Goal: Task Accomplishment & Management: Manage account settings

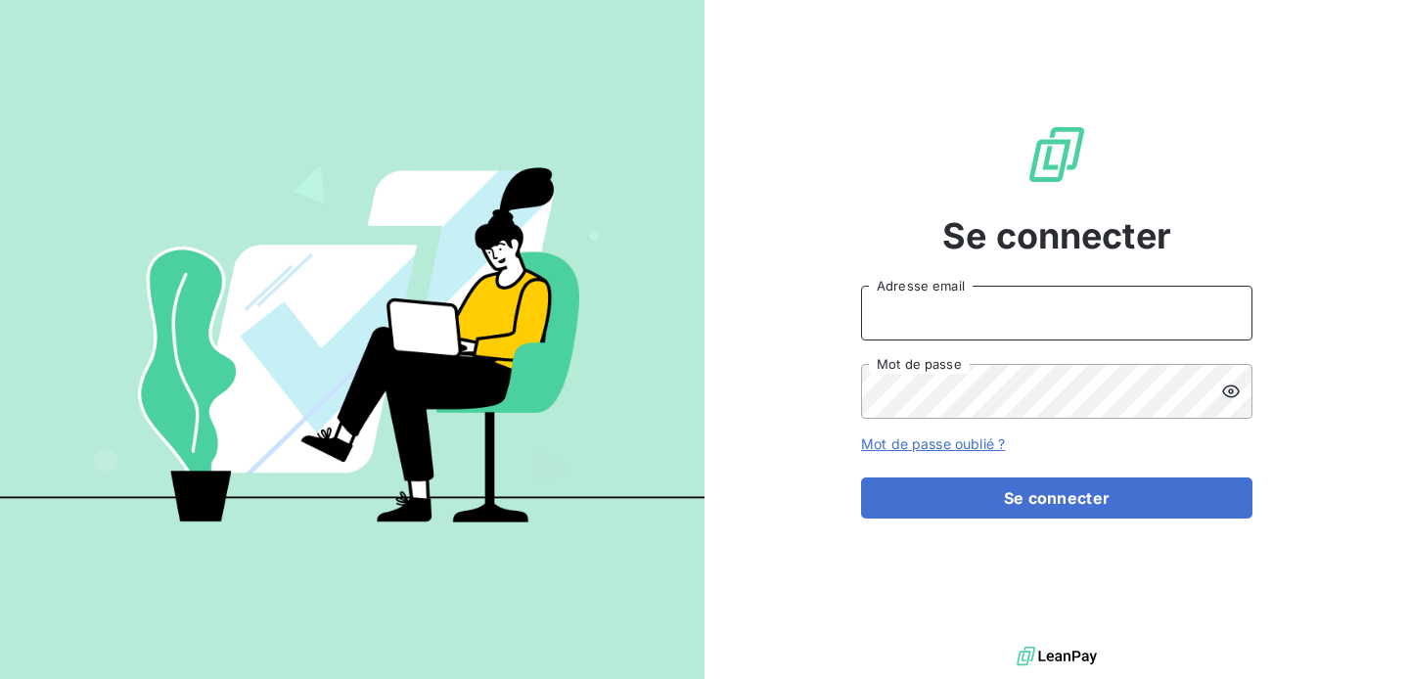
type input "[EMAIL_ADDRESS][DOMAIN_NAME]"
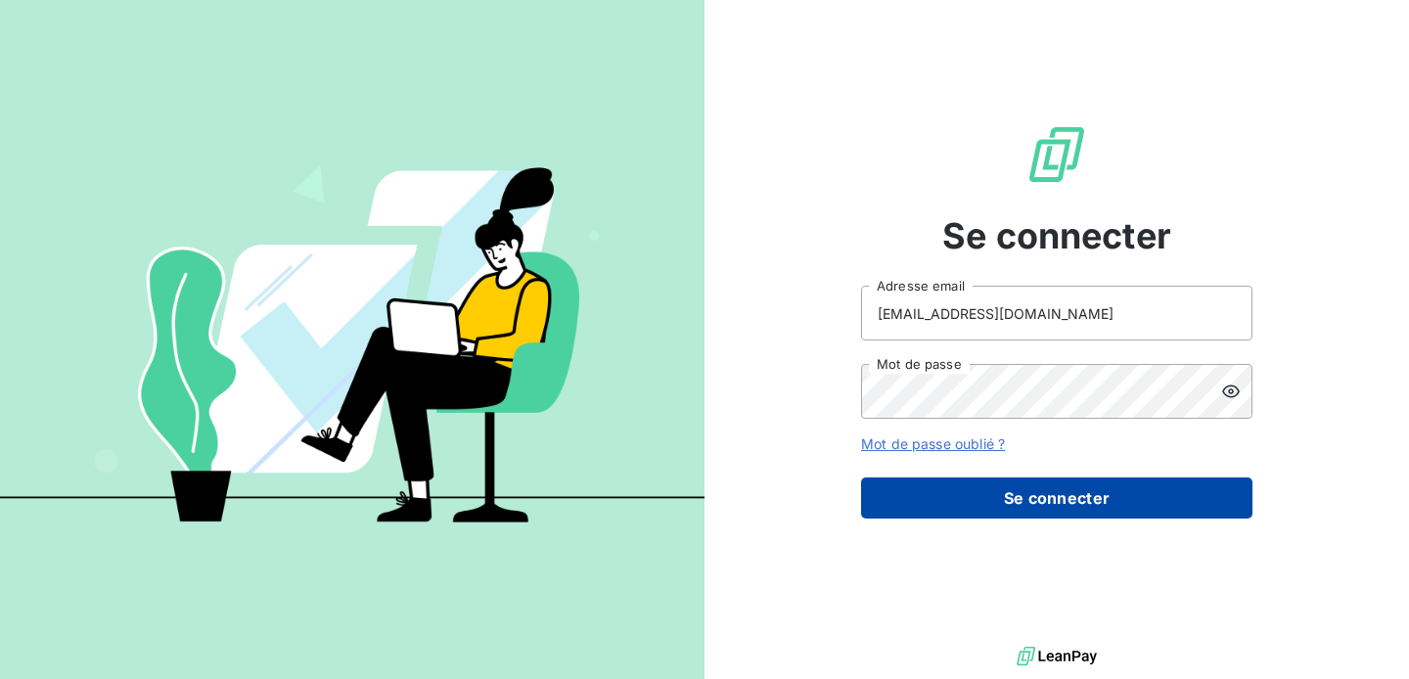
click at [966, 499] on button "Se connecter" at bounding box center [1056, 497] width 391 height 41
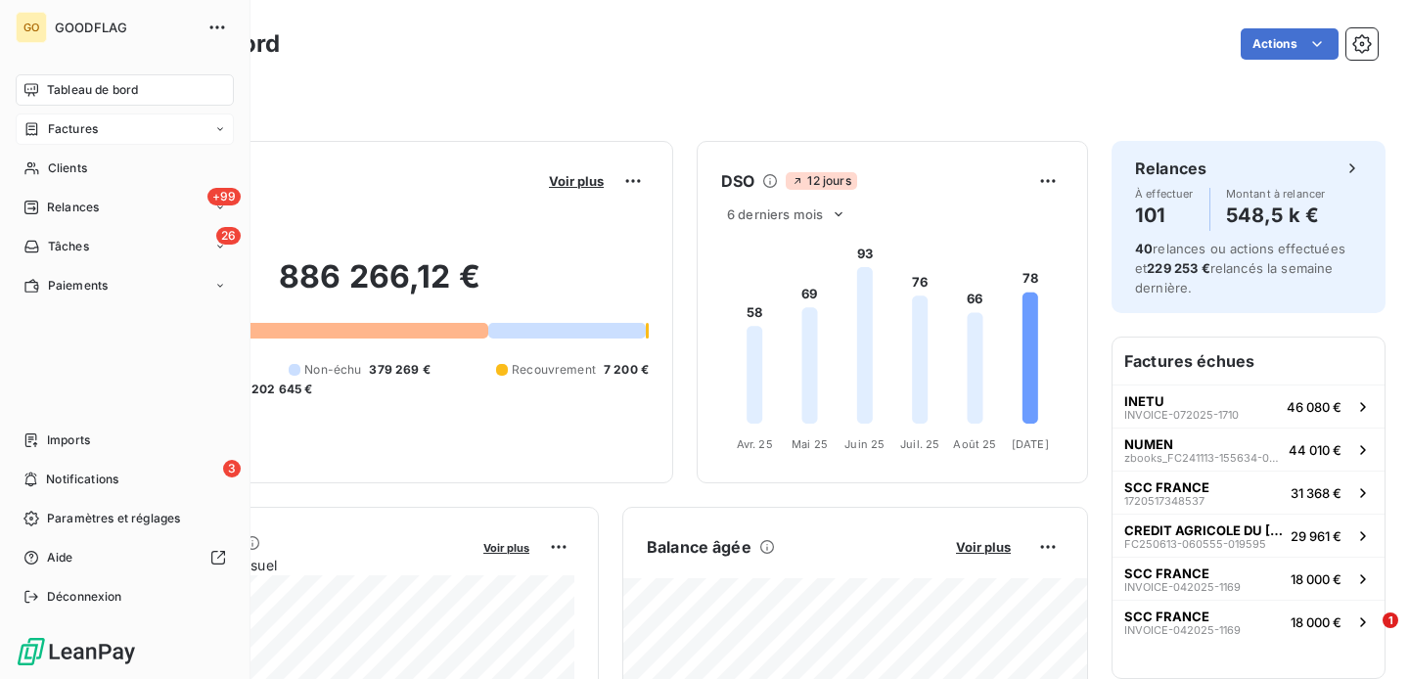
click at [71, 127] on span "Factures" at bounding box center [73, 129] width 50 height 18
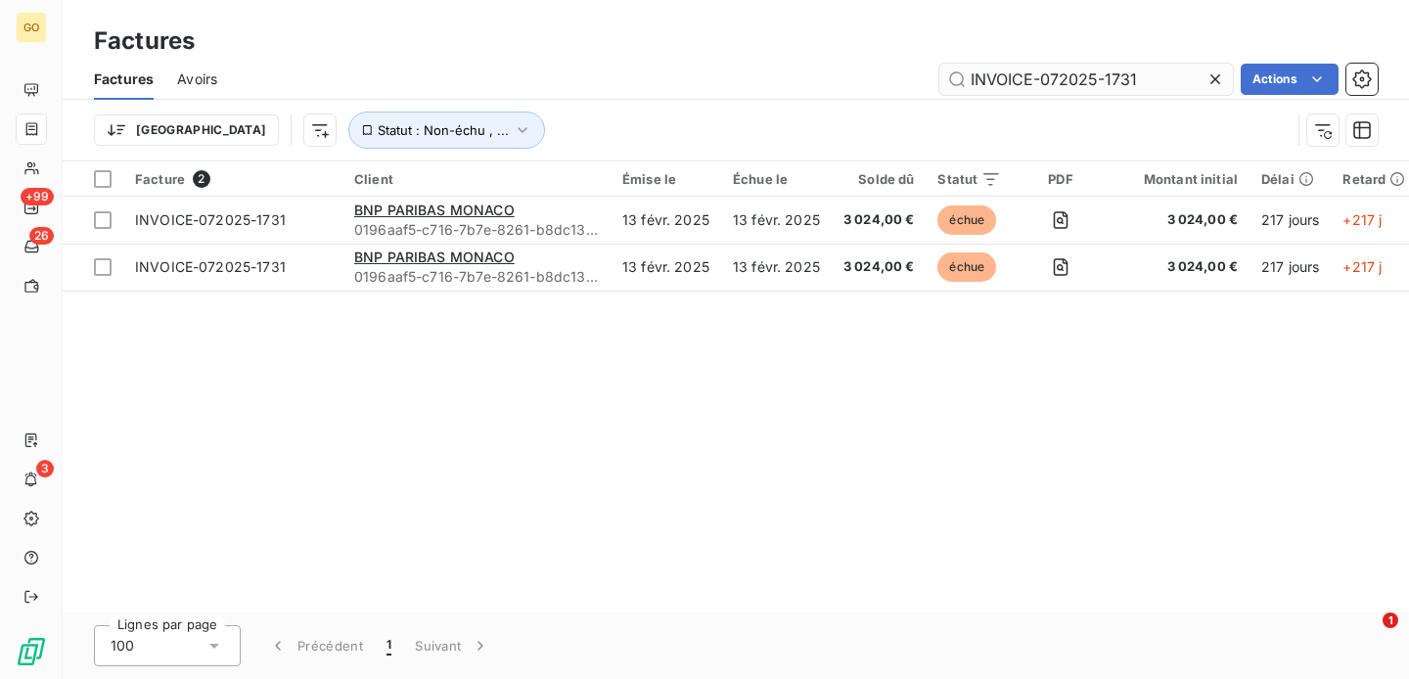
click at [1095, 83] on input "INVOICE-072025-1731" at bounding box center [1086, 79] width 294 height 31
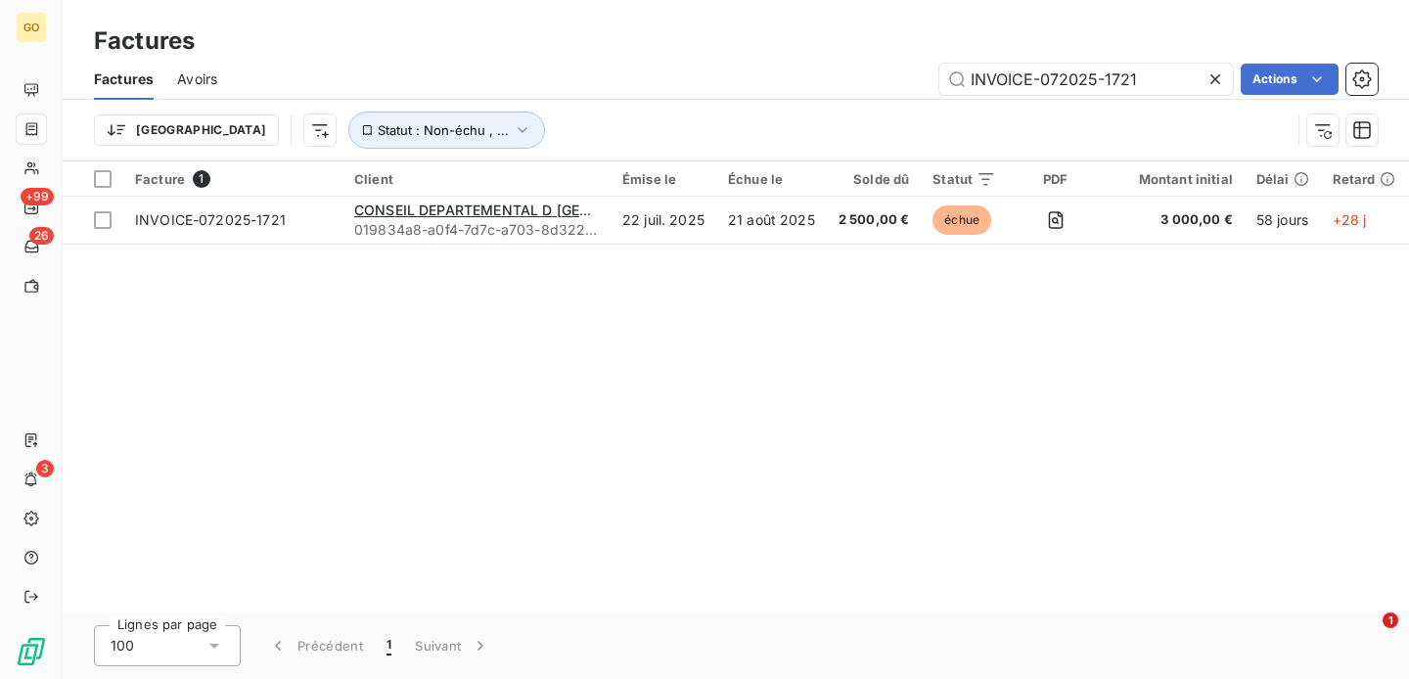
type input "INVOICE-072025-1721"
click at [690, 245] on div "Facture 1 Client Émise le Échue le Solde dû Statut PDF Montant initial Délai Re…" at bounding box center [736, 386] width 1346 height 451
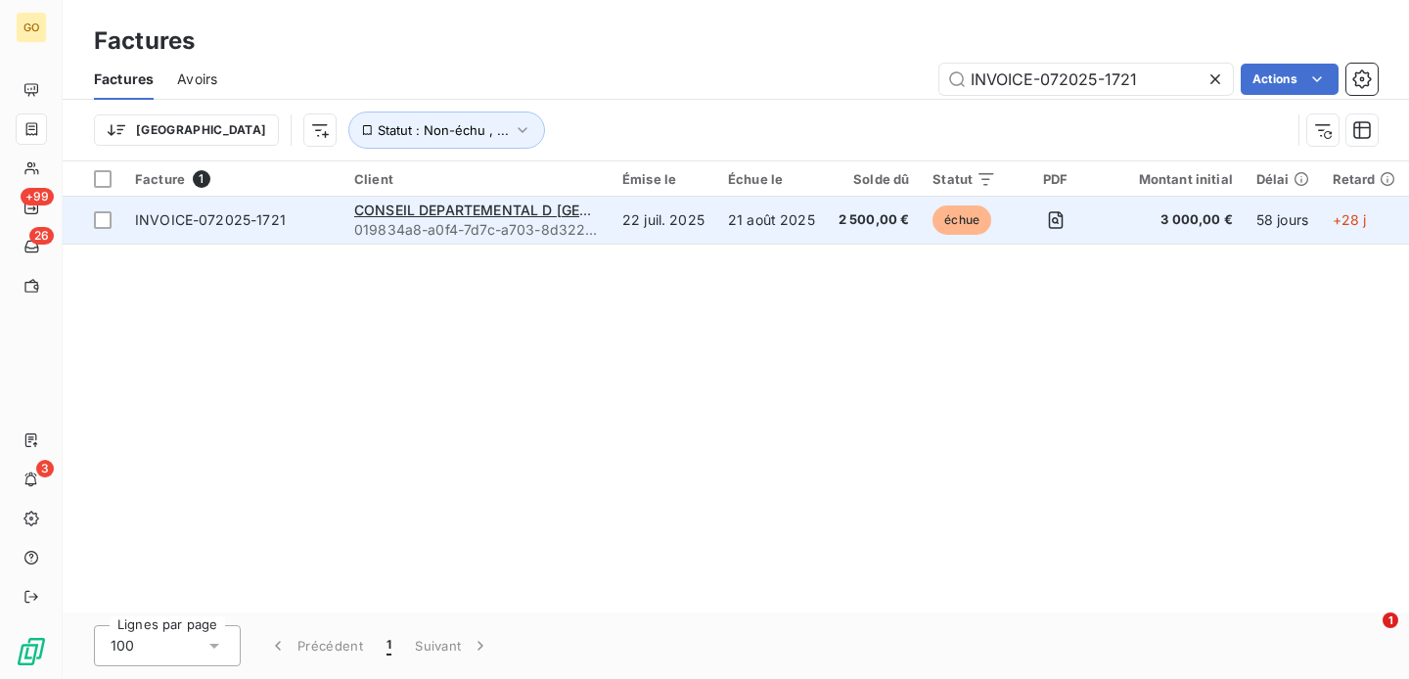
click at [686, 234] on td "22 juil. 2025" at bounding box center [664, 220] width 106 height 47
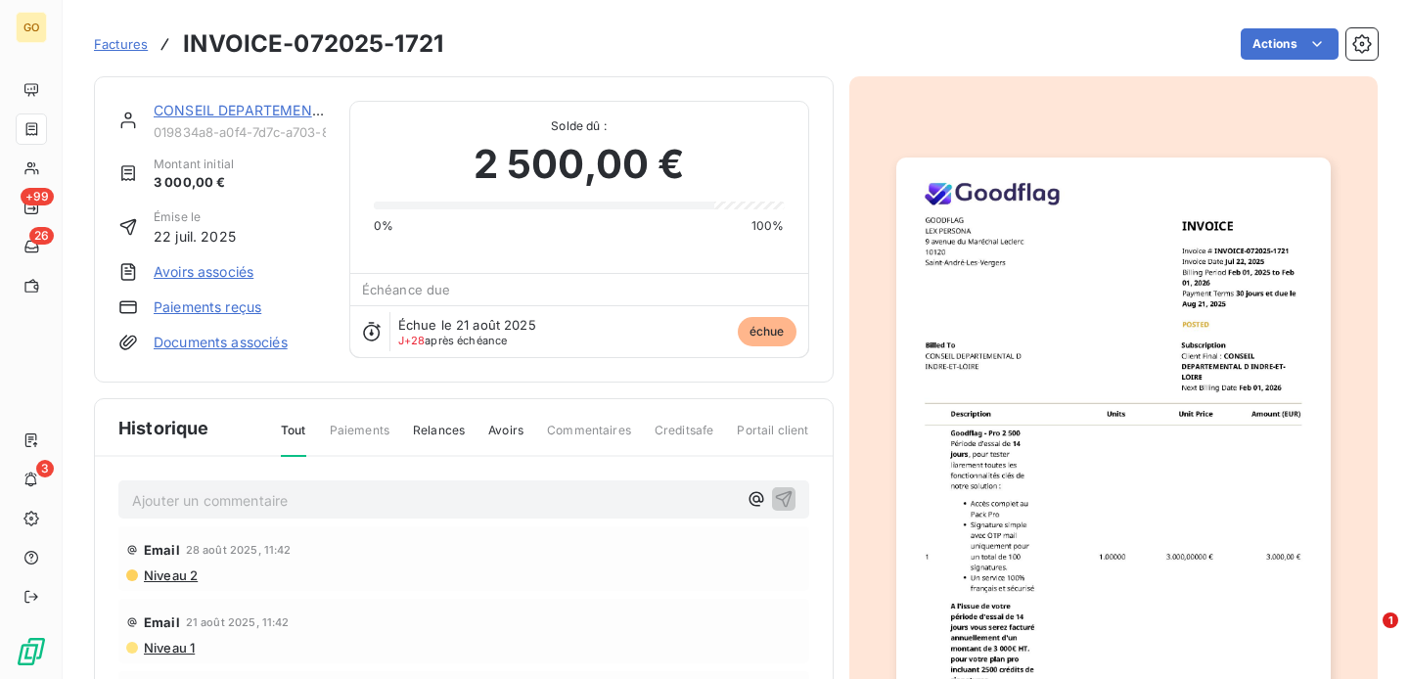
scroll to position [34, 0]
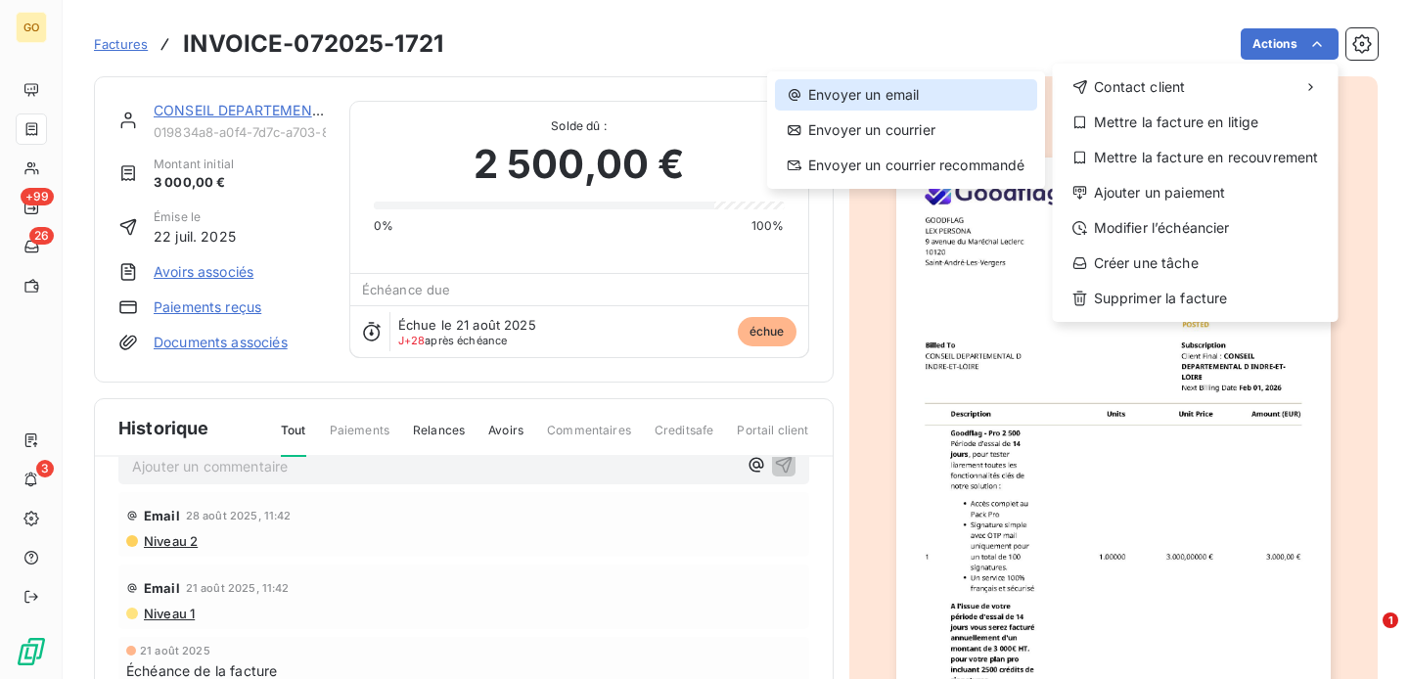
click at [948, 99] on div "Envoyer un email" at bounding box center [906, 94] width 262 height 31
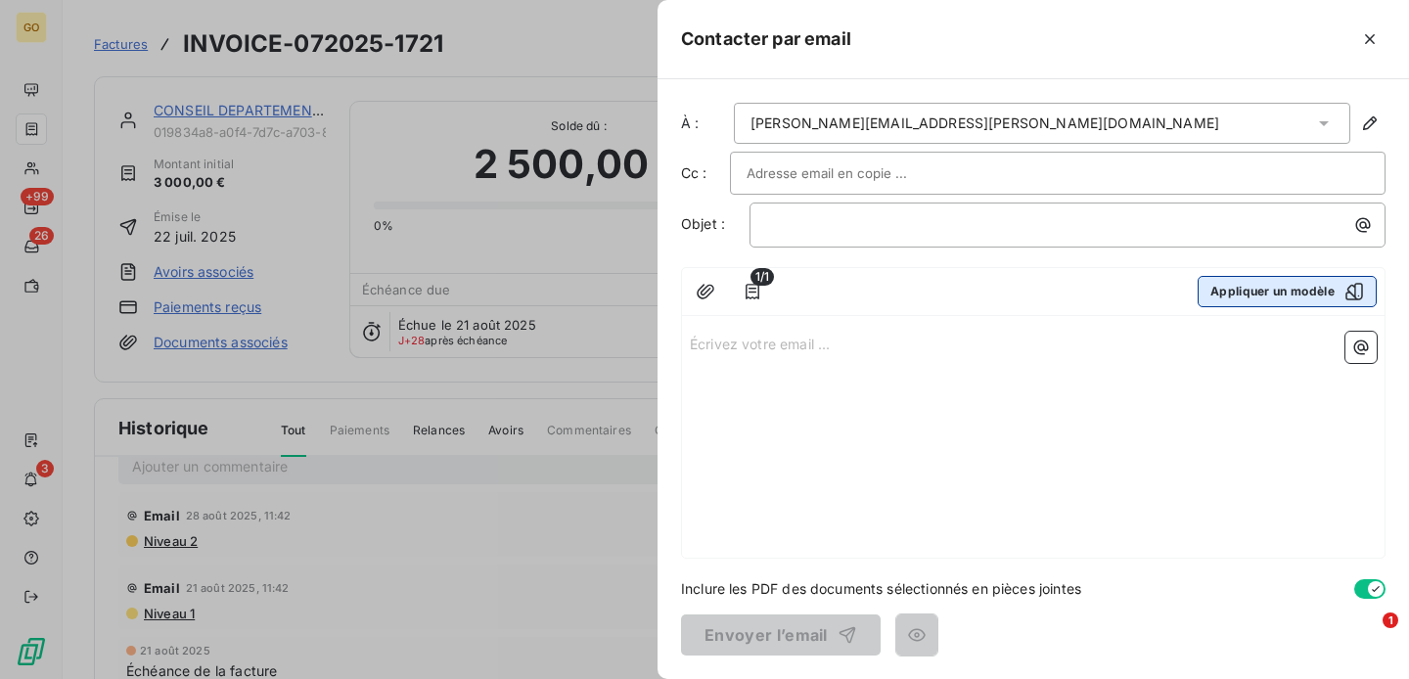
click at [1355, 290] on icon "button" at bounding box center [1354, 292] width 20 height 20
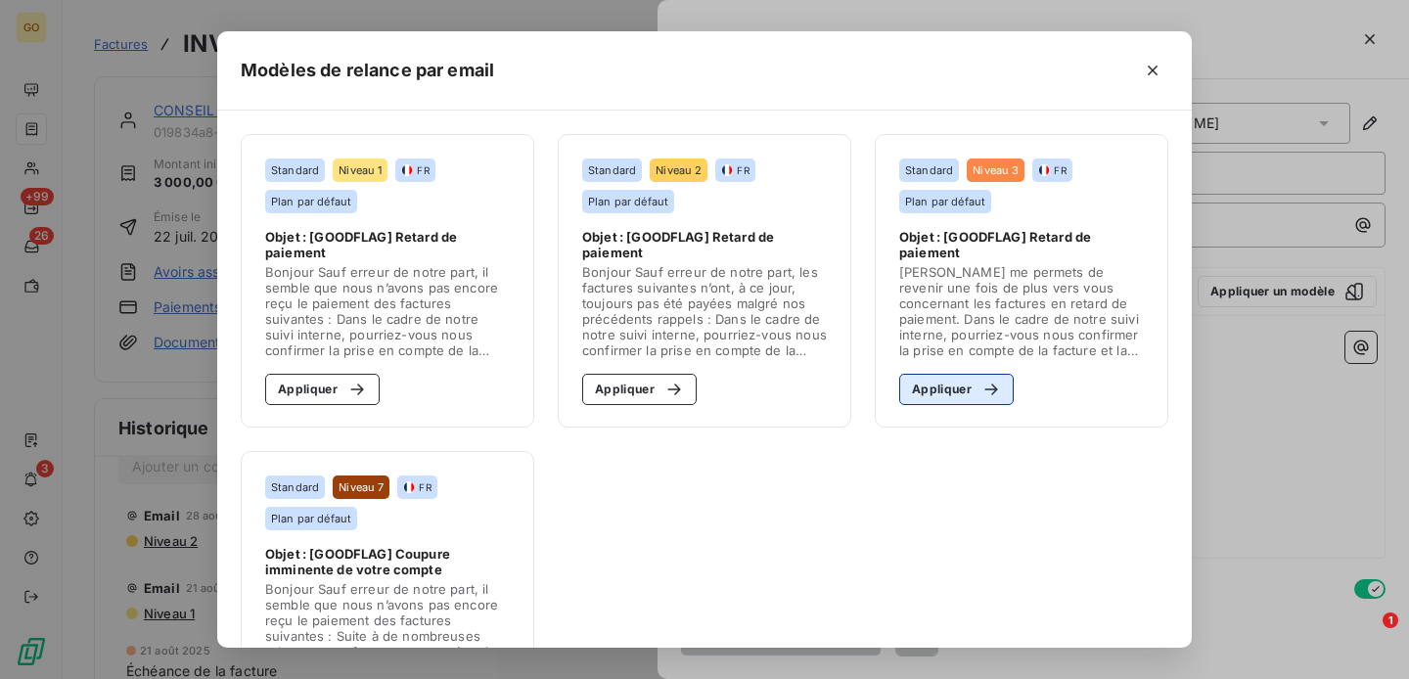
click at [972, 382] on div "button" at bounding box center [986, 390] width 29 height 20
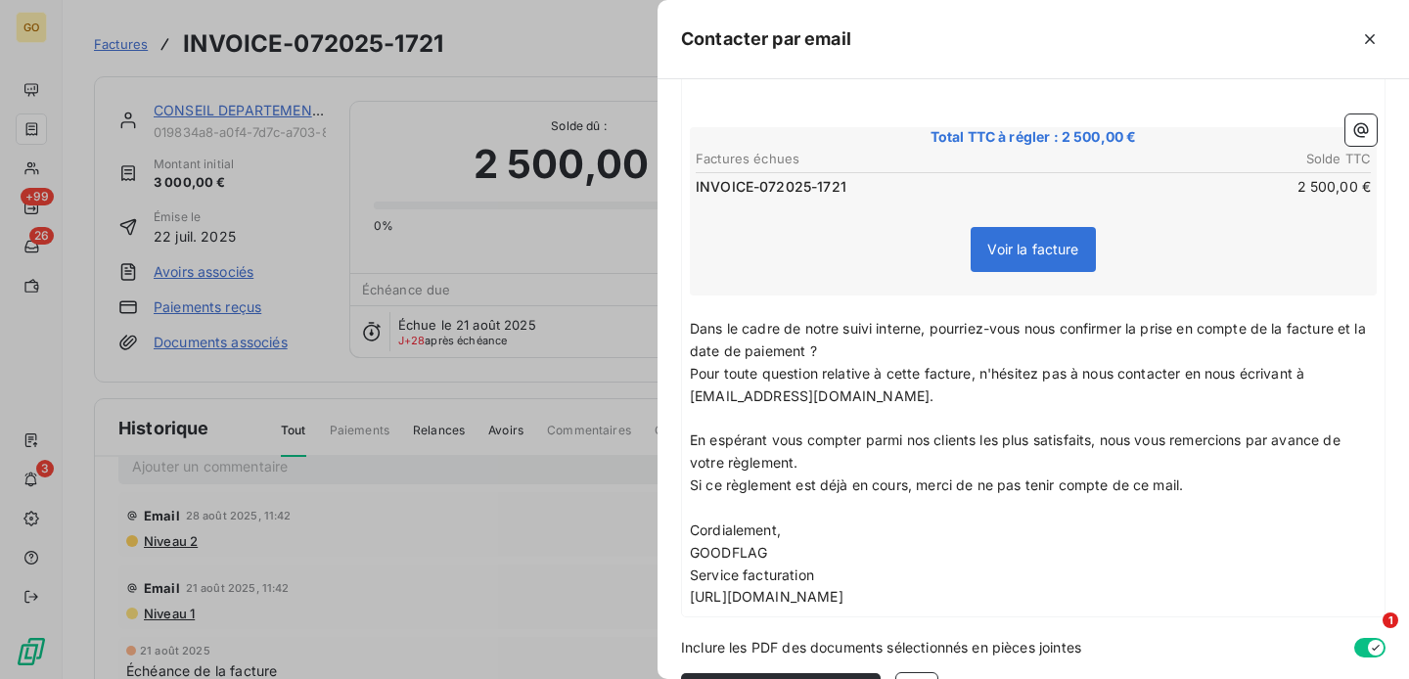
scroll to position [375, 0]
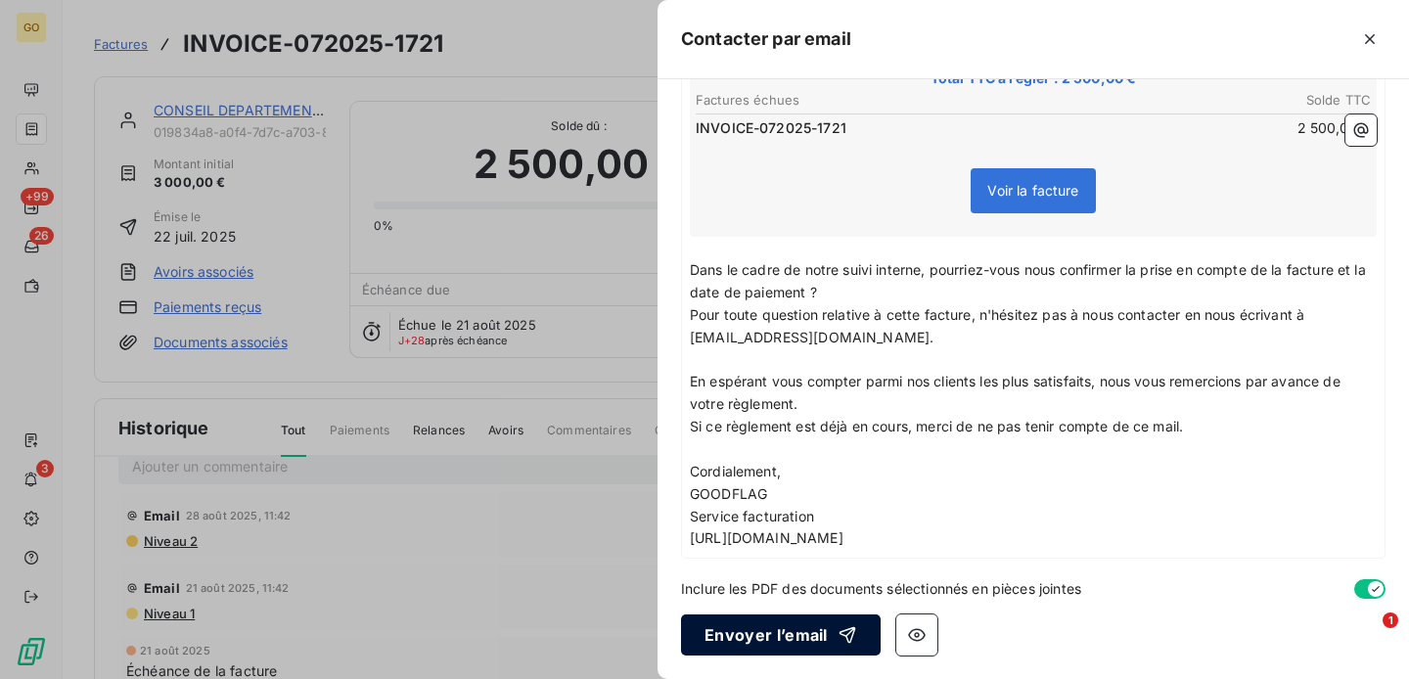
click at [792, 637] on button "Envoyer l’email" at bounding box center [781, 634] width 200 height 41
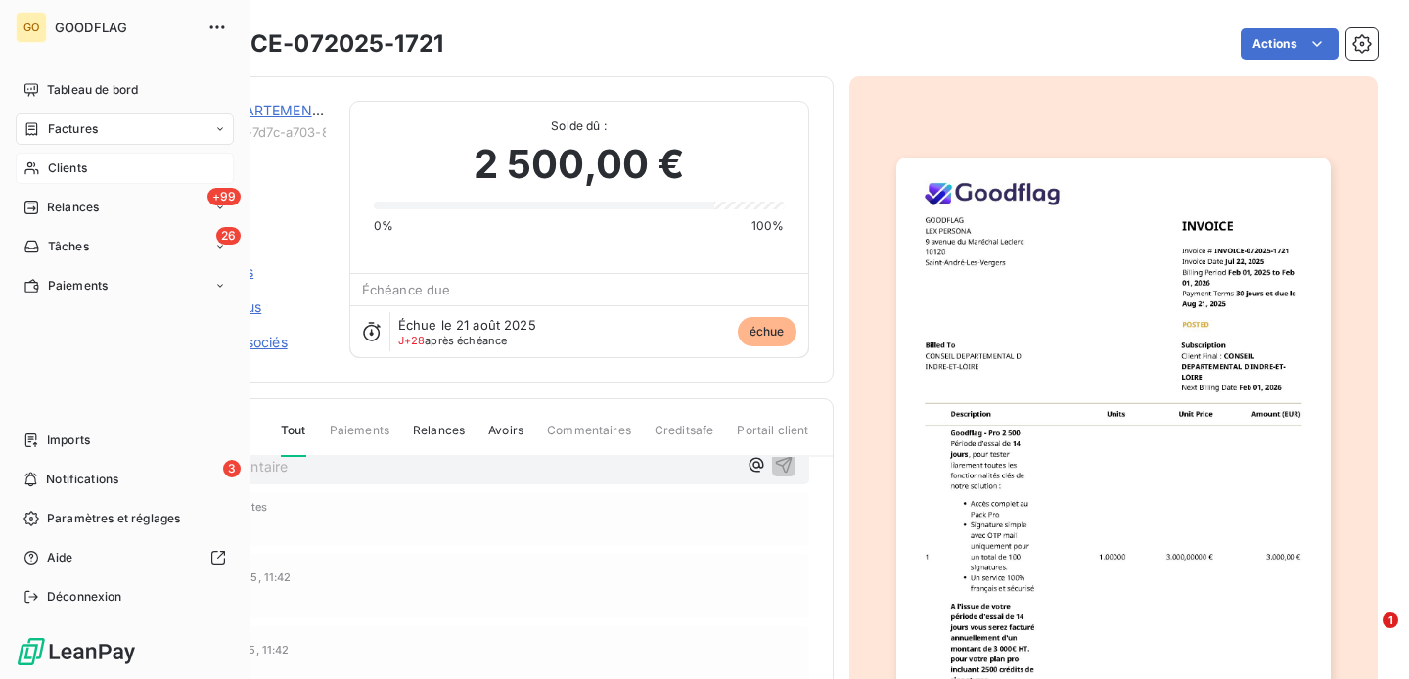
click at [61, 168] on span "Clients" at bounding box center [67, 168] width 39 height 18
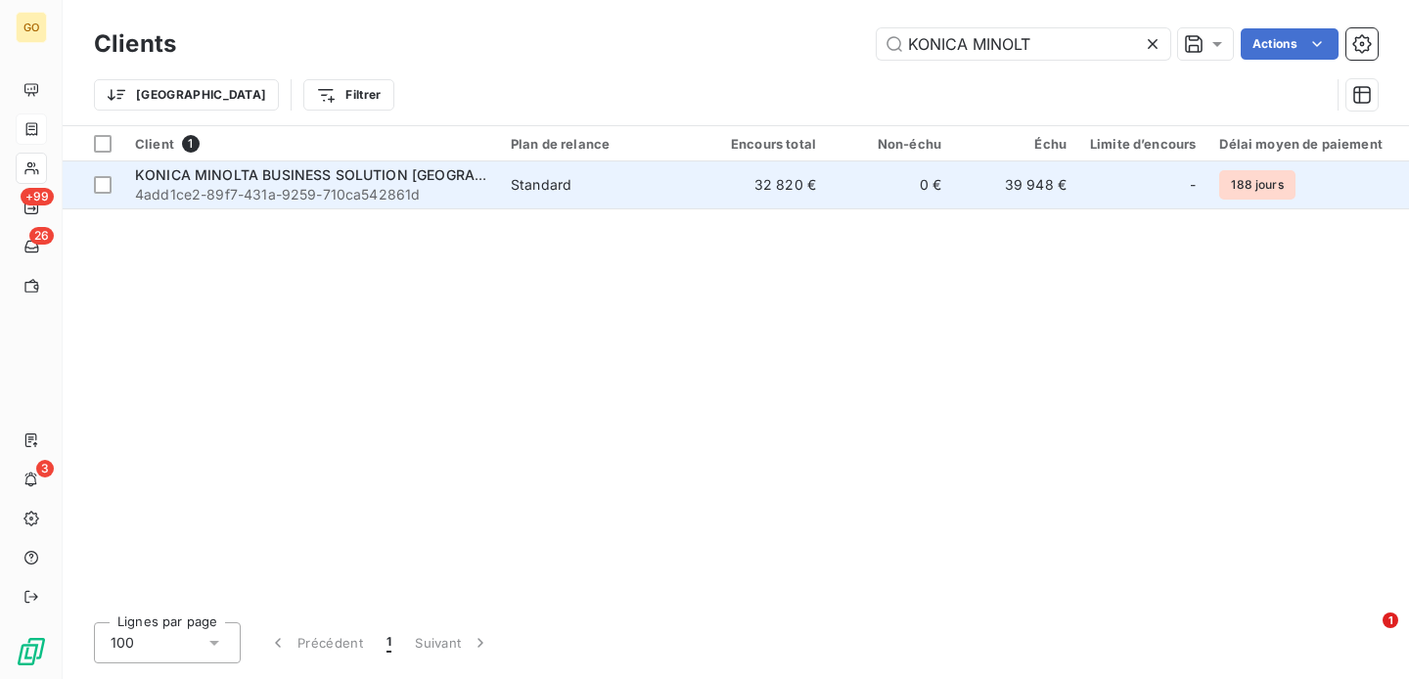
type input "KONICA MINOLT"
click at [285, 170] on span "KONICA MINOLTA BUSINESS SOLUTION [GEOGRAPHIC_DATA]" at bounding box center [344, 174] width 419 height 17
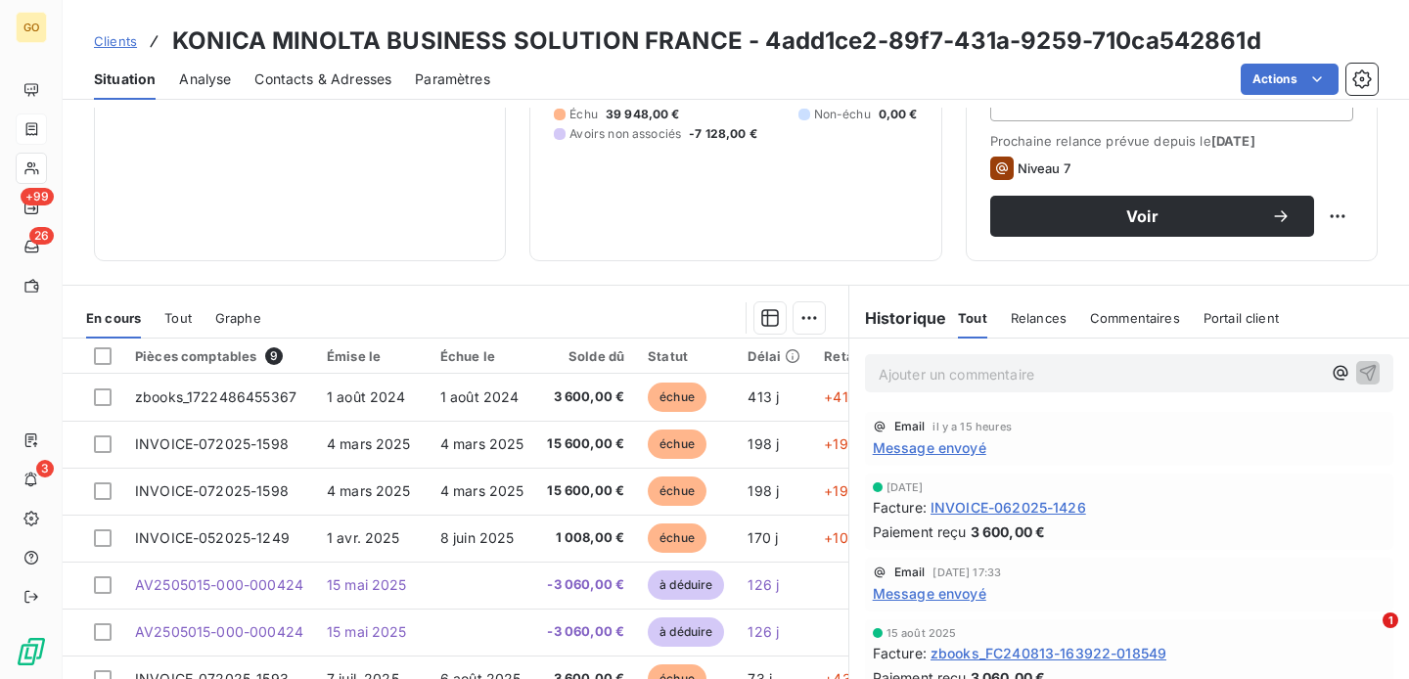
scroll to position [89, 0]
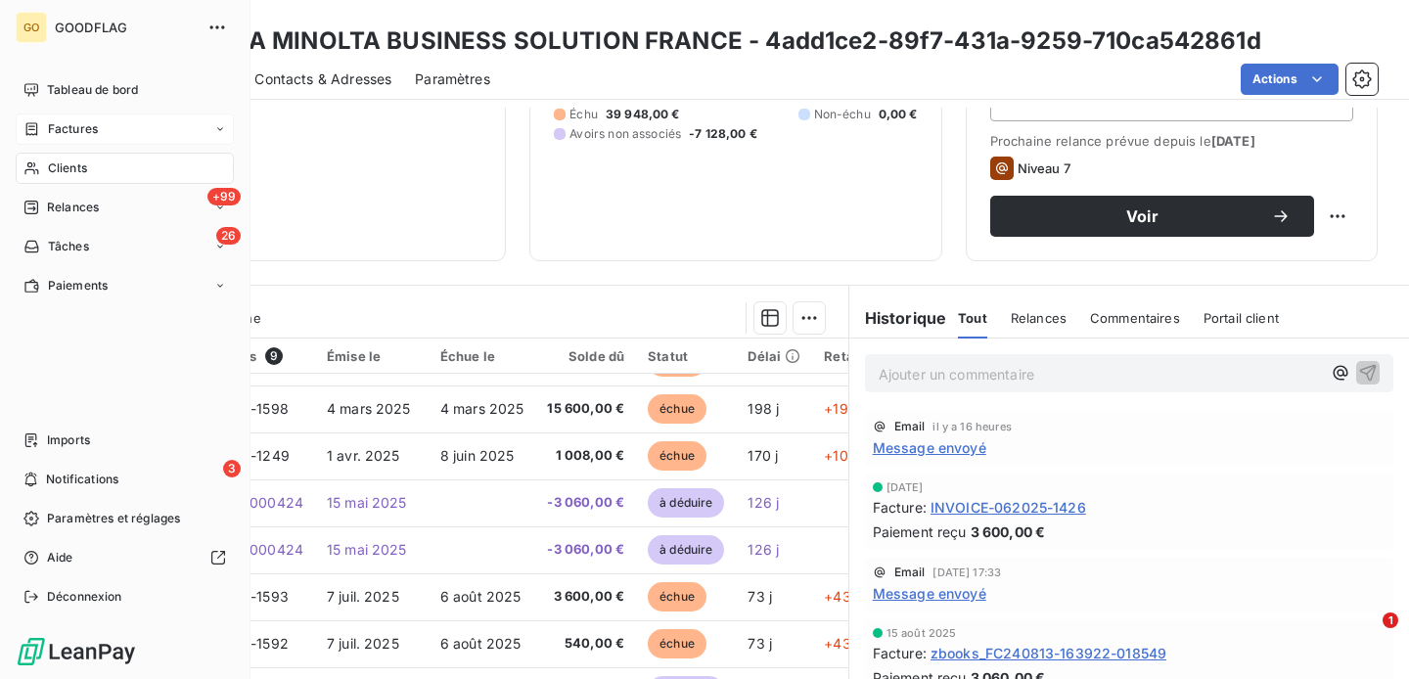
click at [68, 131] on span "Factures" at bounding box center [73, 129] width 50 height 18
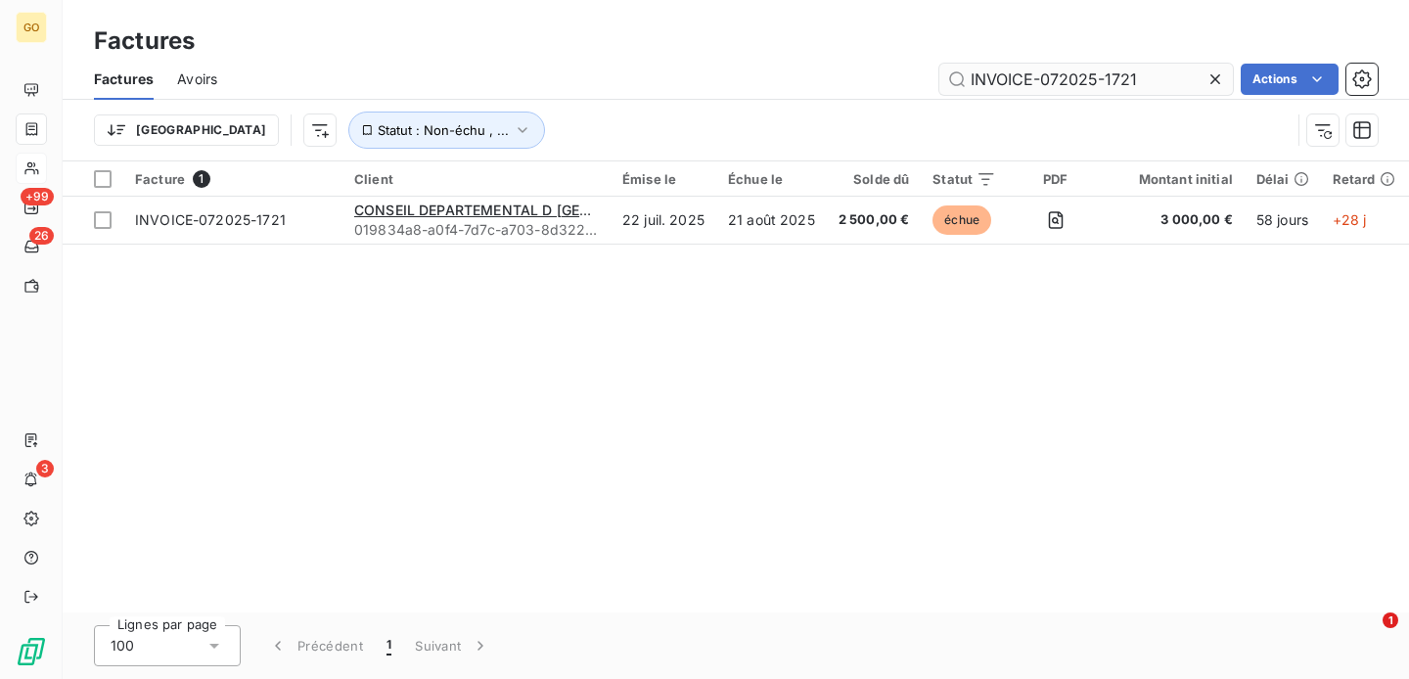
click at [1089, 79] on input "INVOICE-072025-1721" at bounding box center [1086, 79] width 294 height 31
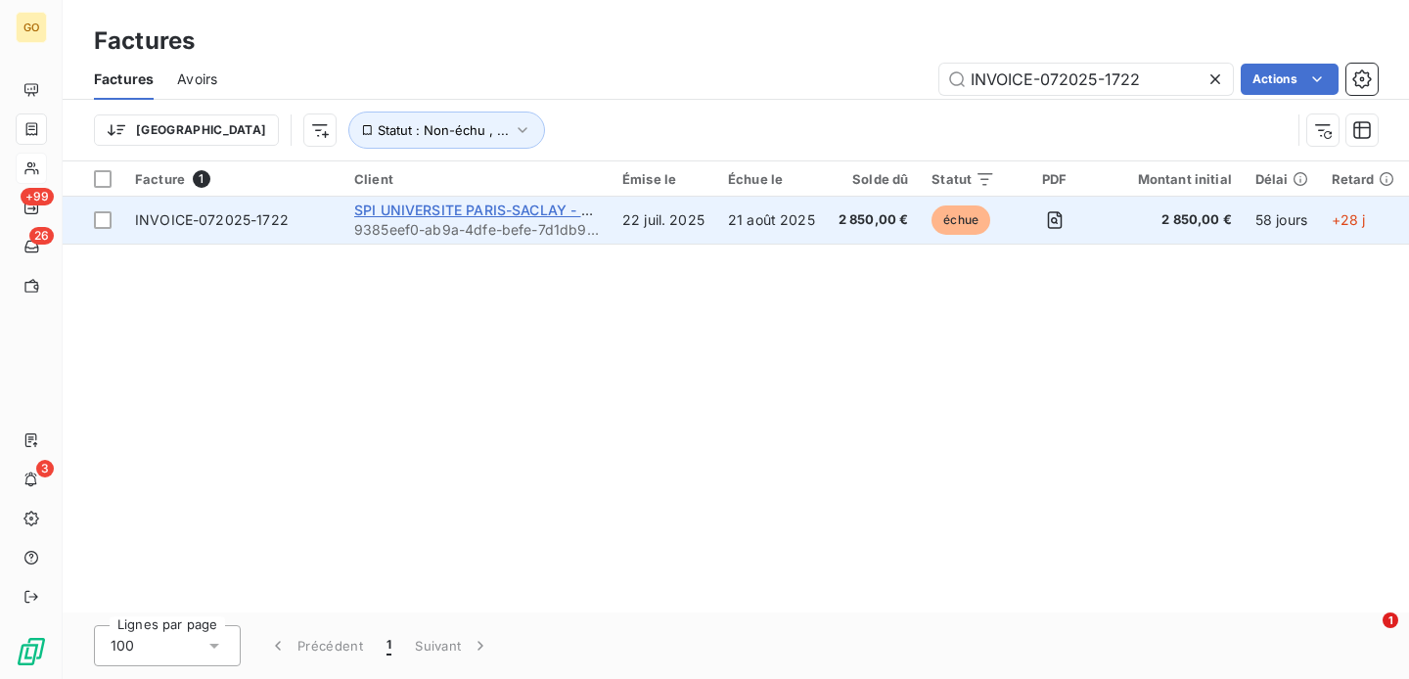
type input "INVOICE-072025-1722"
click at [526, 218] on span "SPI UNIVERSITE PARIS-SACLAY - AGENCE COMPTABLE" at bounding box center [540, 210] width 372 height 17
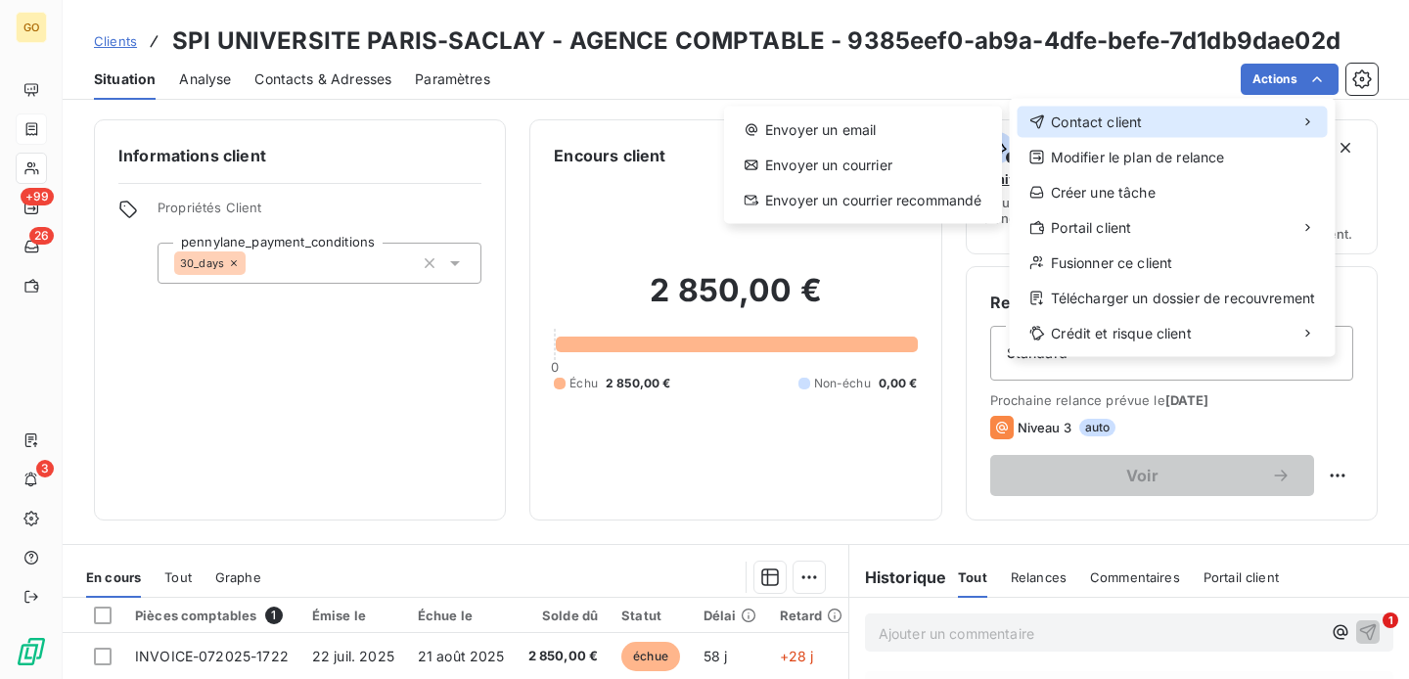
click at [1184, 121] on div "Contact client" at bounding box center [1173, 122] width 310 height 31
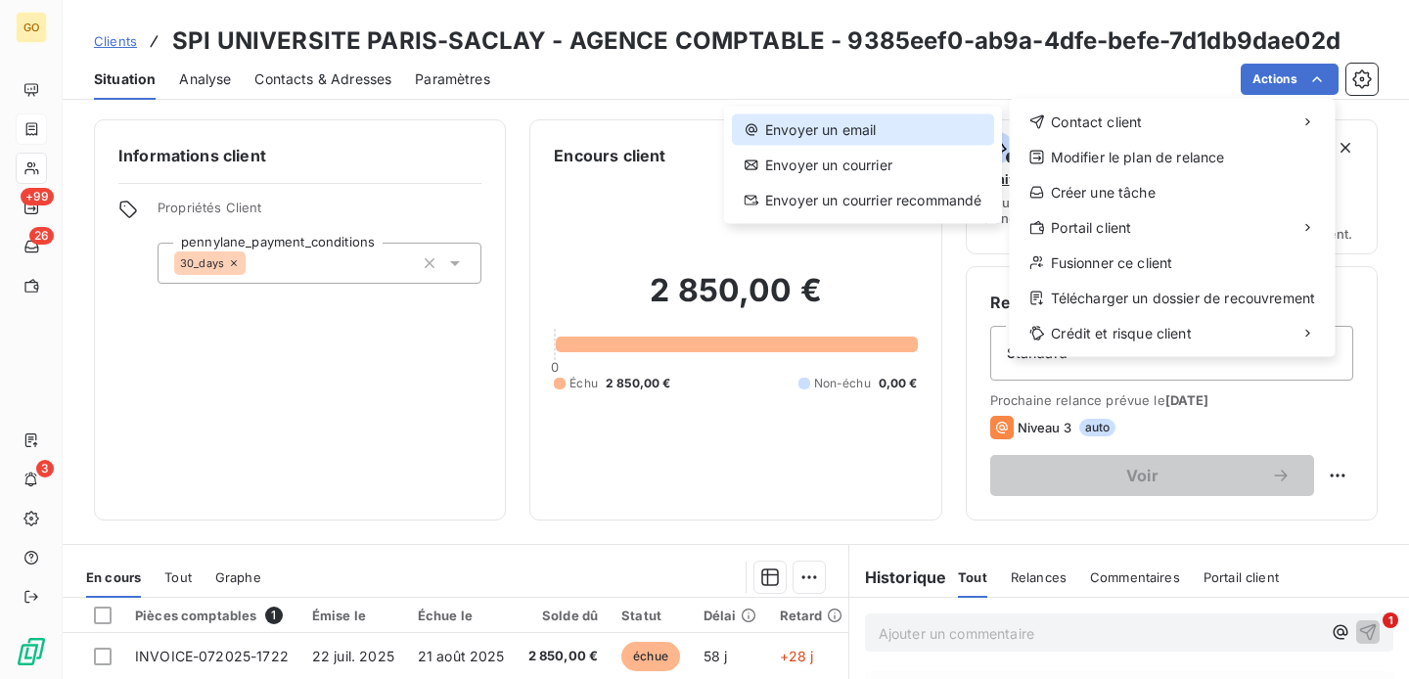
click at [912, 115] on div "Envoyer un email" at bounding box center [863, 129] width 262 height 31
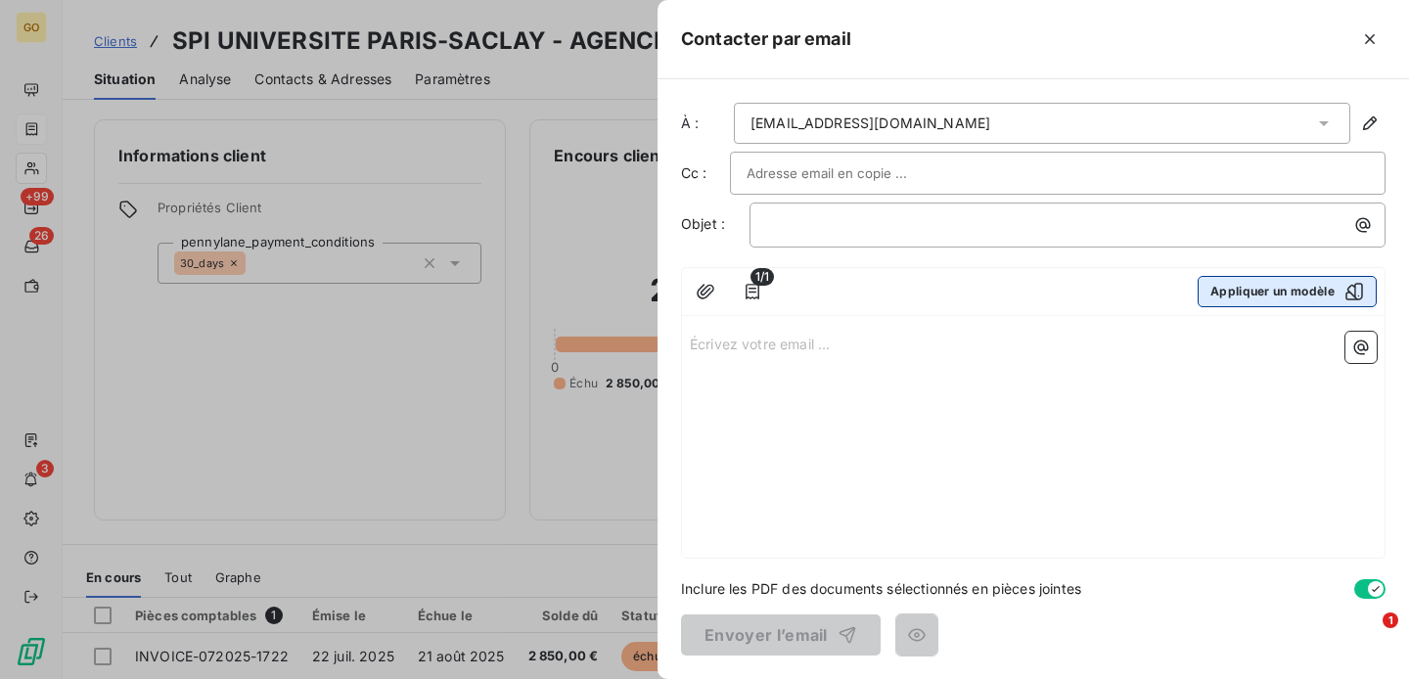
click at [1288, 298] on button "Appliquer un modèle" at bounding box center [1287, 291] width 179 height 31
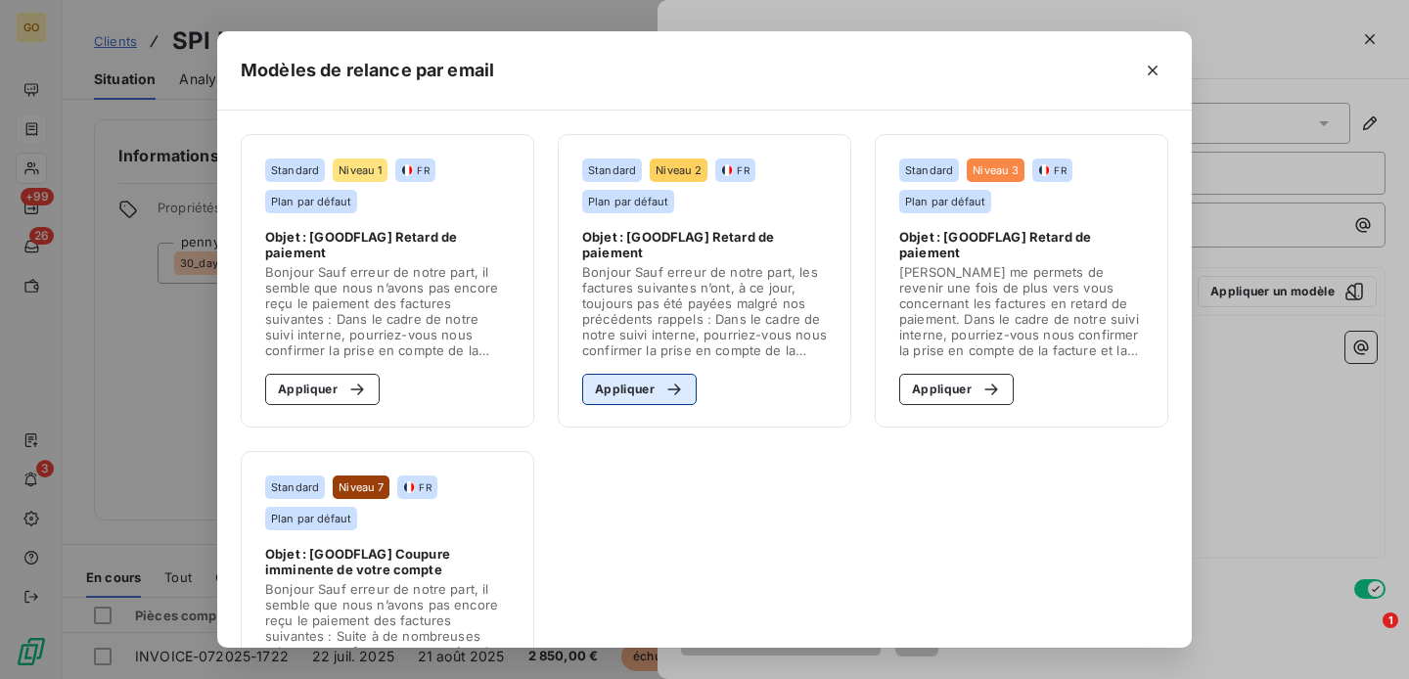
click at [637, 383] on button "Appliquer" at bounding box center [639, 389] width 114 height 31
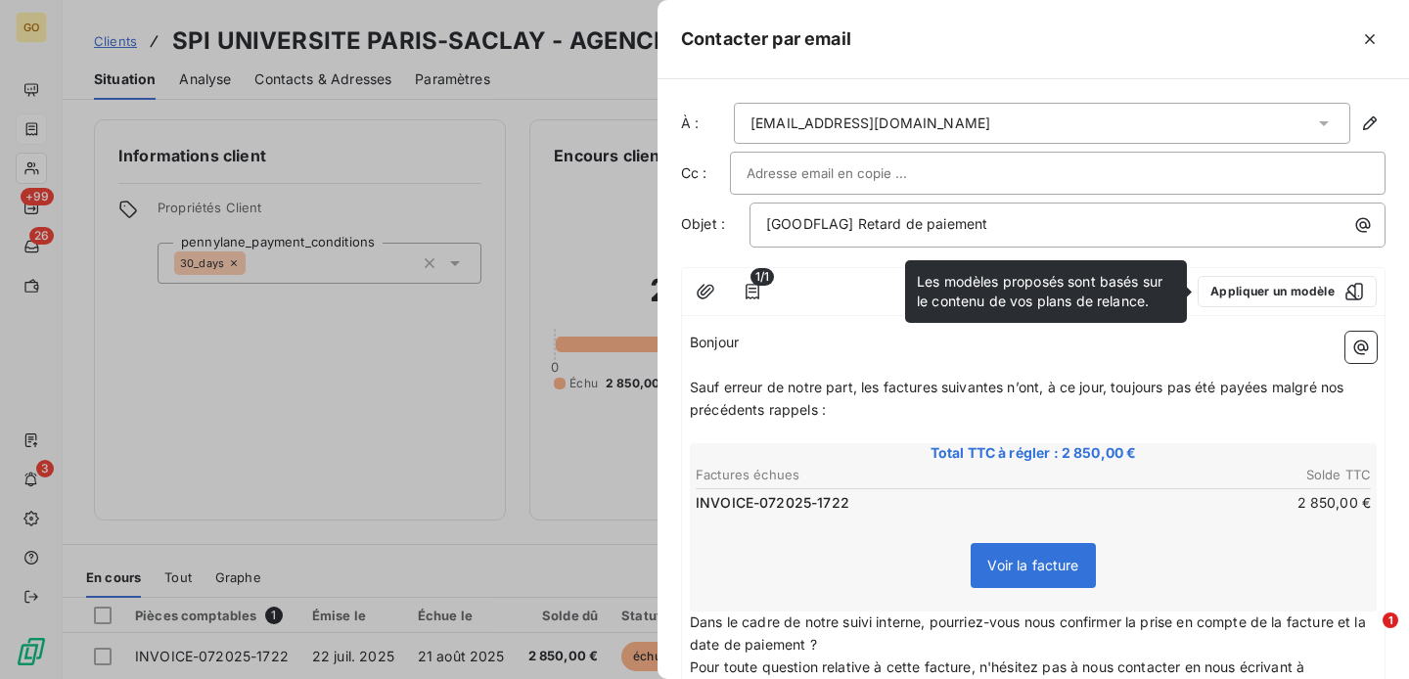
scroll to position [352, 0]
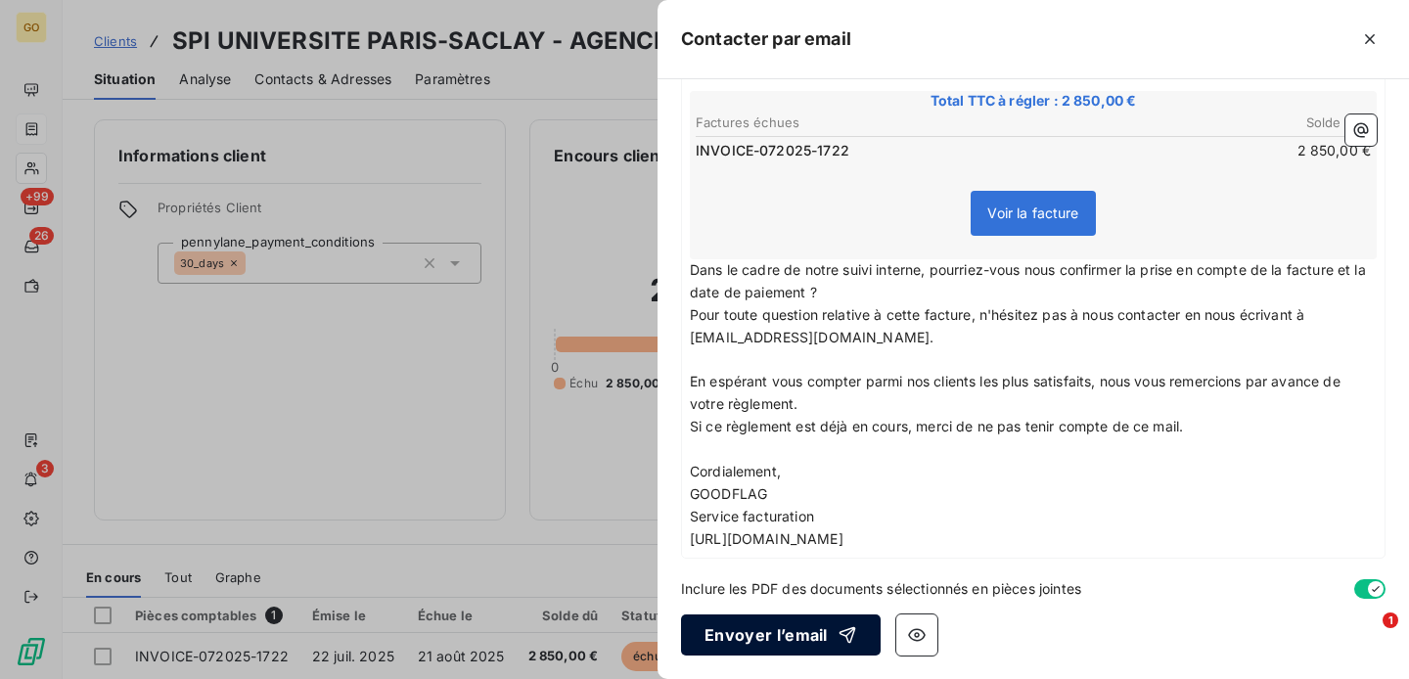
click at [796, 645] on button "Envoyer l’email" at bounding box center [781, 634] width 200 height 41
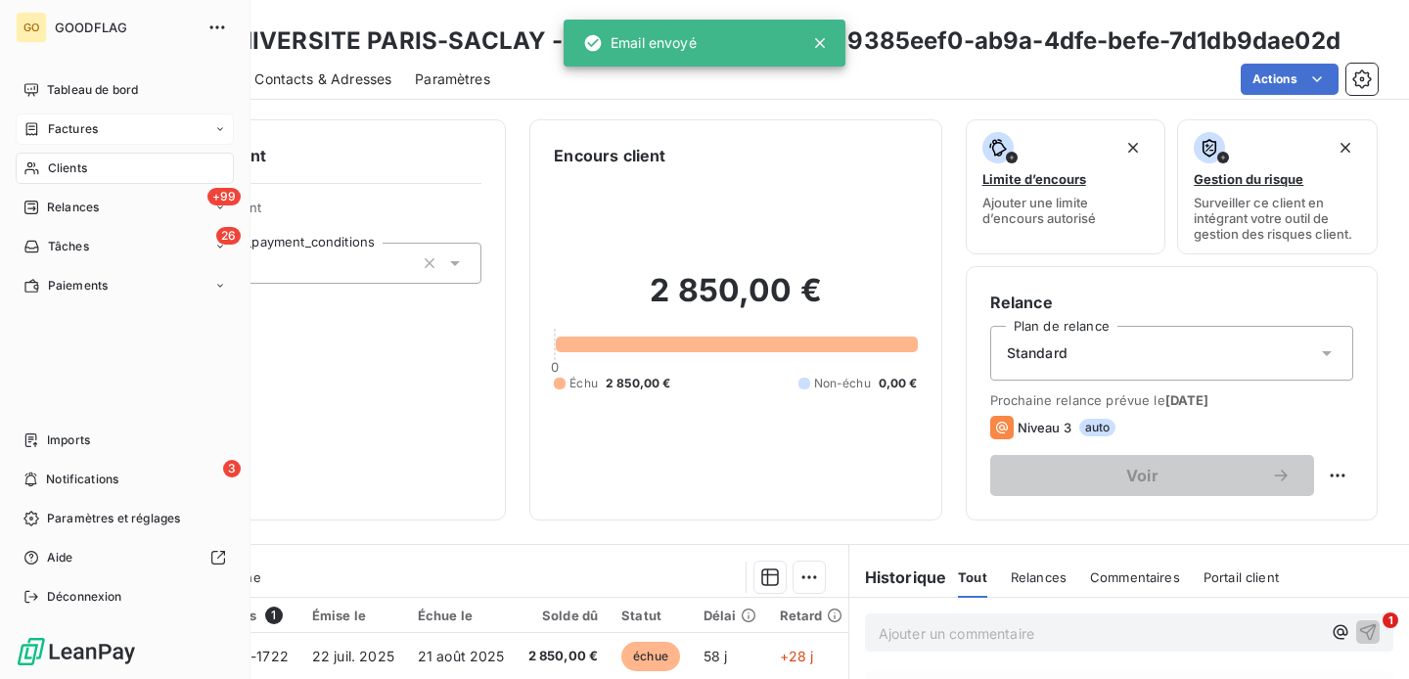
click at [127, 120] on div "Factures" at bounding box center [125, 128] width 218 height 31
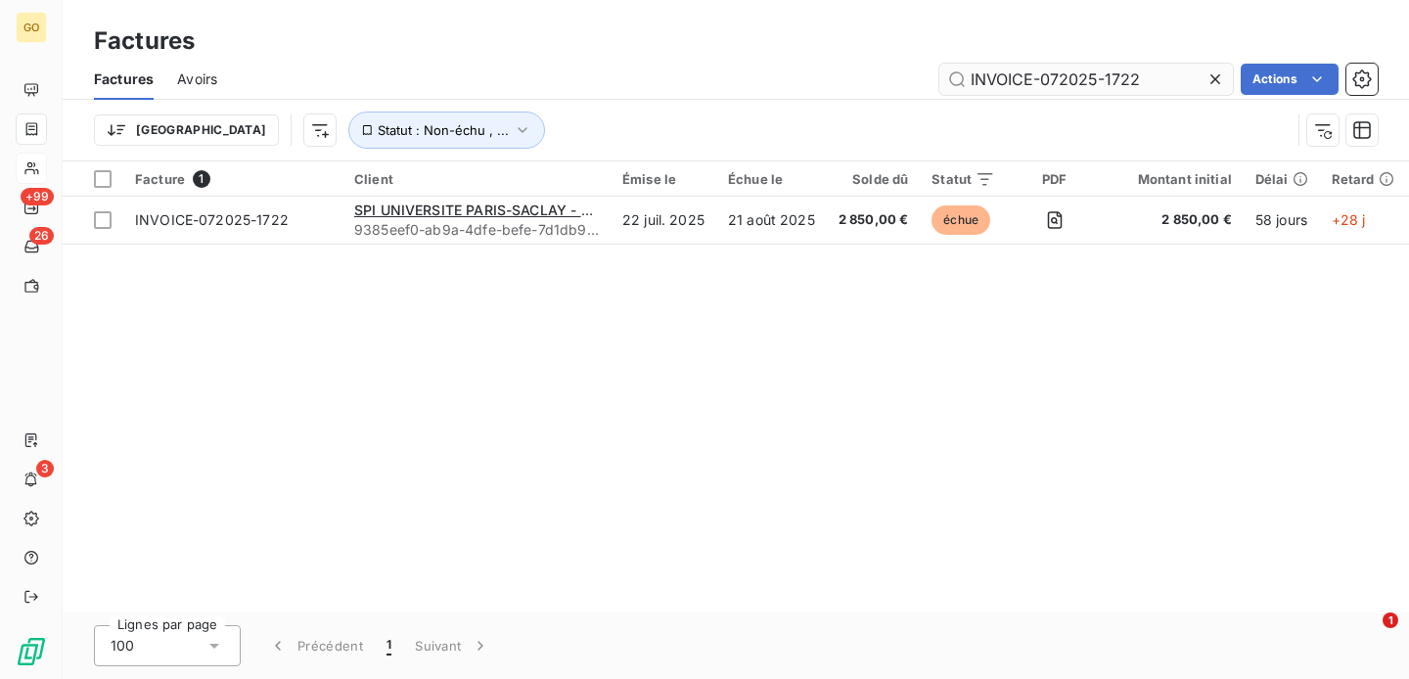
click at [1019, 77] on input "INVOICE-072025-1722" at bounding box center [1086, 79] width 294 height 31
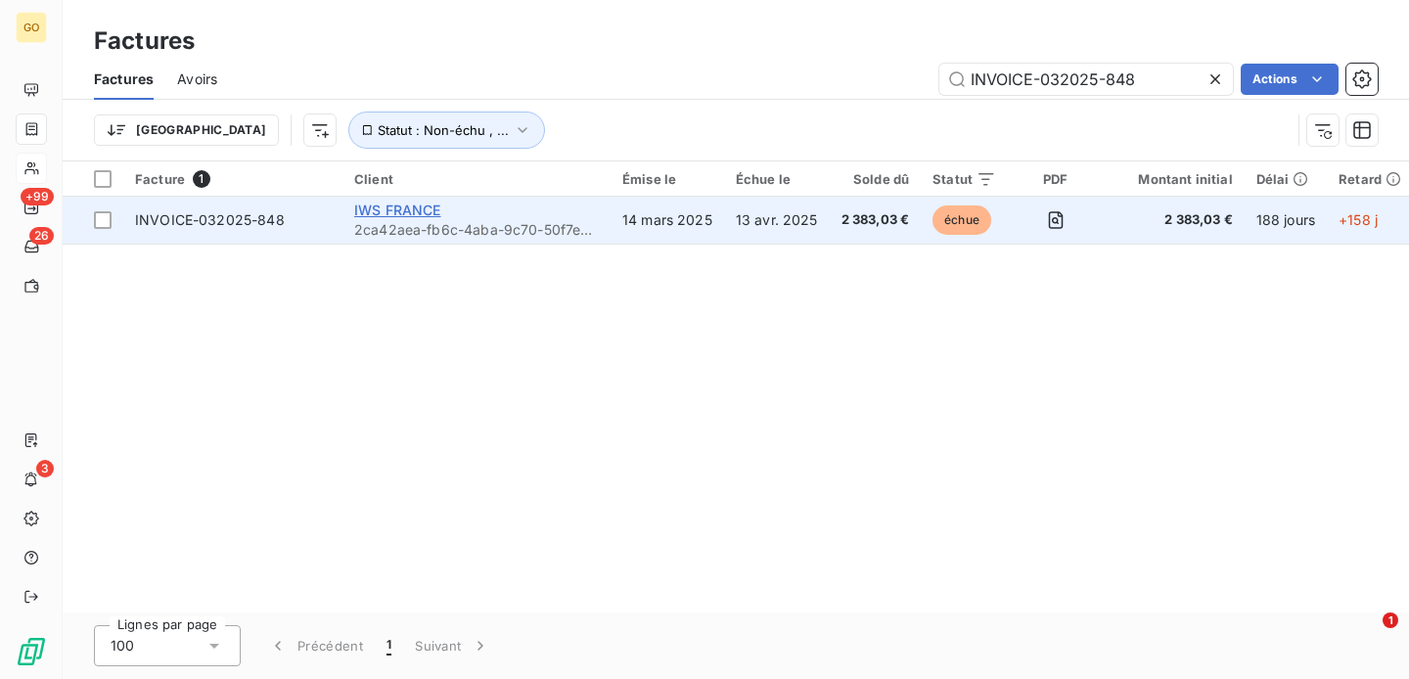
type input "INVOICE-032025-848"
click at [416, 204] on span "IWS FRANCE" at bounding box center [397, 210] width 87 height 17
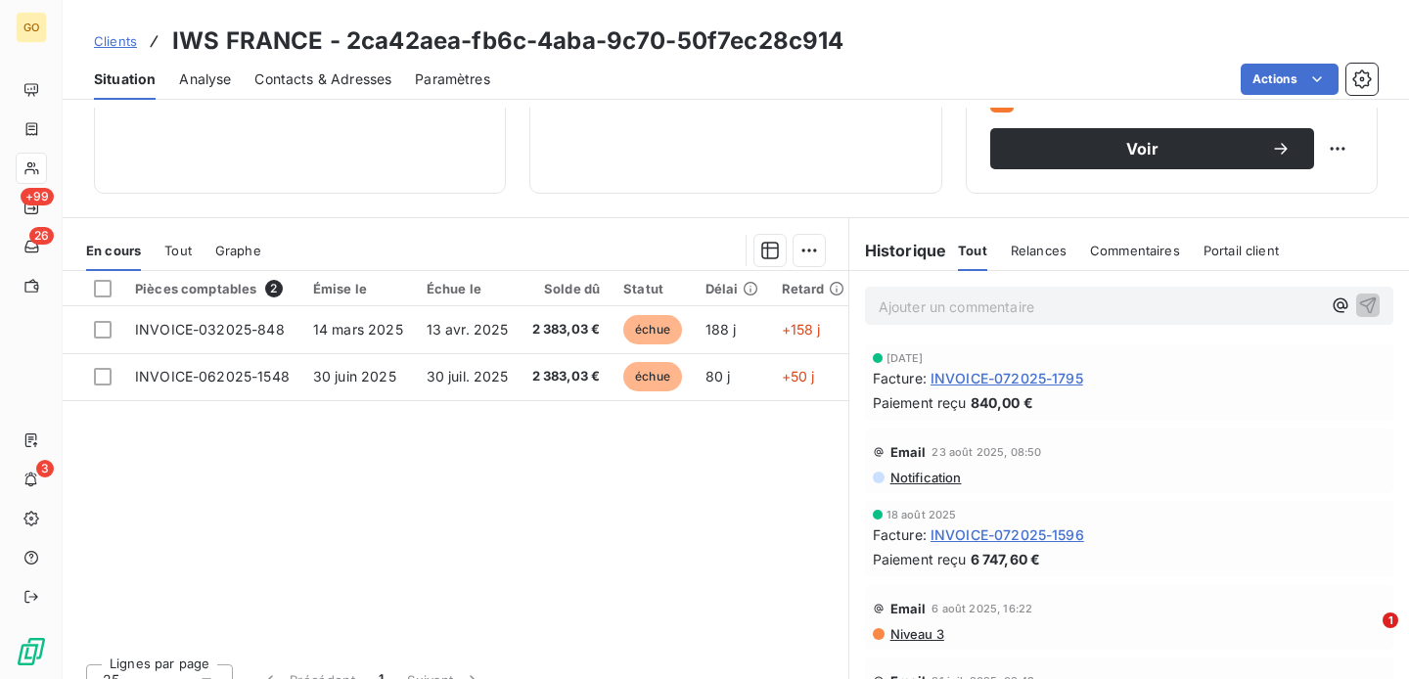
scroll to position [325, 0]
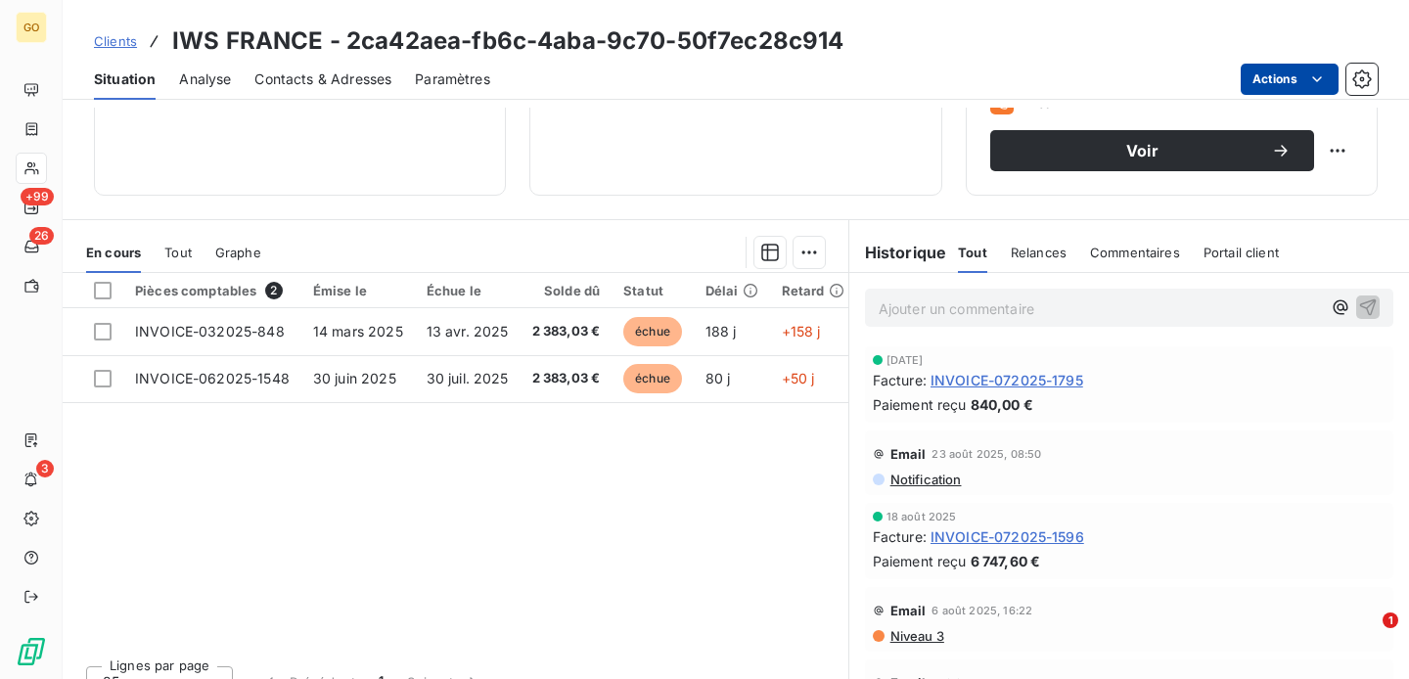
click at [1300, 83] on html "GO +99 26 3 Clients IWS FRANCE - 2ca42aea-fb6c-4aba-9c70-50f7ec28c914 Situation…" at bounding box center [704, 339] width 1409 height 679
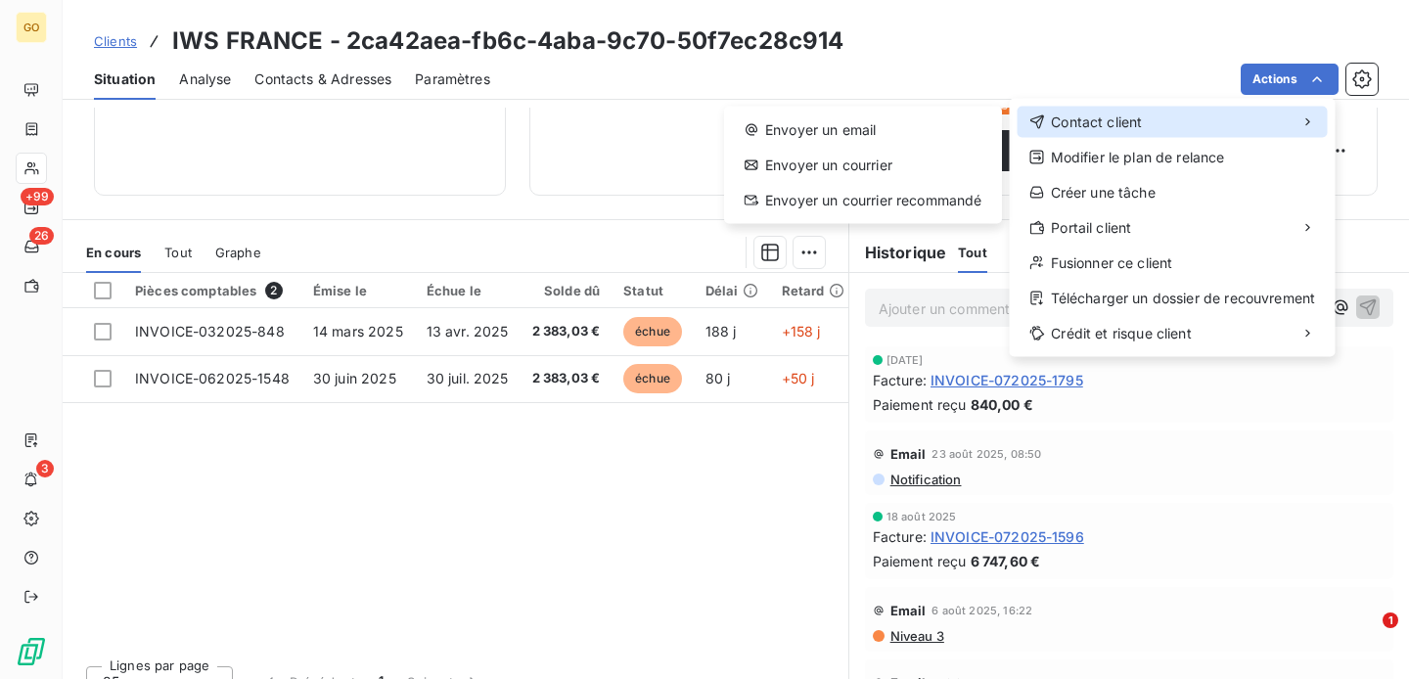
click at [1141, 118] on span "Contact client" at bounding box center [1096, 123] width 91 height 20
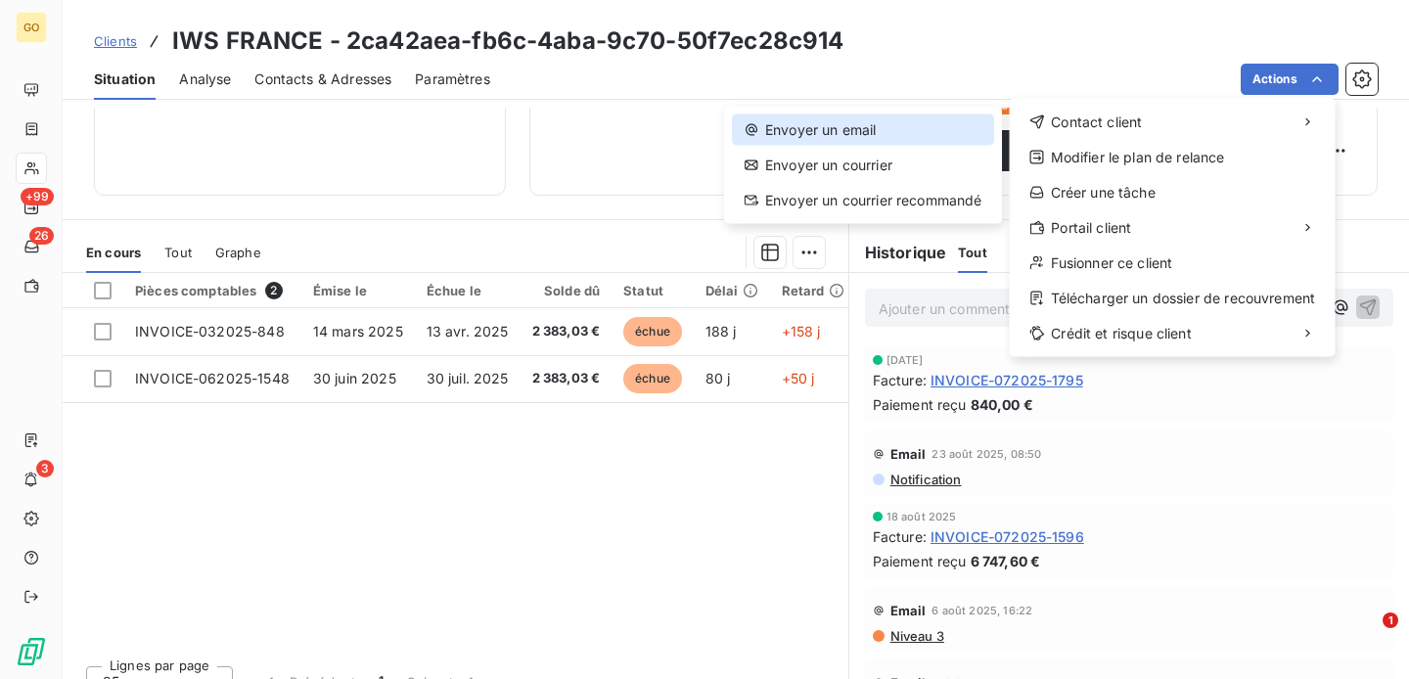
click at [930, 137] on div "Envoyer un email" at bounding box center [863, 129] width 262 height 31
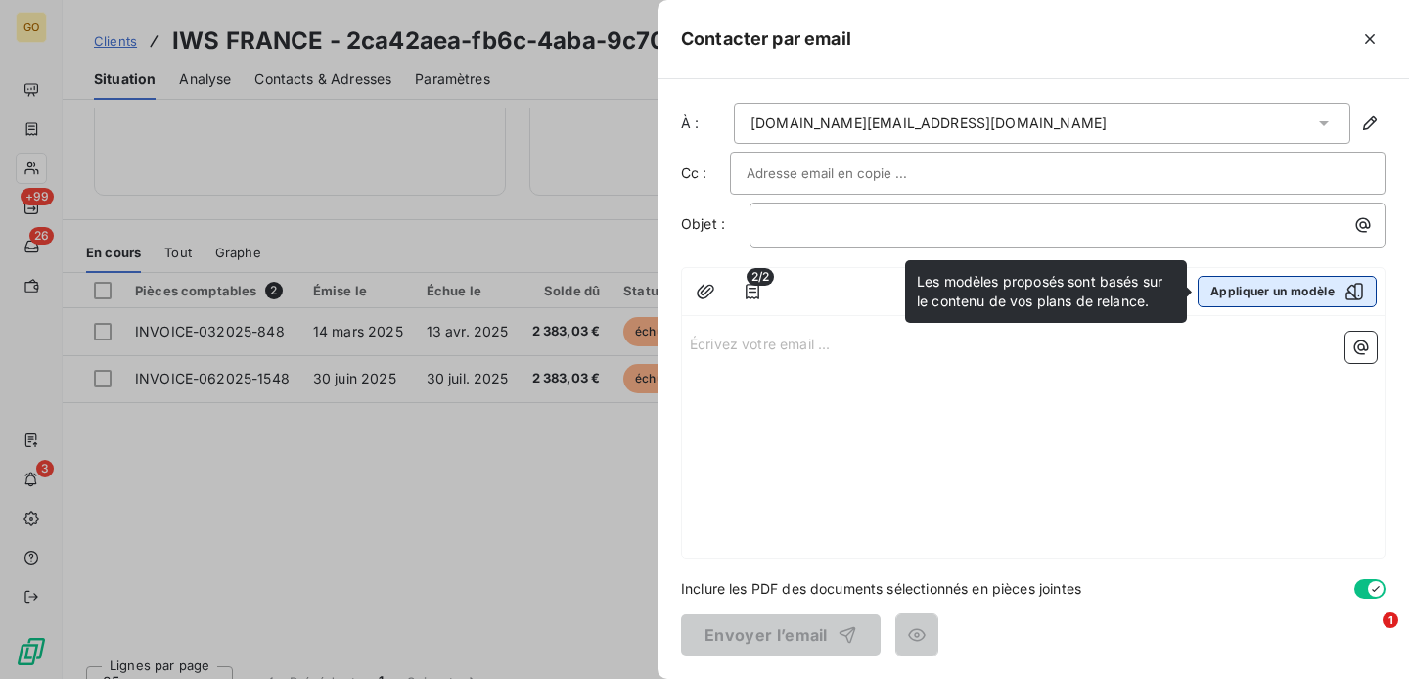
click at [1322, 296] on button "Appliquer un modèle" at bounding box center [1287, 291] width 179 height 31
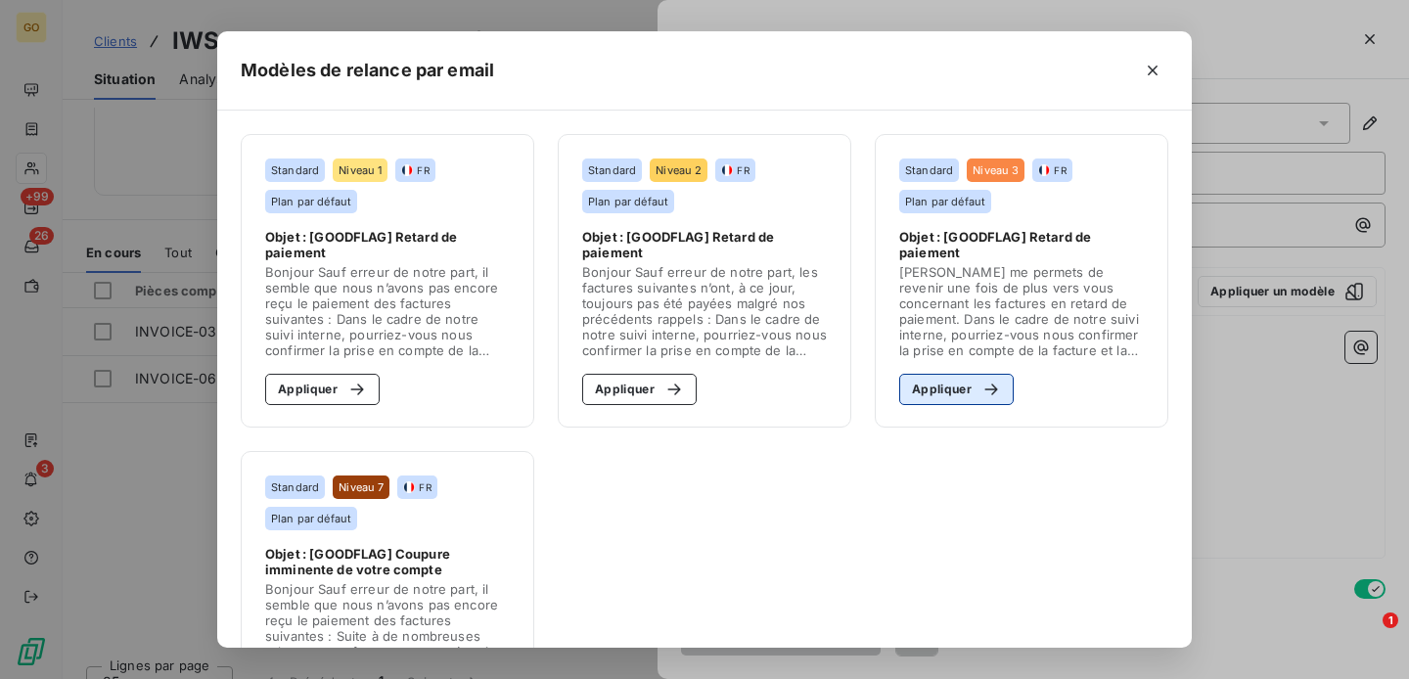
click at [954, 385] on button "Appliquer" at bounding box center [956, 389] width 114 height 31
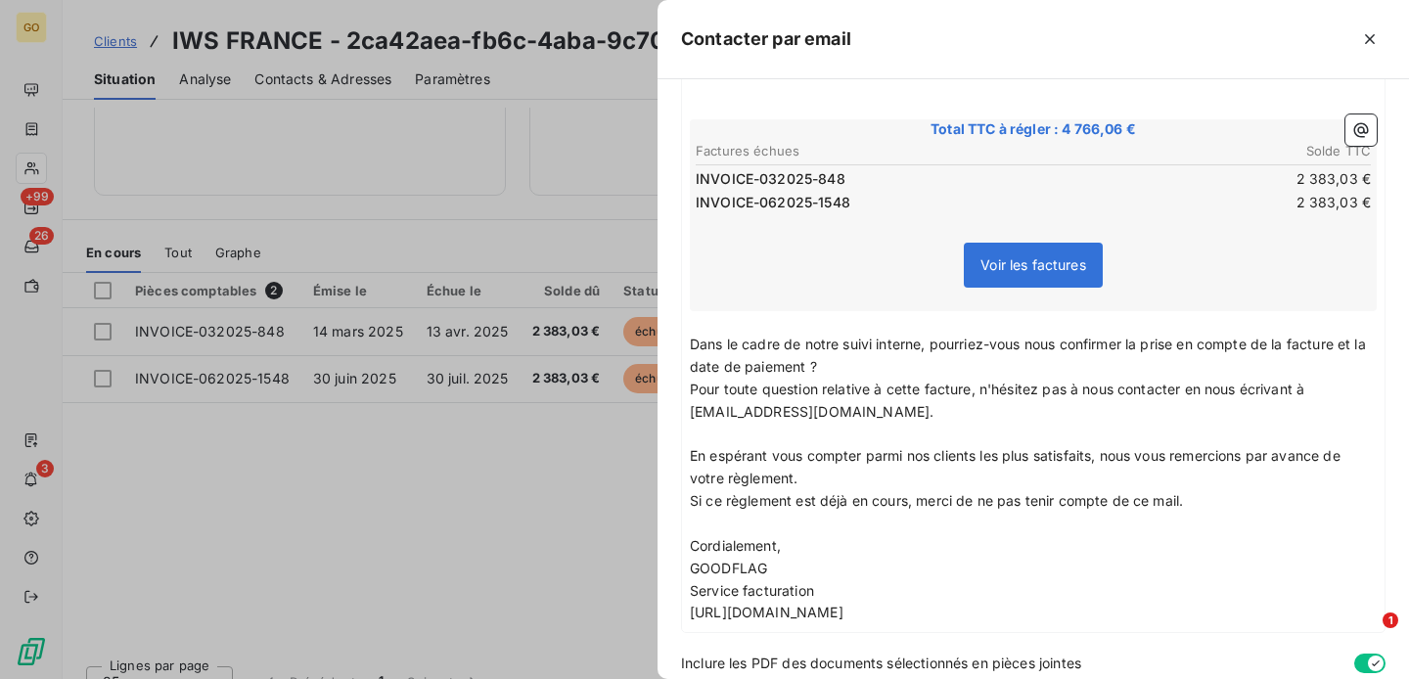
scroll to position [398, 0]
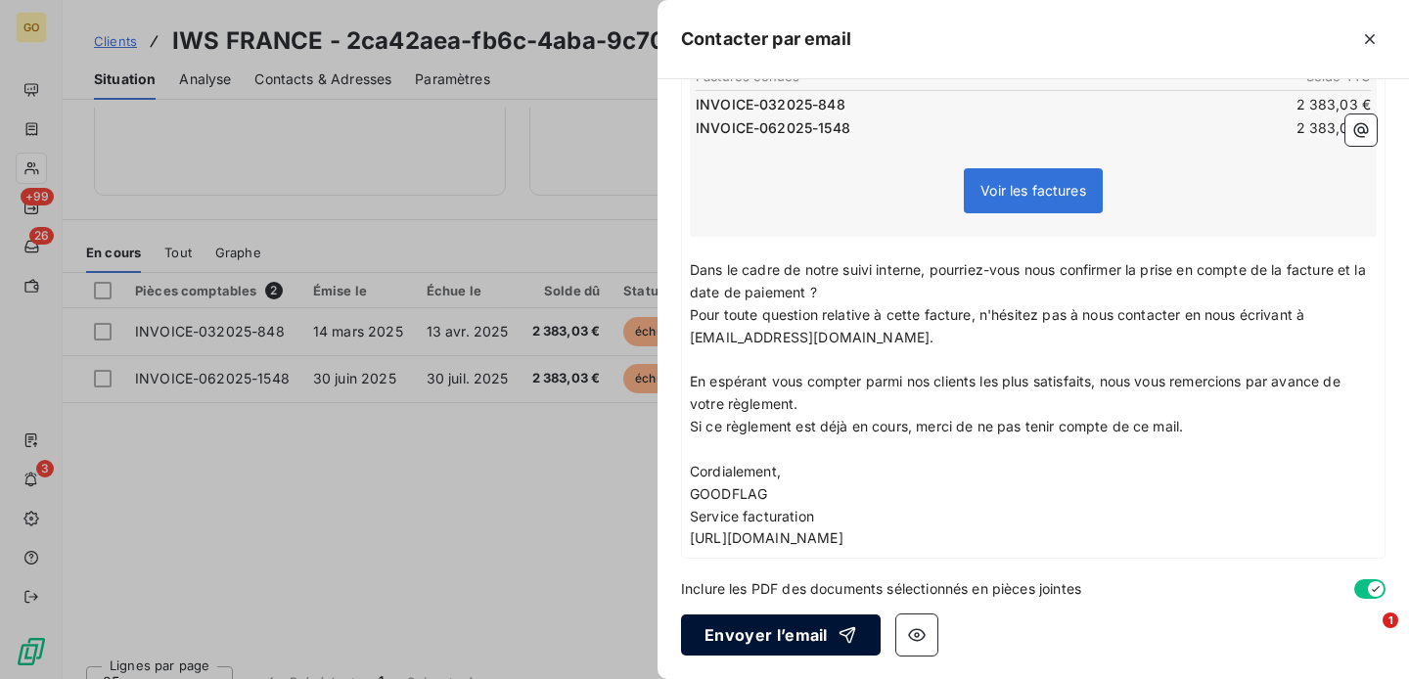
click at [787, 623] on button "Envoyer l’email" at bounding box center [781, 634] width 200 height 41
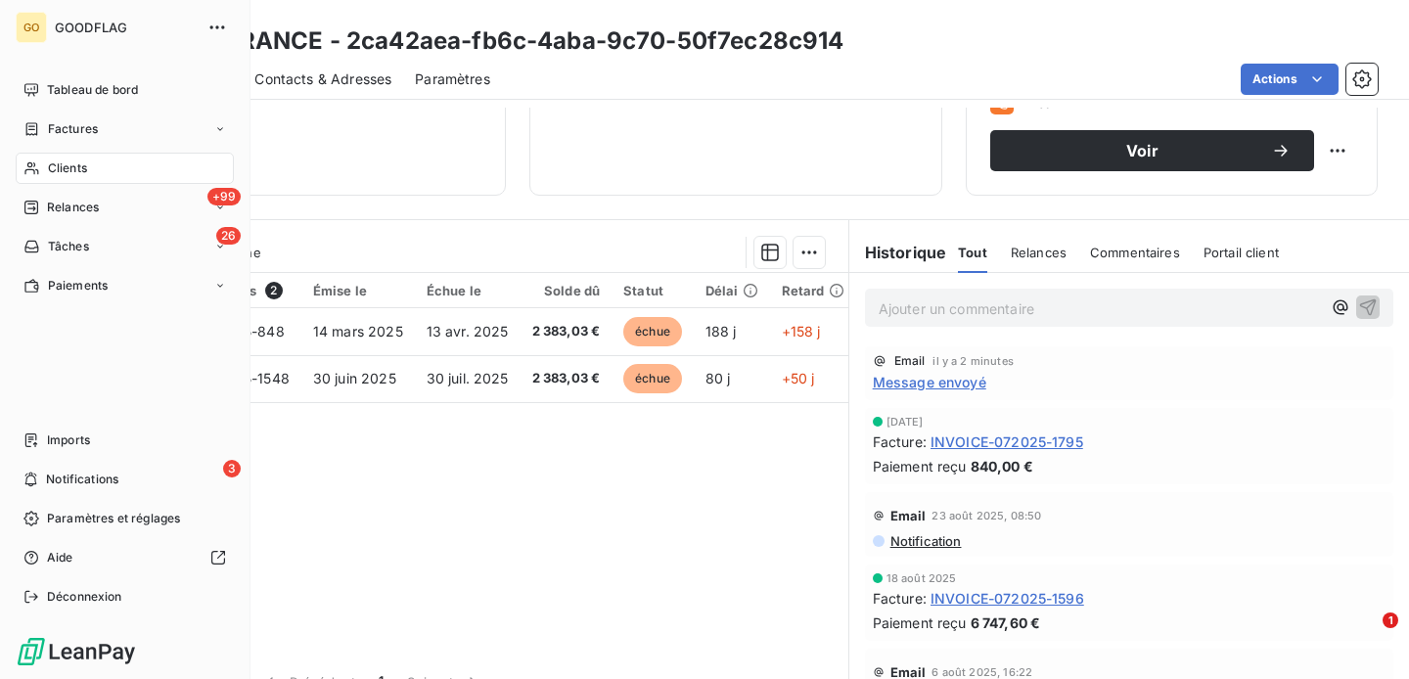
click at [85, 132] on span "Factures" at bounding box center [73, 129] width 50 height 18
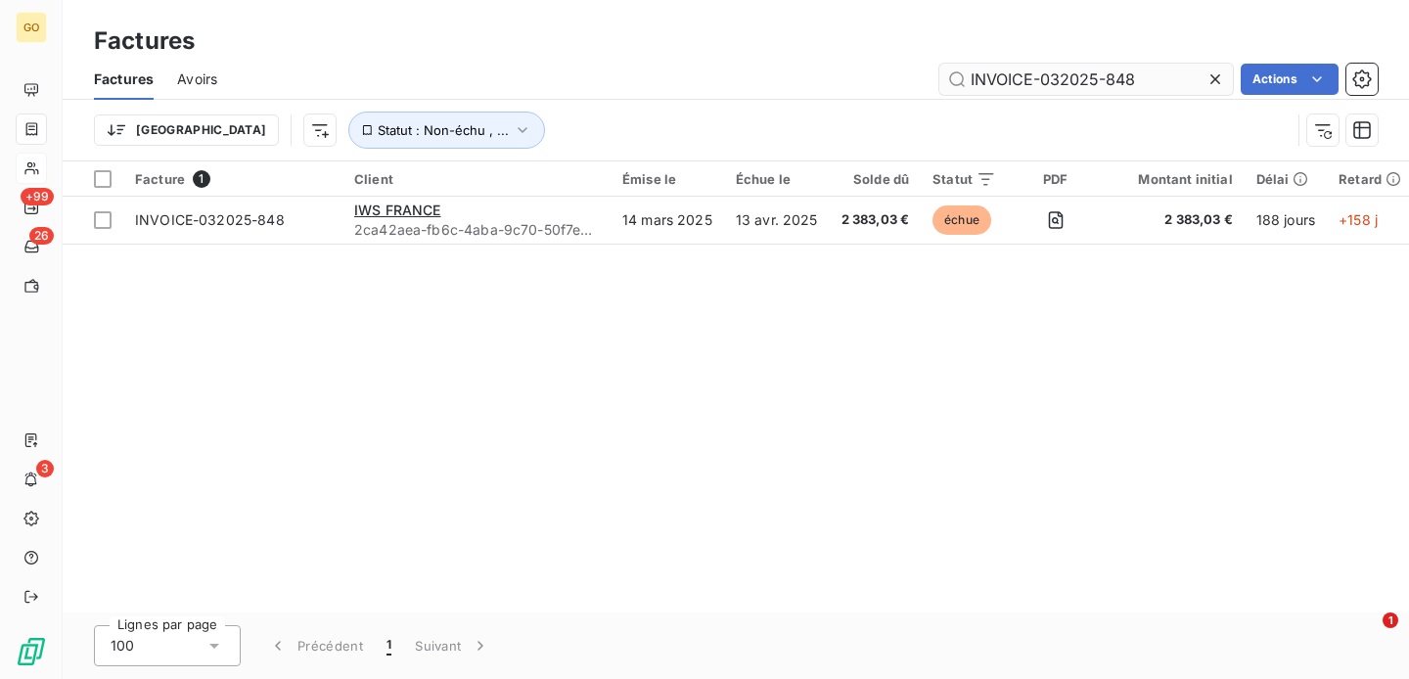
click at [1032, 80] on input "INVOICE-032025-848" at bounding box center [1086, 79] width 294 height 31
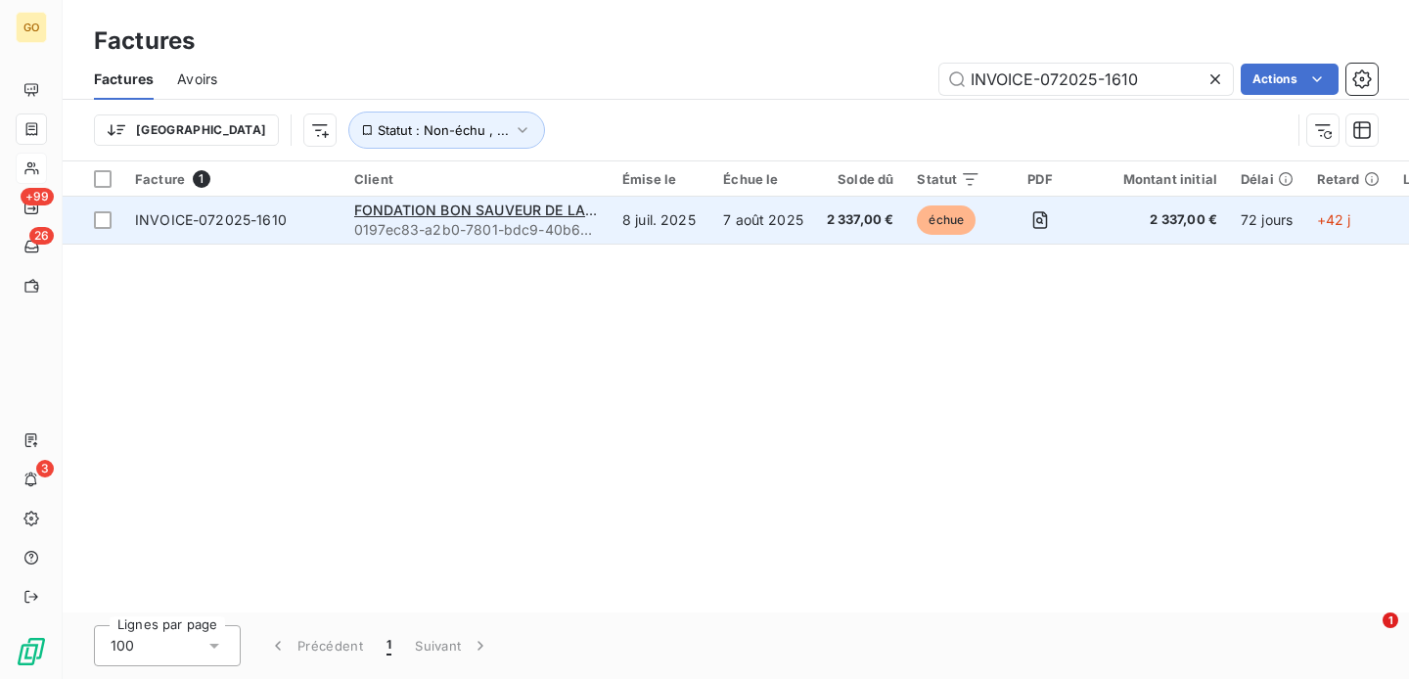
type input "INVOICE-072025-1610"
click at [657, 234] on td "8 juil. 2025" at bounding box center [661, 220] width 101 height 47
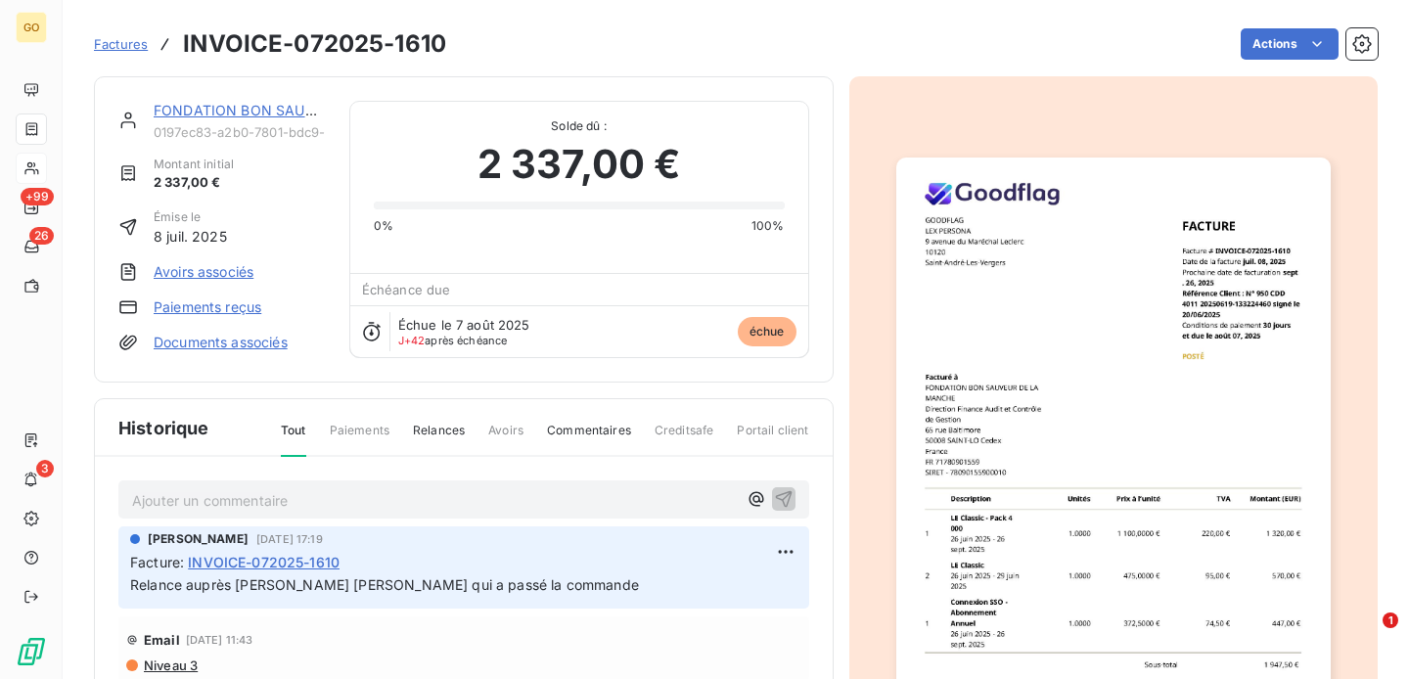
click at [109, 47] on span "Factures" at bounding box center [121, 44] width 54 height 16
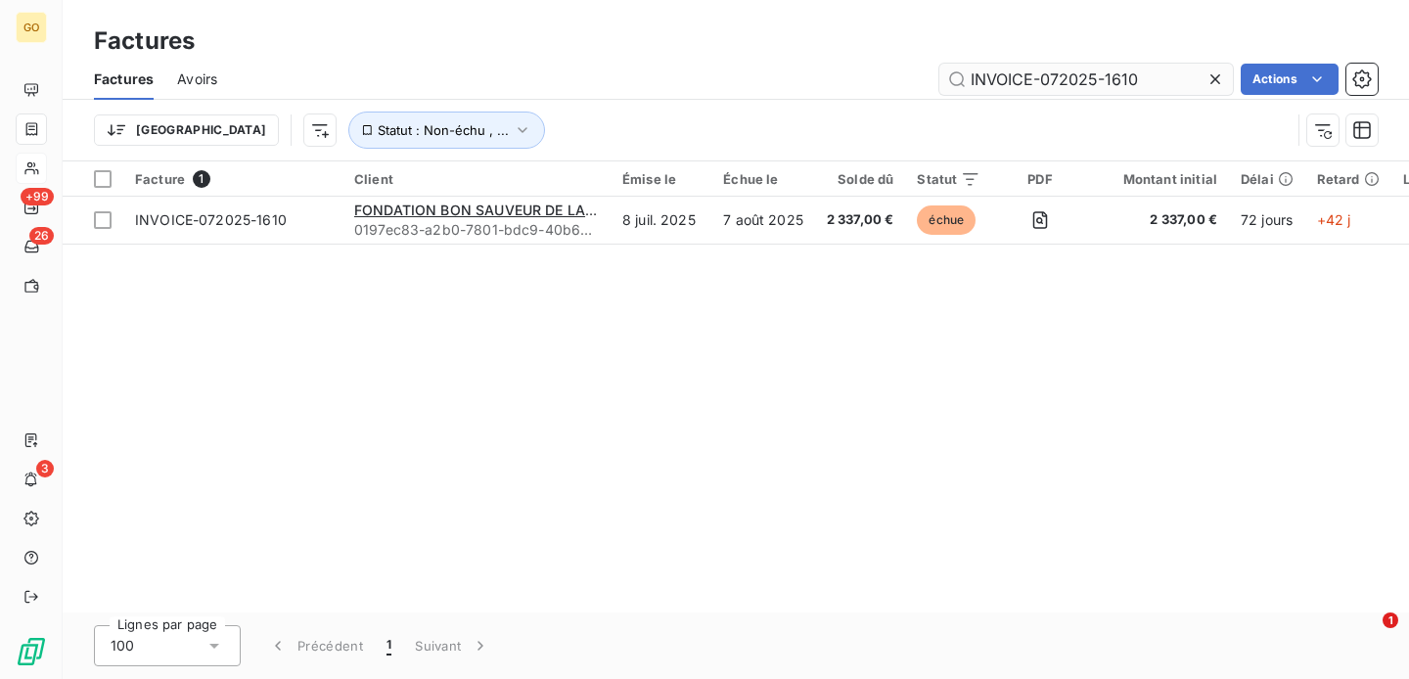
click at [1039, 87] on input "INVOICE-072025-1610" at bounding box center [1086, 79] width 294 height 31
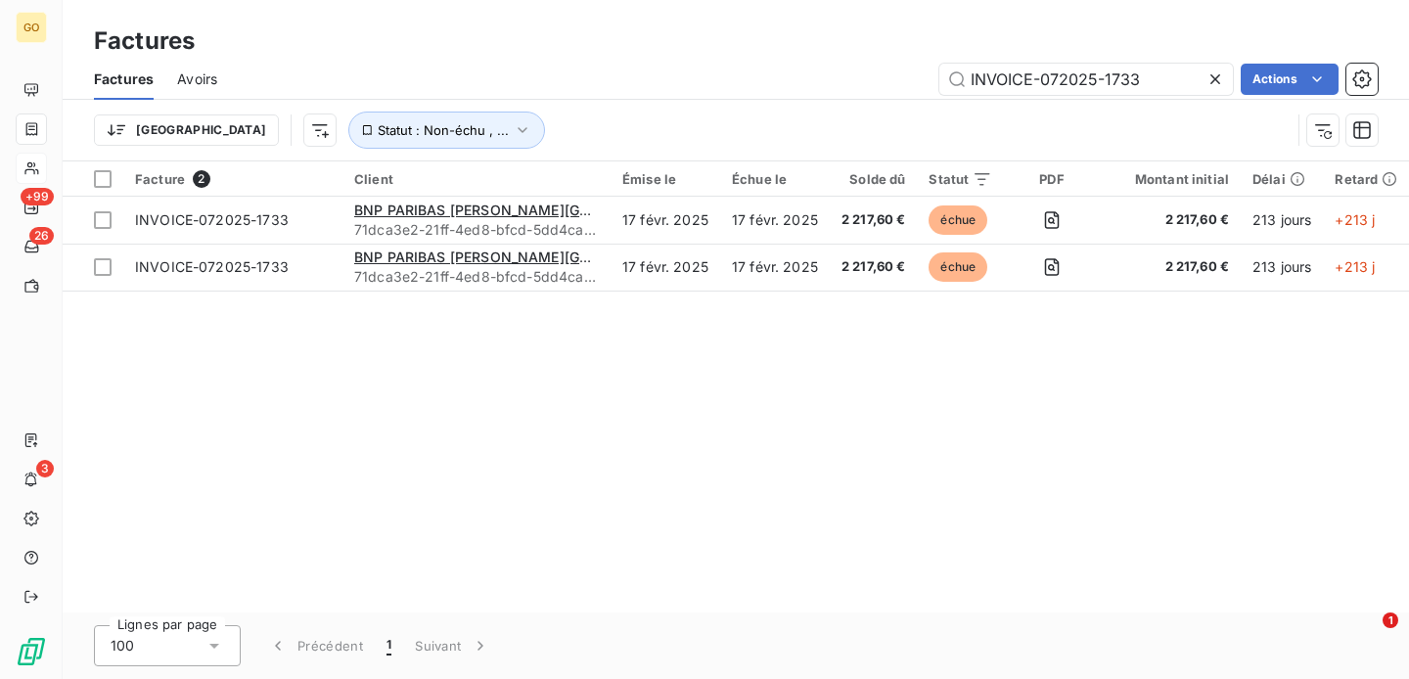
type input "INVOICE-072025-1733"
click at [997, 76] on input "INVOICE-072025-1733" at bounding box center [1086, 79] width 294 height 31
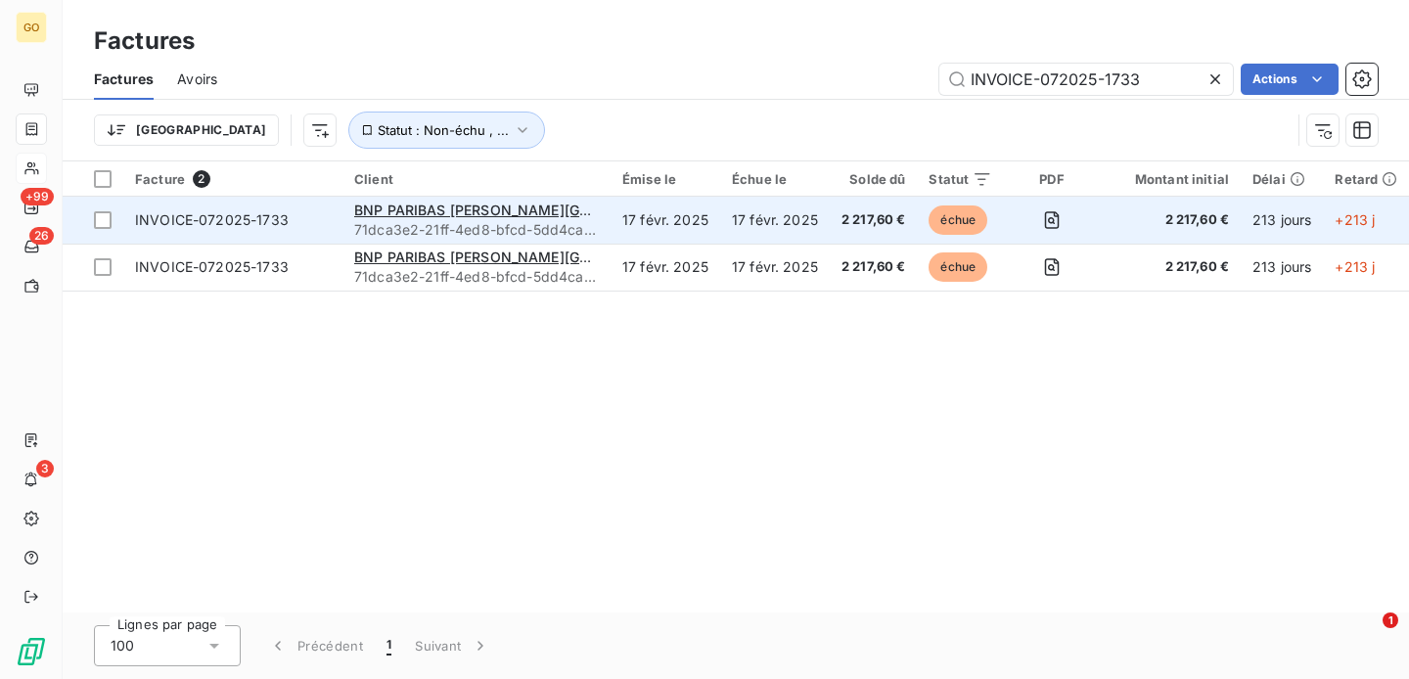
click at [597, 230] on span "71dca3e2-21ff-4ed8-bfcd-5dd4ca3f4e50" at bounding box center [476, 230] width 245 height 20
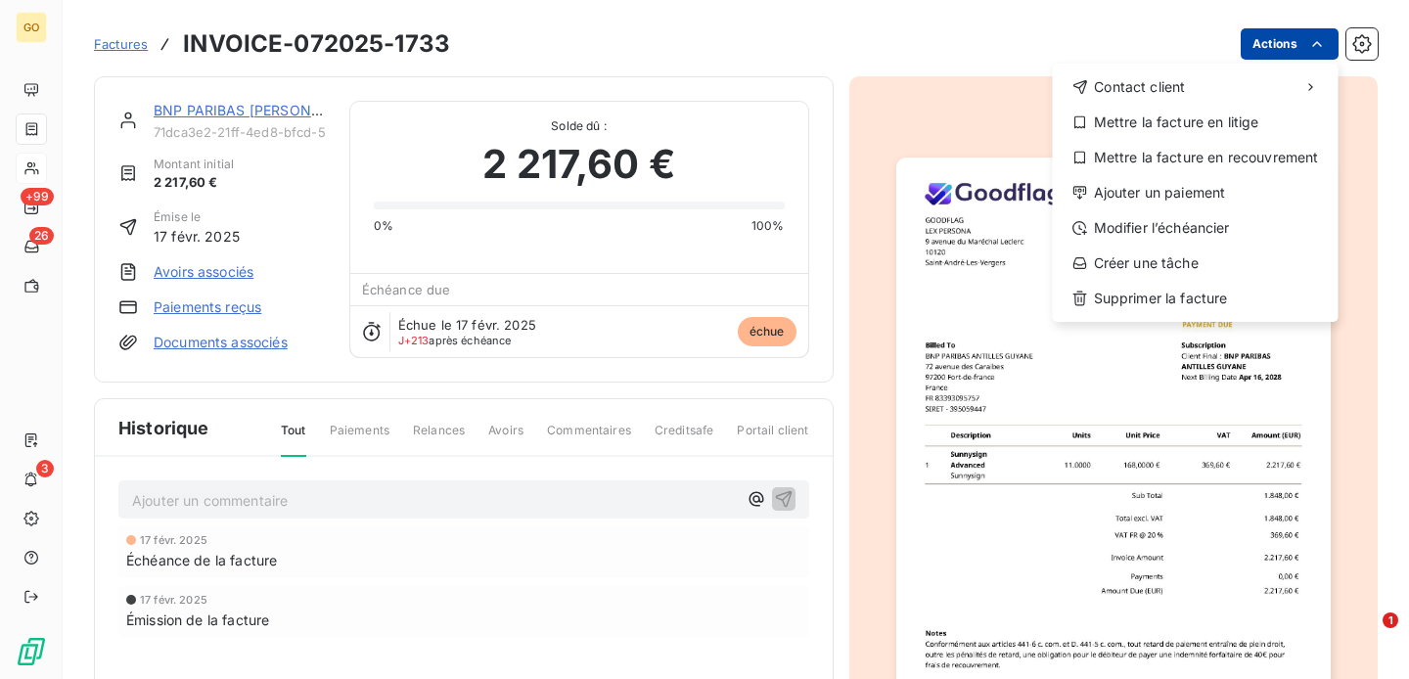
click at [1327, 50] on html "GO +99 26 3 Factures INVOICE-072025-1733 Actions Contact client Mettre la factu…" at bounding box center [704, 339] width 1409 height 679
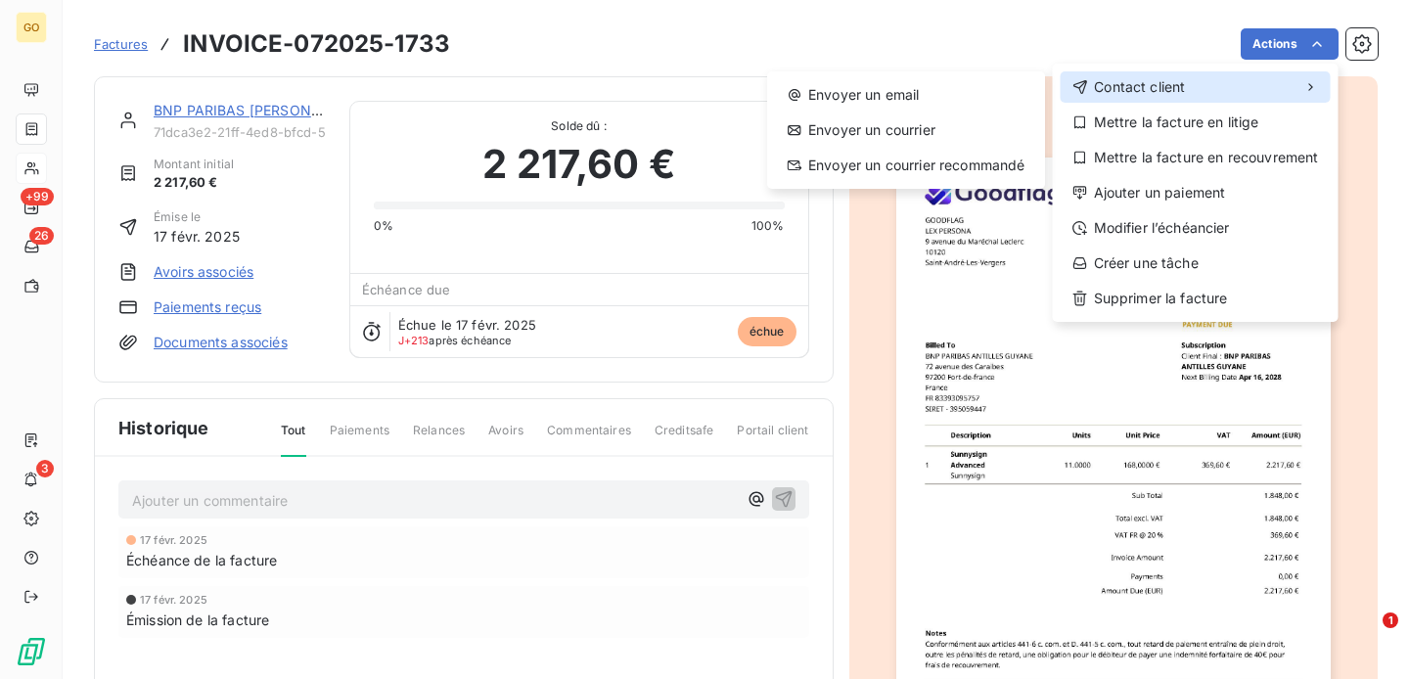
click at [1220, 95] on div "Contact client" at bounding box center [1196, 86] width 270 height 31
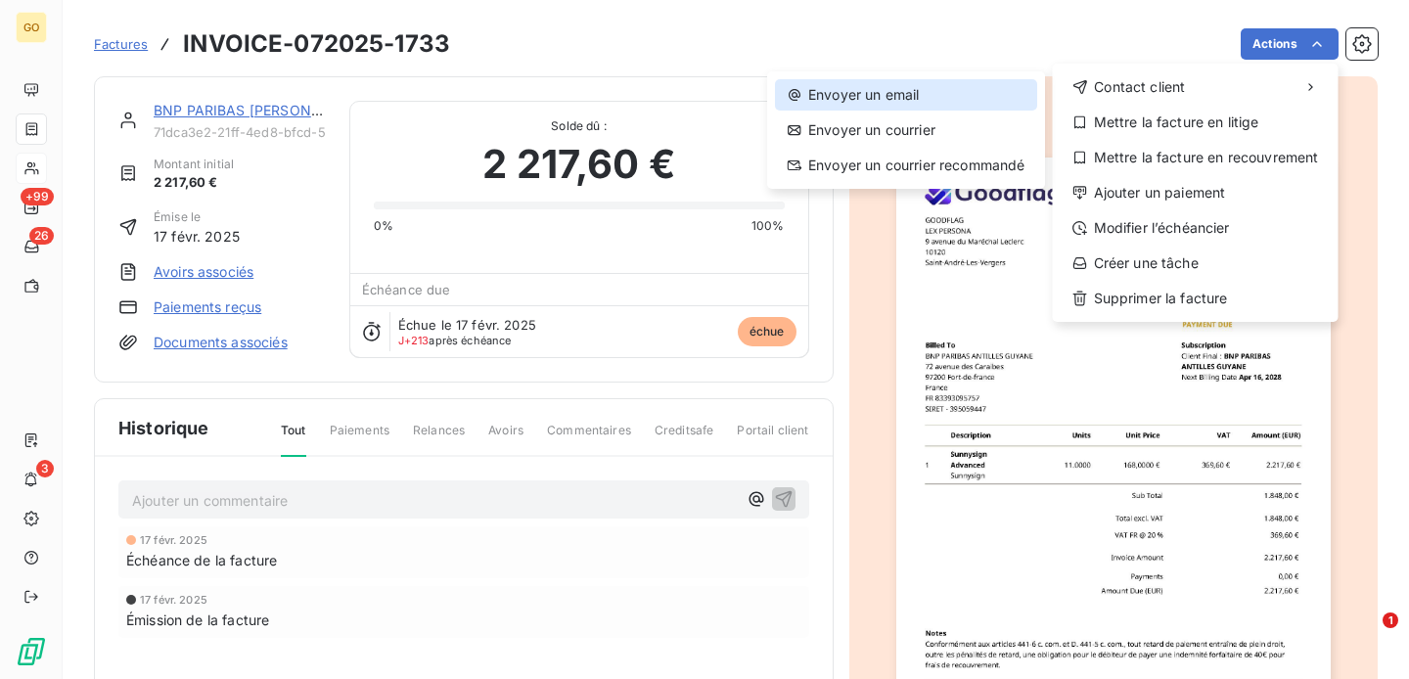
click at [915, 90] on div "Envoyer un email" at bounding box center [906, 94] width 262 height 31
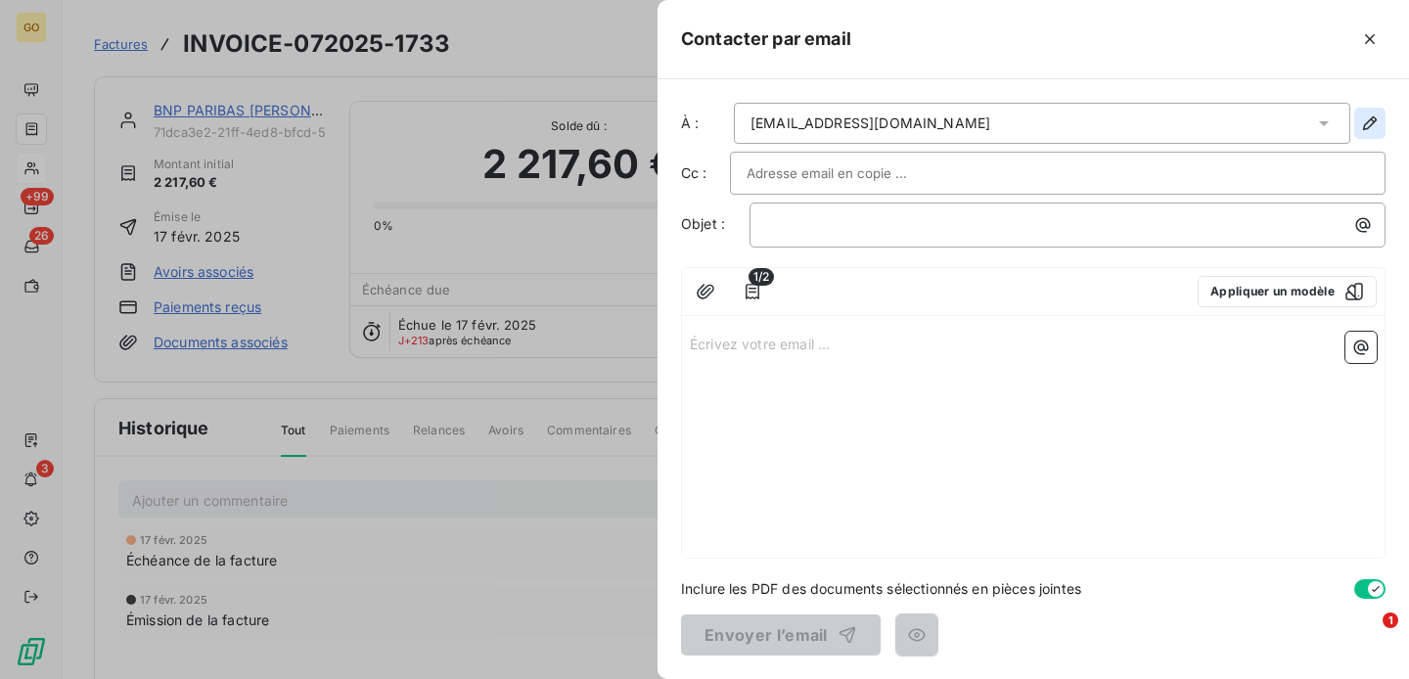
click at [1368, 118] on icon "button" at bounding box center [1370, 123] width 20 height 20
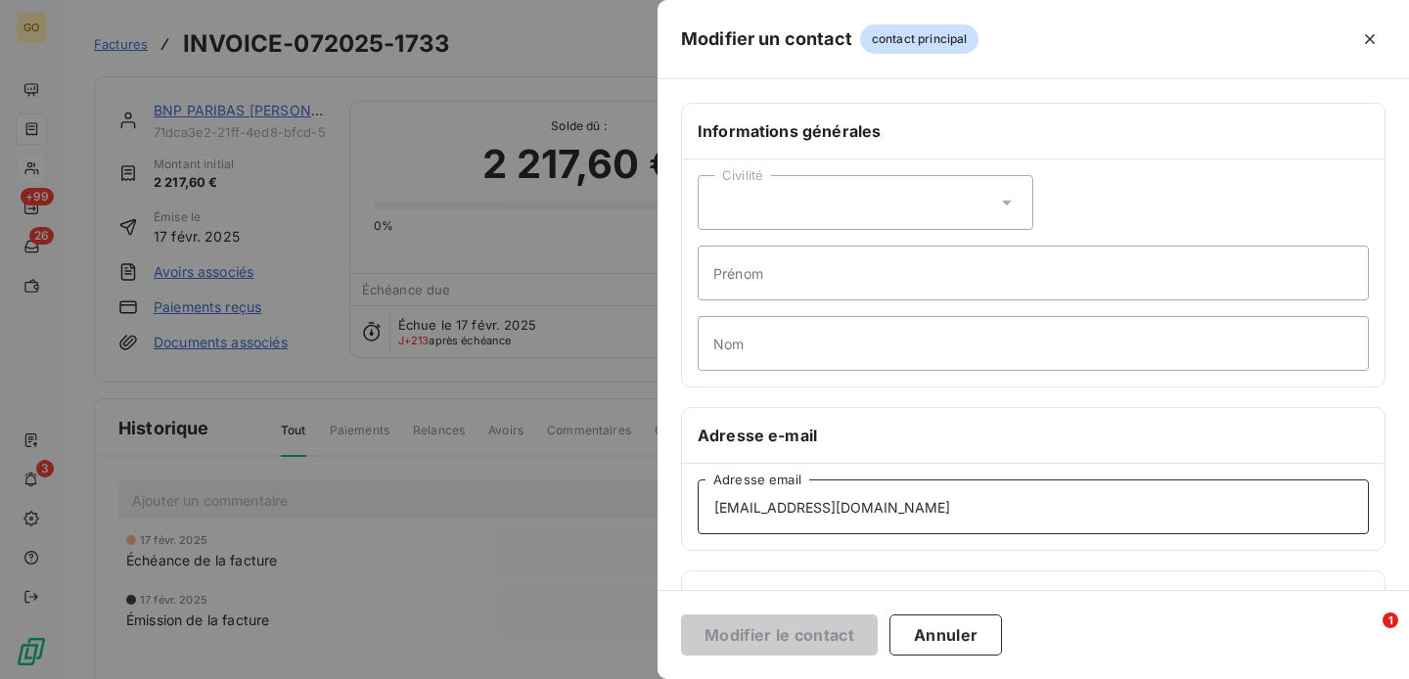
click at [825, 500] on input "[EMAIL_ADDRESS][DOMAIN_NAME]" at bounding box center [1033, 506] width 671 height 55
paste input "[PERSON_NAME].fibleuil"
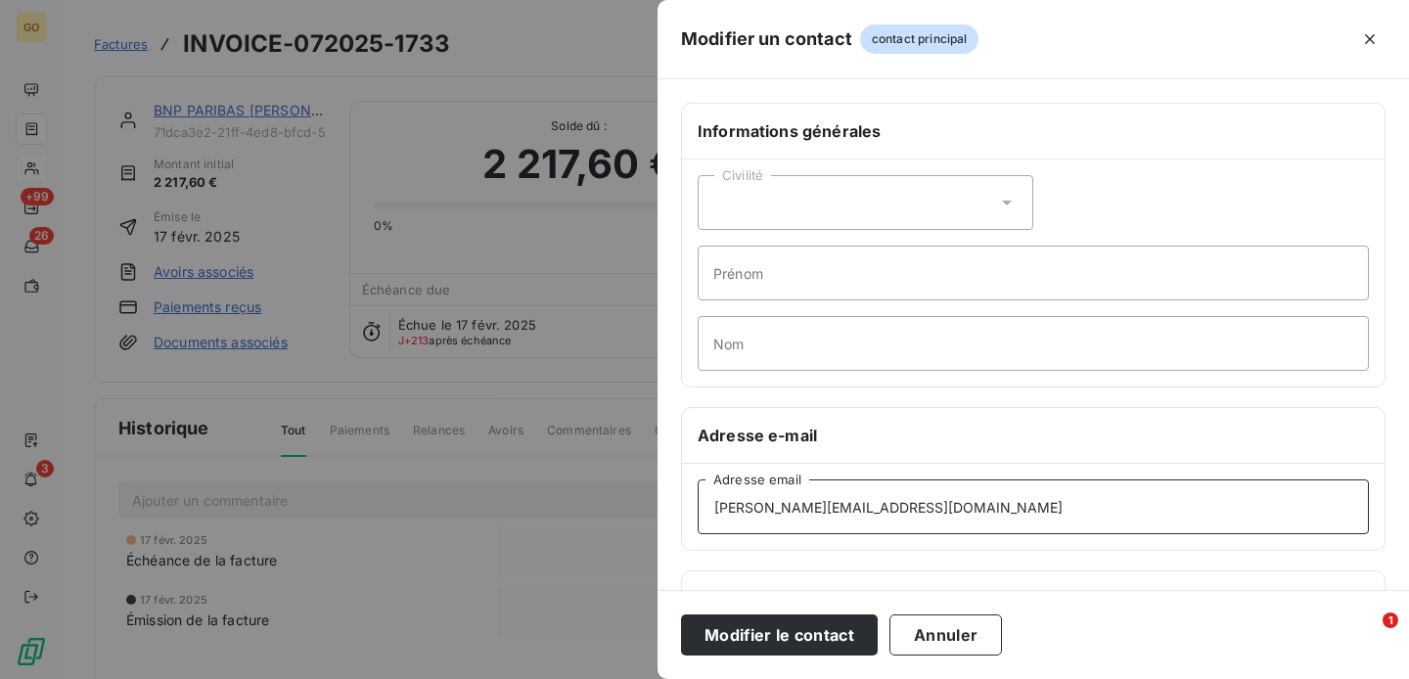
type input "[PERSON_NAME][EMAIL_ADDRESS][DOMAIN_NAME]"
click at [775, 204] on div "Civilité" at bounding box center [866, 202] width 336 height 55
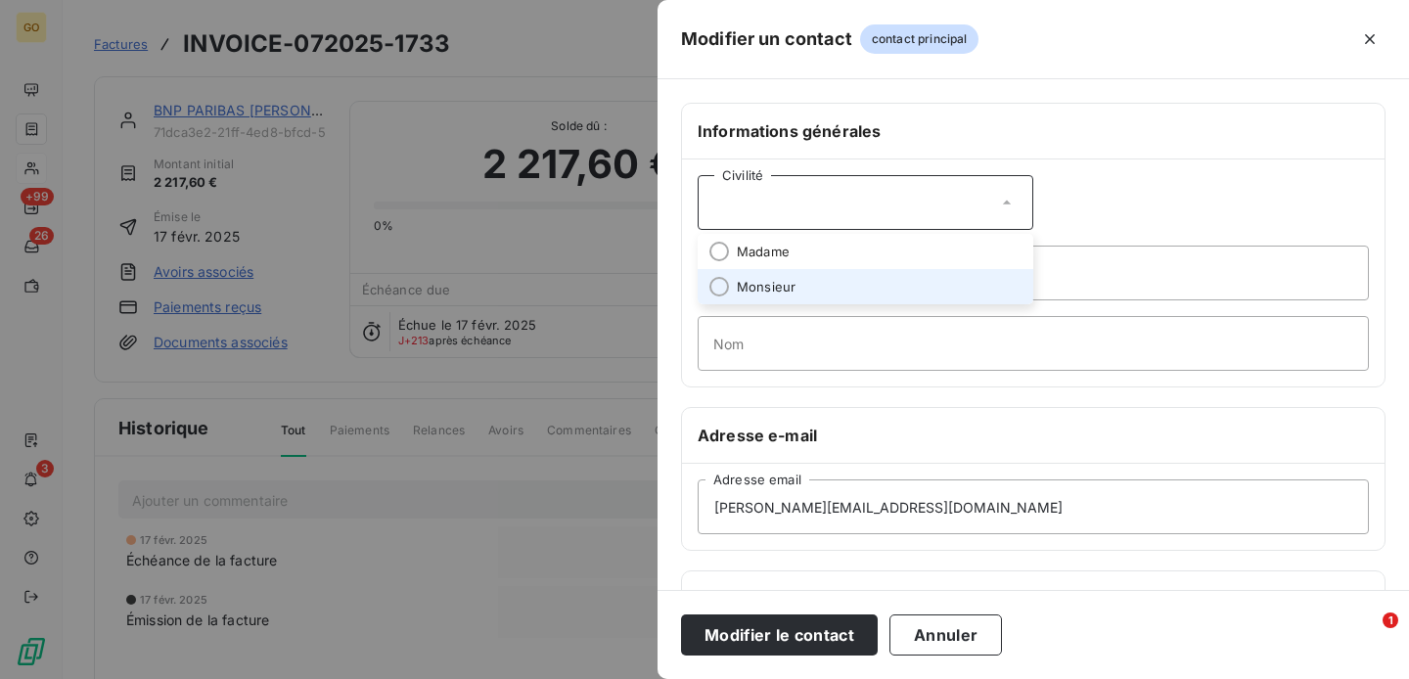
click at [774, 285] on span "Monsieur" at bounding box center [766, 287] width 59 height 19
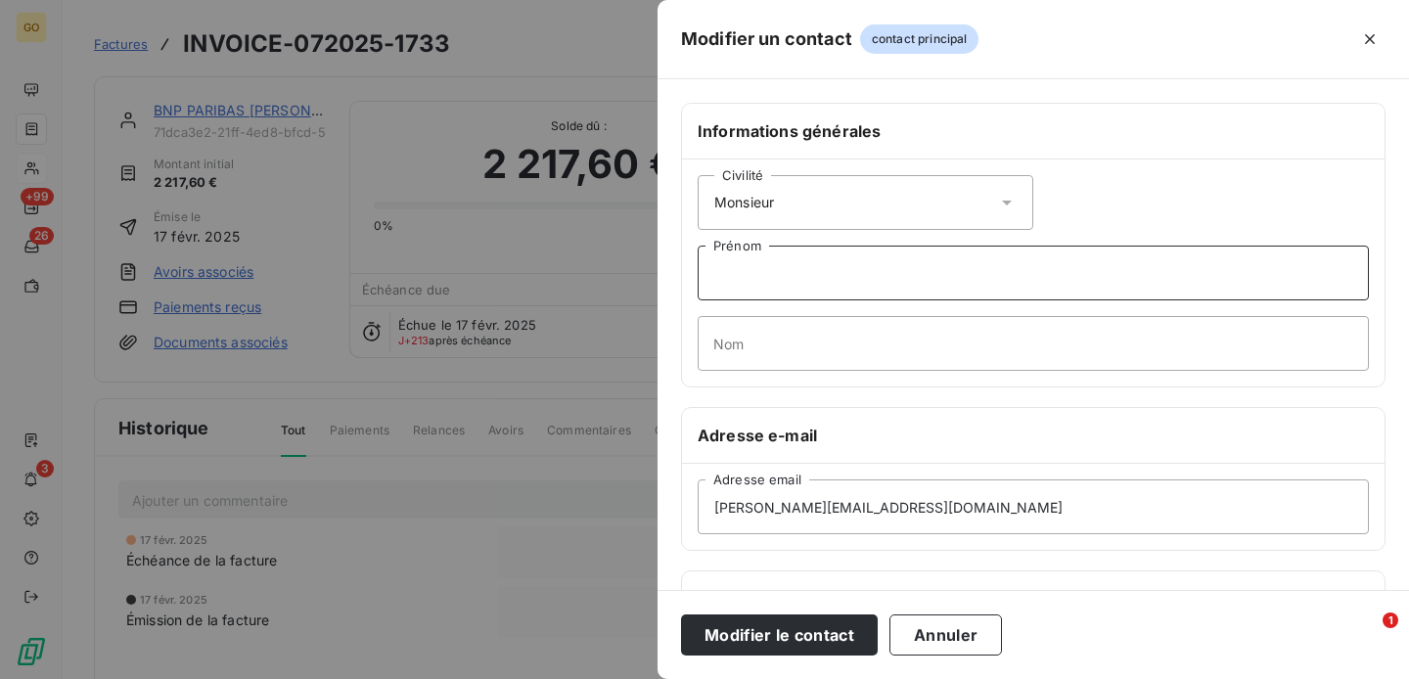
click at [774, 283] on input "Prénom" at bounding box center [1033, 273] width 671 height 55
type input "O"
type input "[PERSON_NAME]"
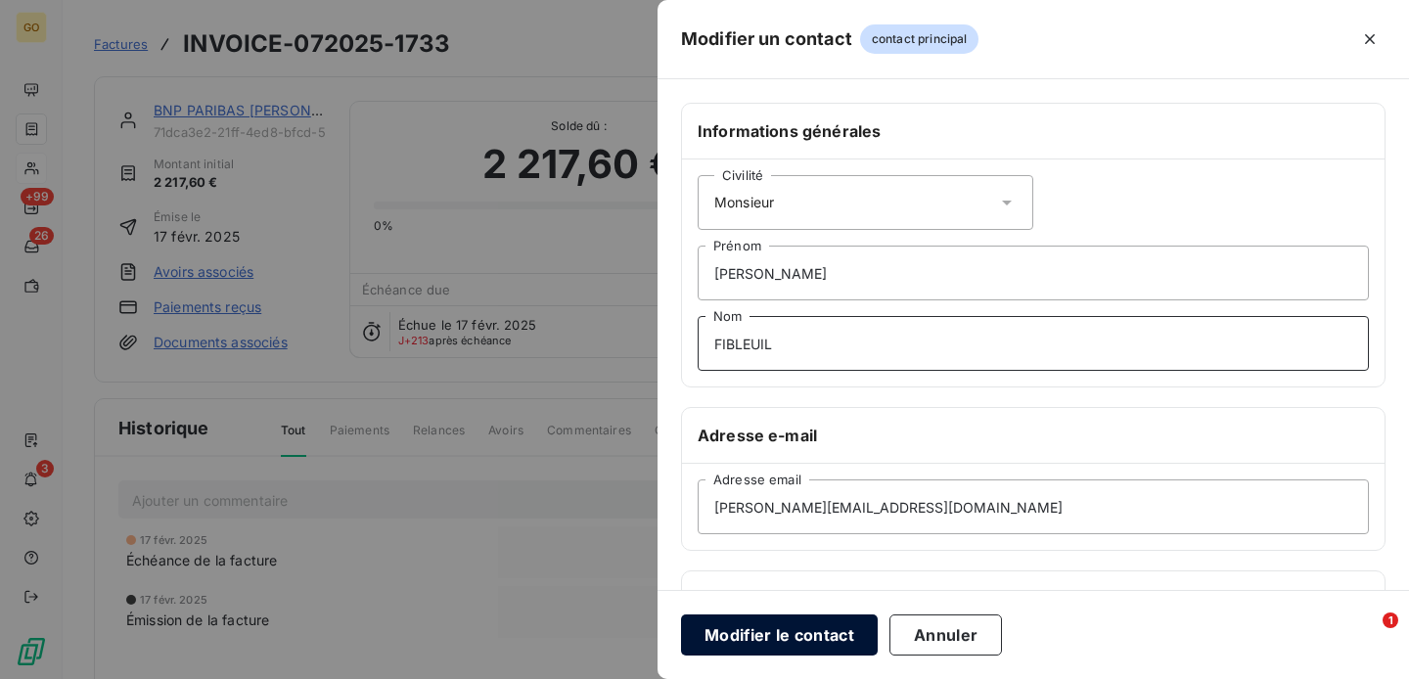
type input "FIBLEUIL"
click at [808, 642] on button "Modifier le contact" at bounding box center [779, 634] width 197 height 41
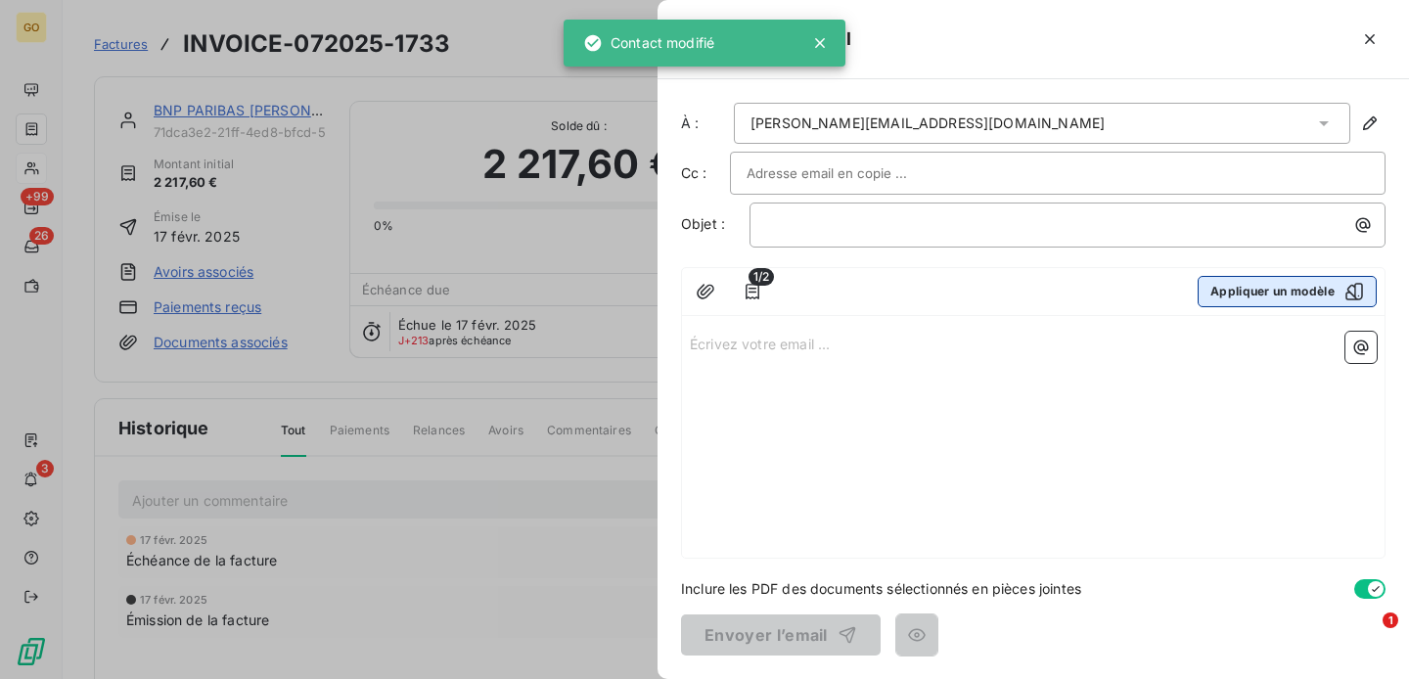
click at [1313, 294] on button "Appliquer un modèle" at bounding box center [1287, 291] width 179 height 31
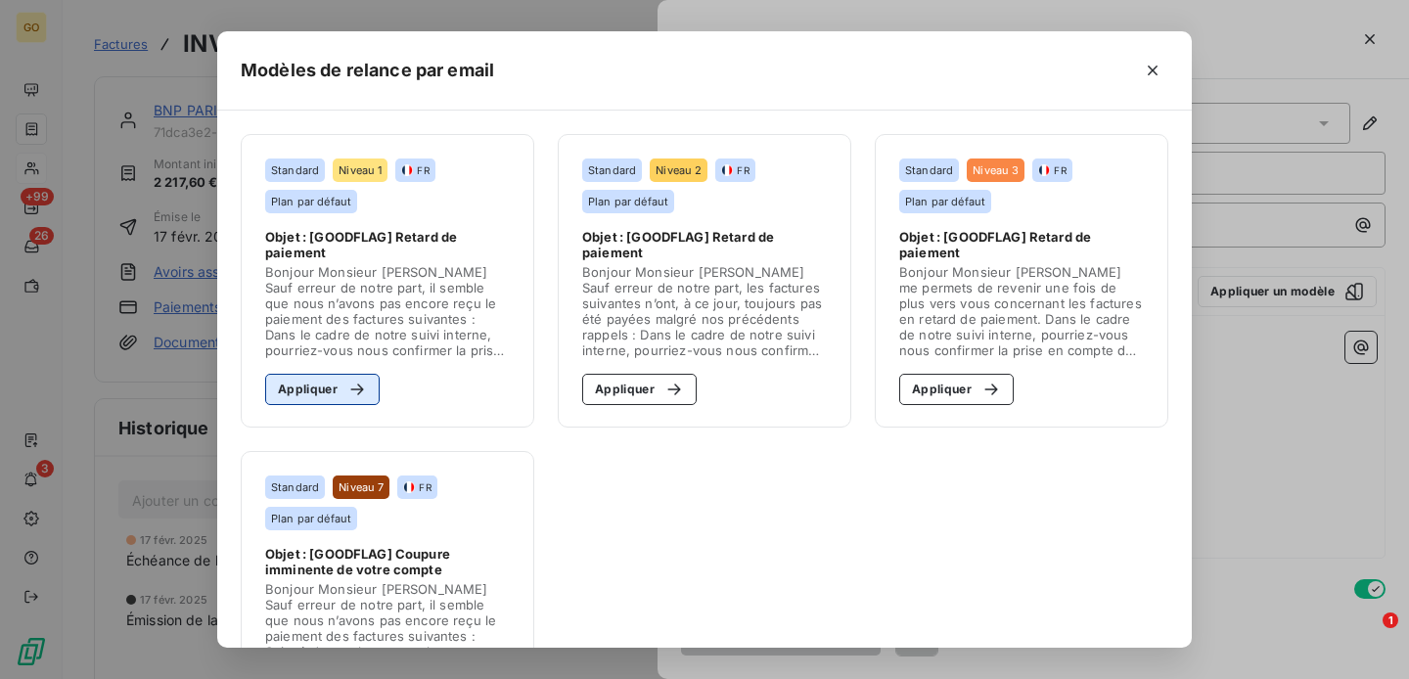
click at [311, 393] on button "Appliquer" at bounding box center [322, 389] width 114 height 31
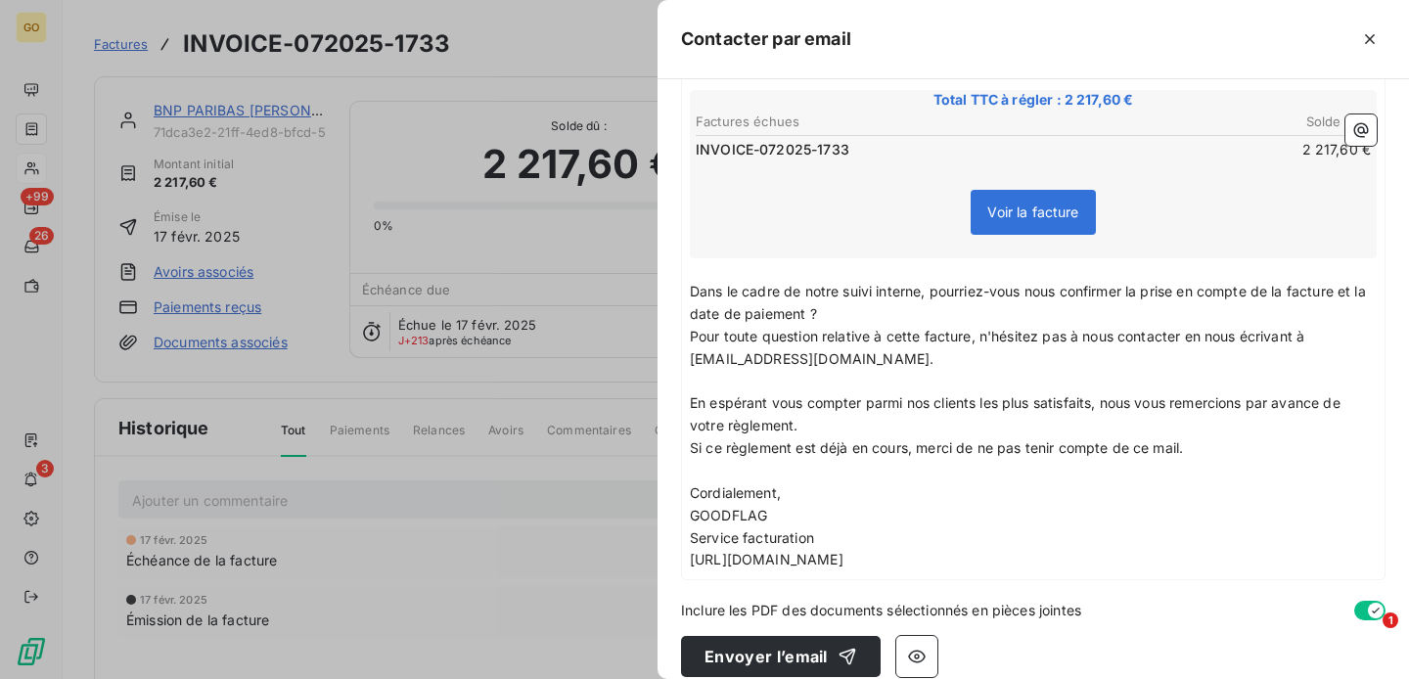
scroll to position [376, 0]
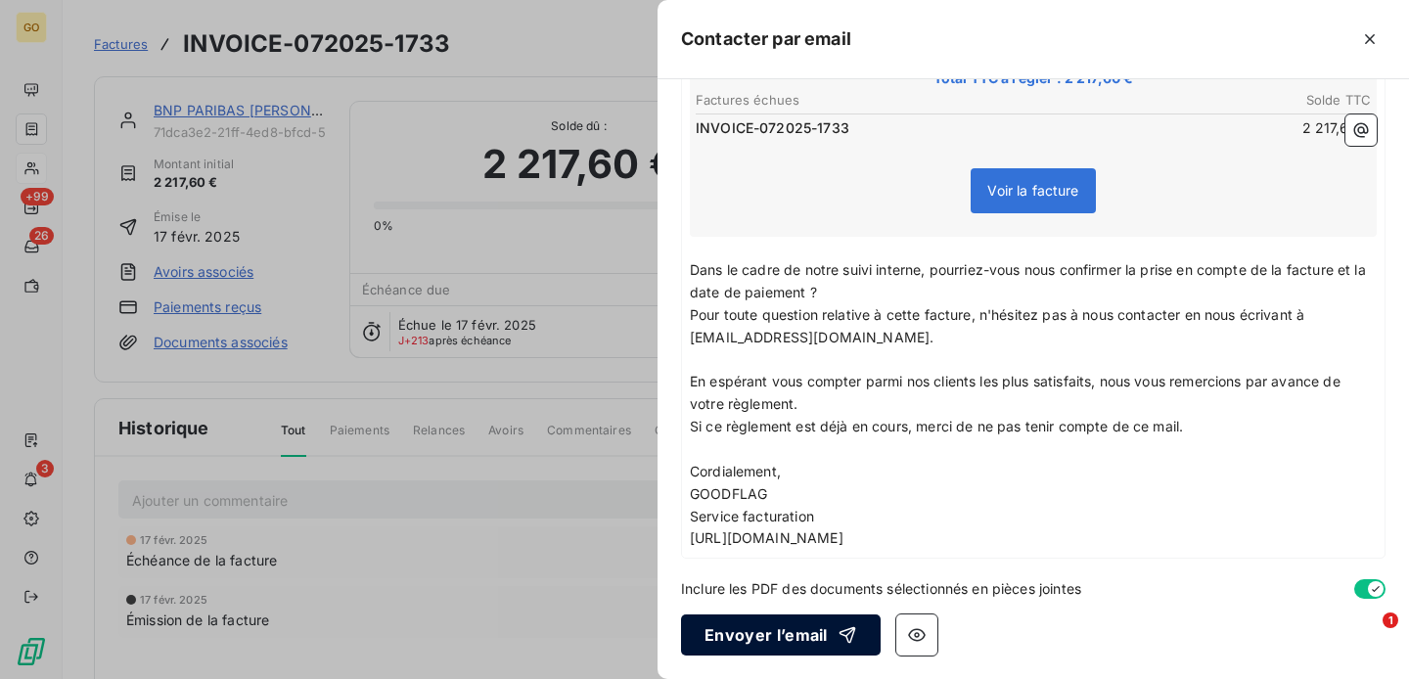
click at [804, 631] on button "Envoyer l’email" at bounding box center [781, 634] width 200 height 41
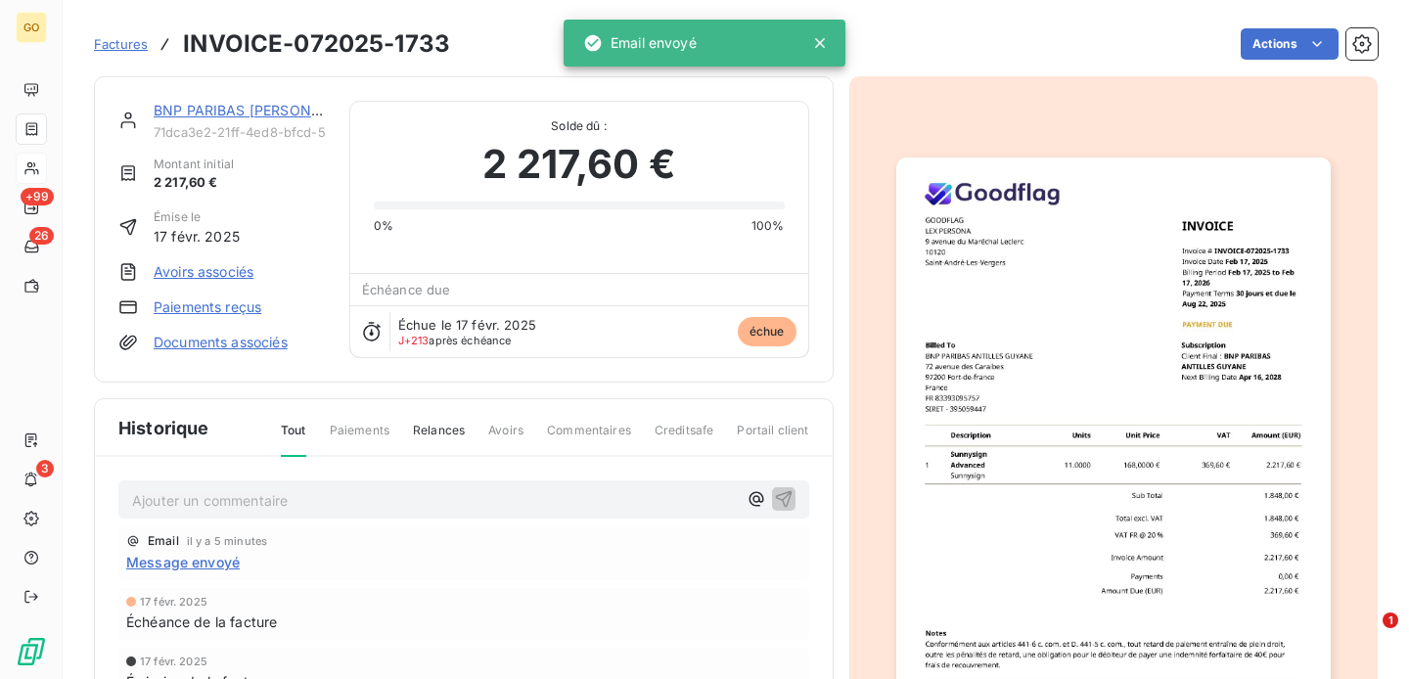
click at [95, 47] on span "Factures" at bounding box center [121, 44] width 54 height 16
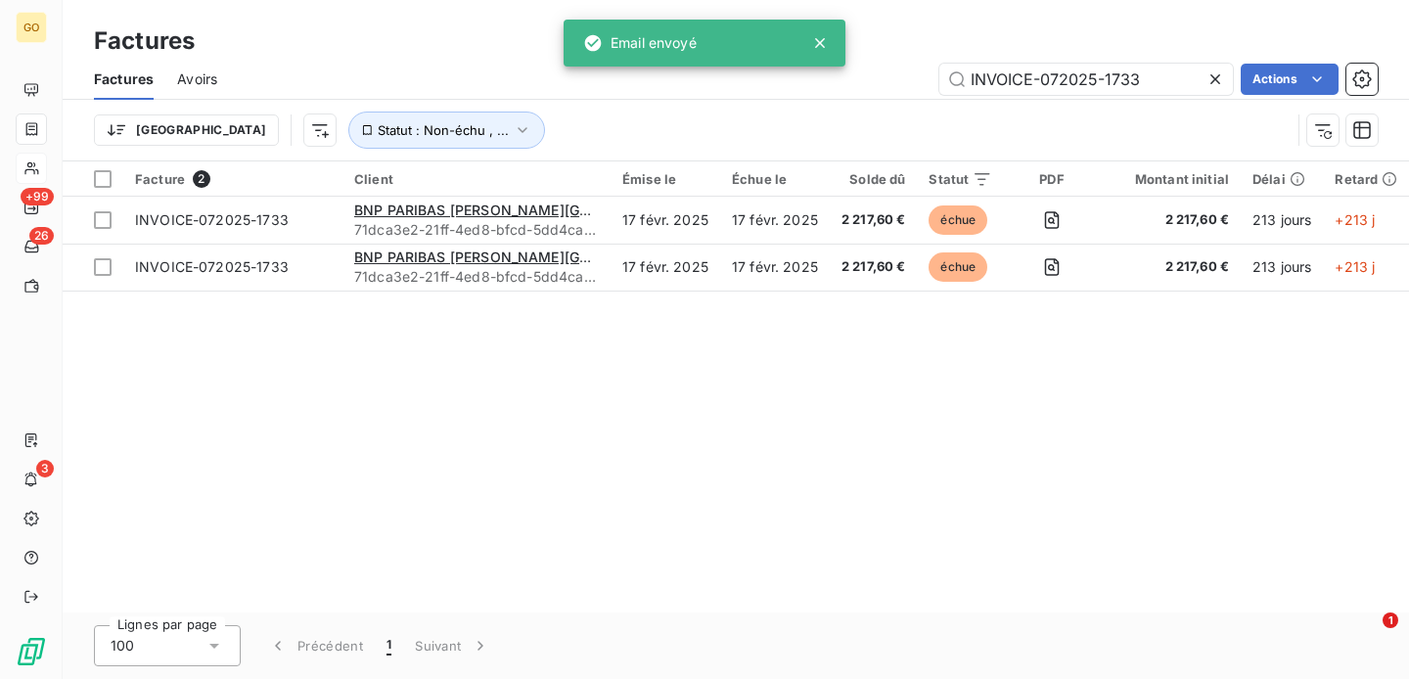
click at [1091, 100] on div "Trier Statut : Non-échu , ..." at bounding box center [736, 130] width 1284 height 61
click at [1087, 82] on input "INVOICE-072025-1733" at bounding box center [1086, 79] width 294 height 31
paste input "42025-1180"
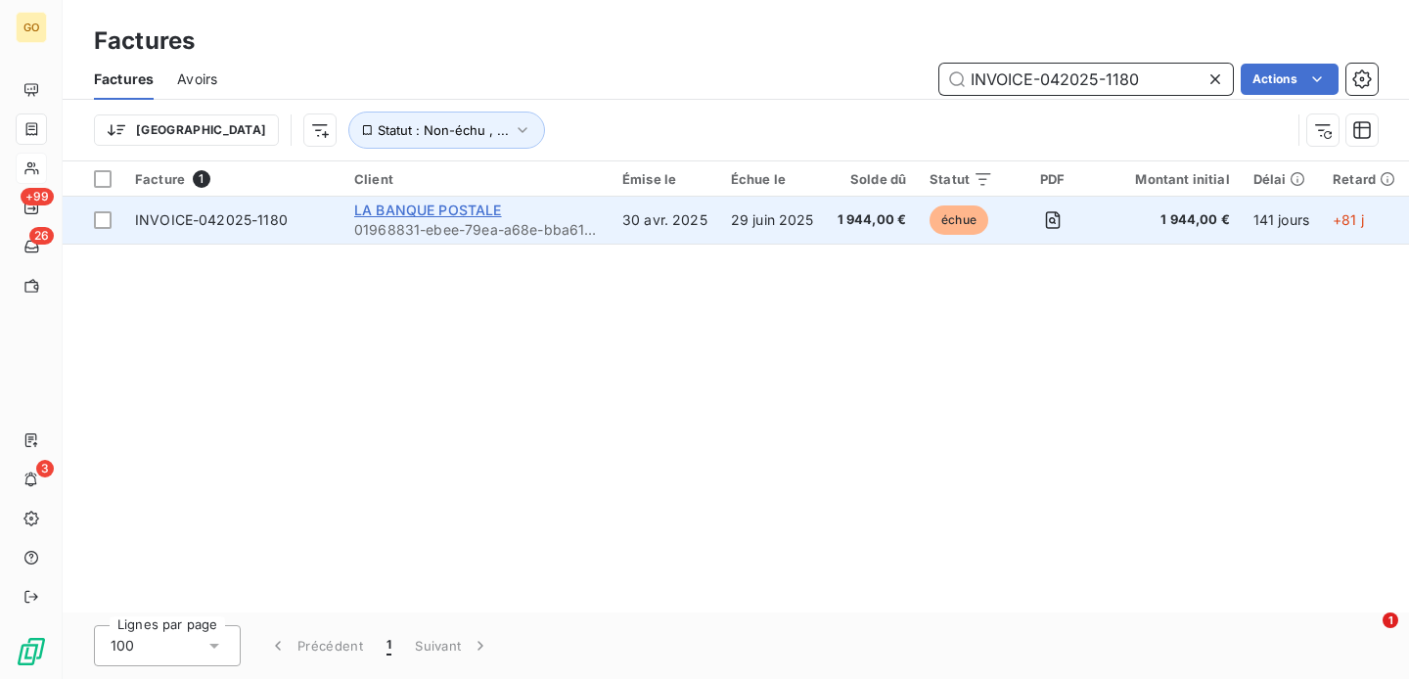
type input "INVOICE-042025-1180"
click at [473, 209] on span "LA BANQUE POSTALE" at bounding box center [428, 210] width 148 height 17
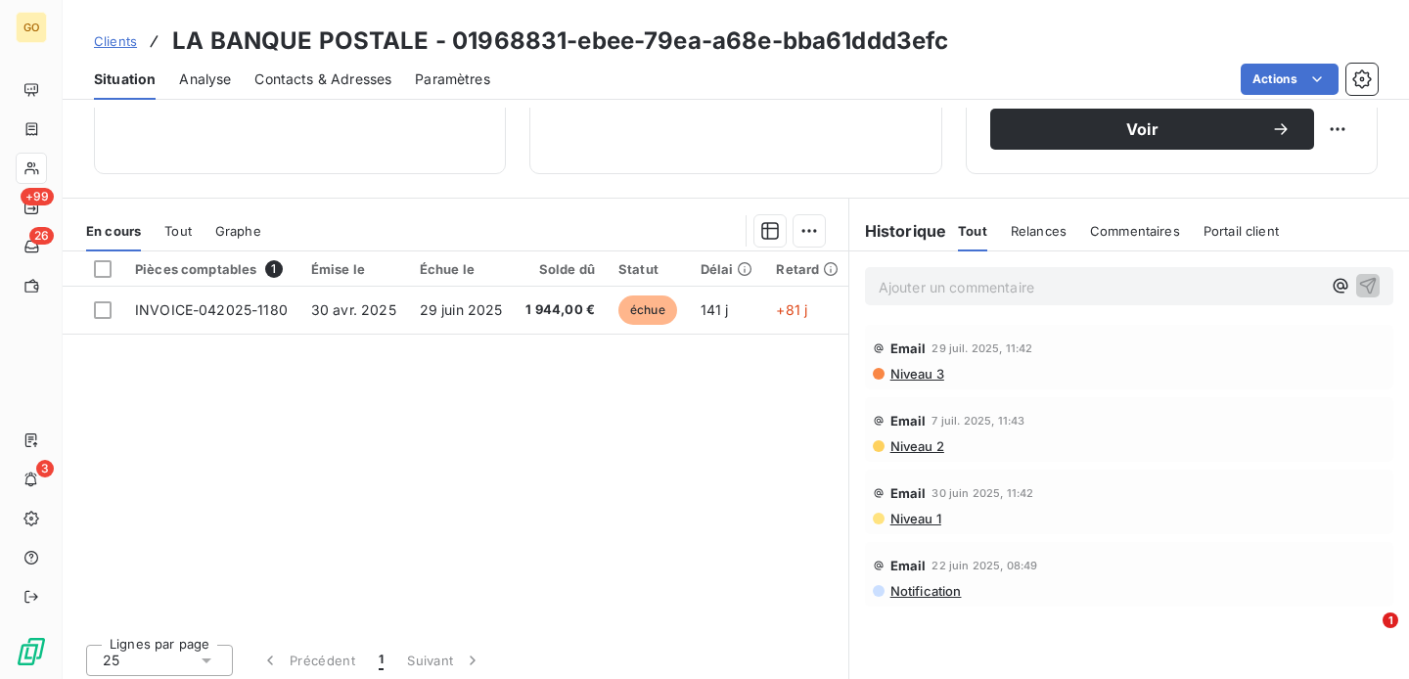
scroll to position [353, 0]
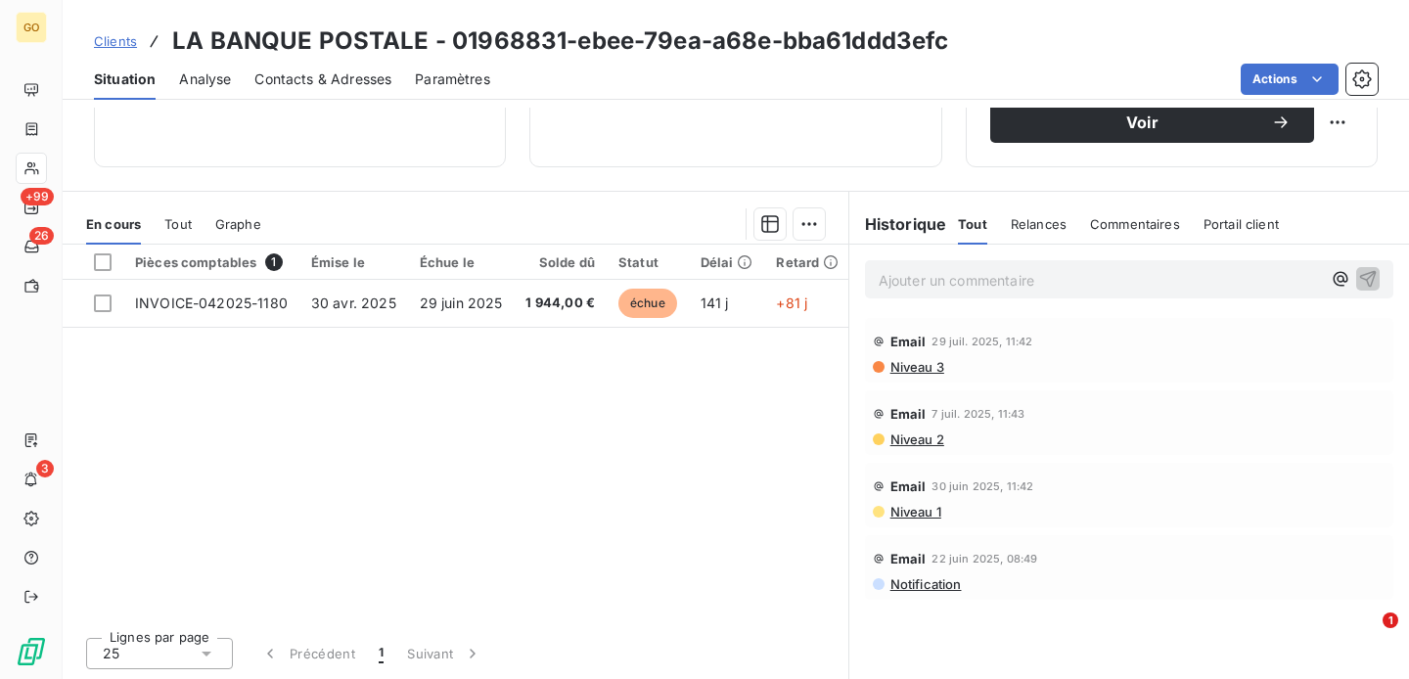
click at [190, 214] on div "Tout" at bounding box center [177, 224] width 27 height 41
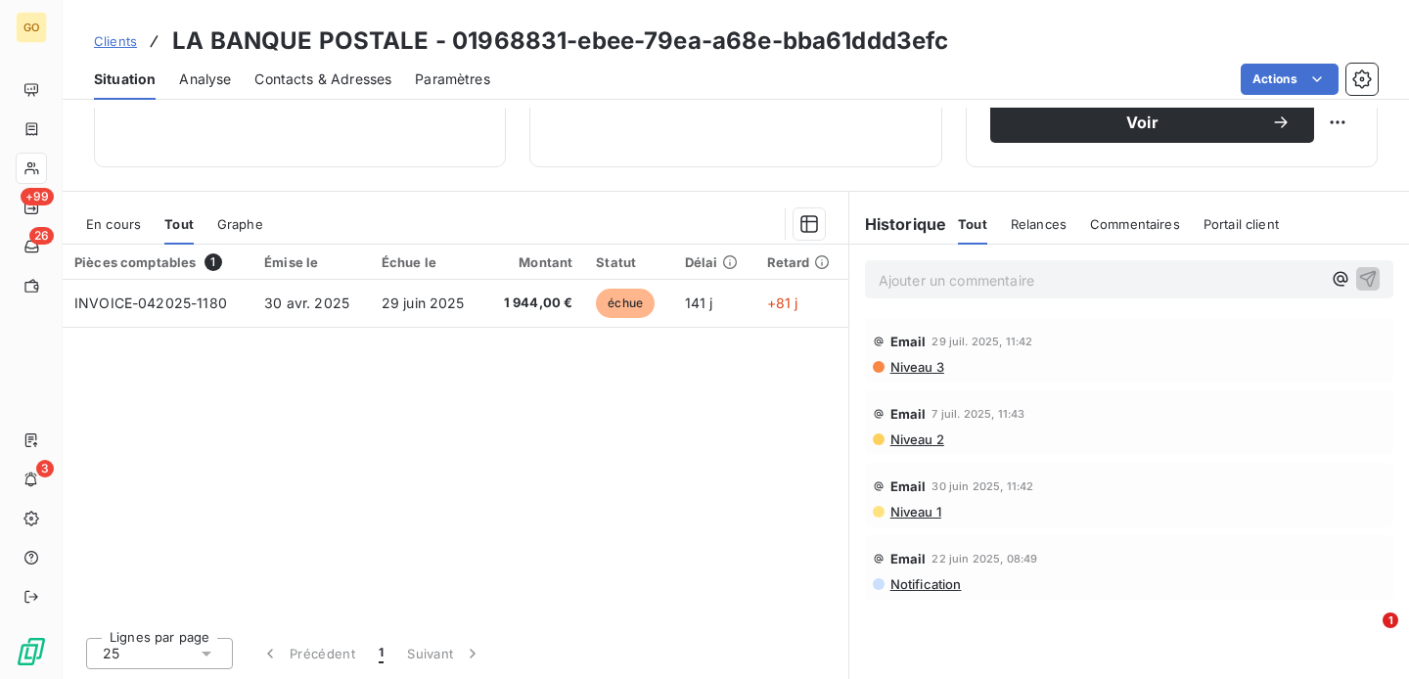
click at [238, 225] on span "Graphe" at bounding box center [240, 224] width 46 height 16
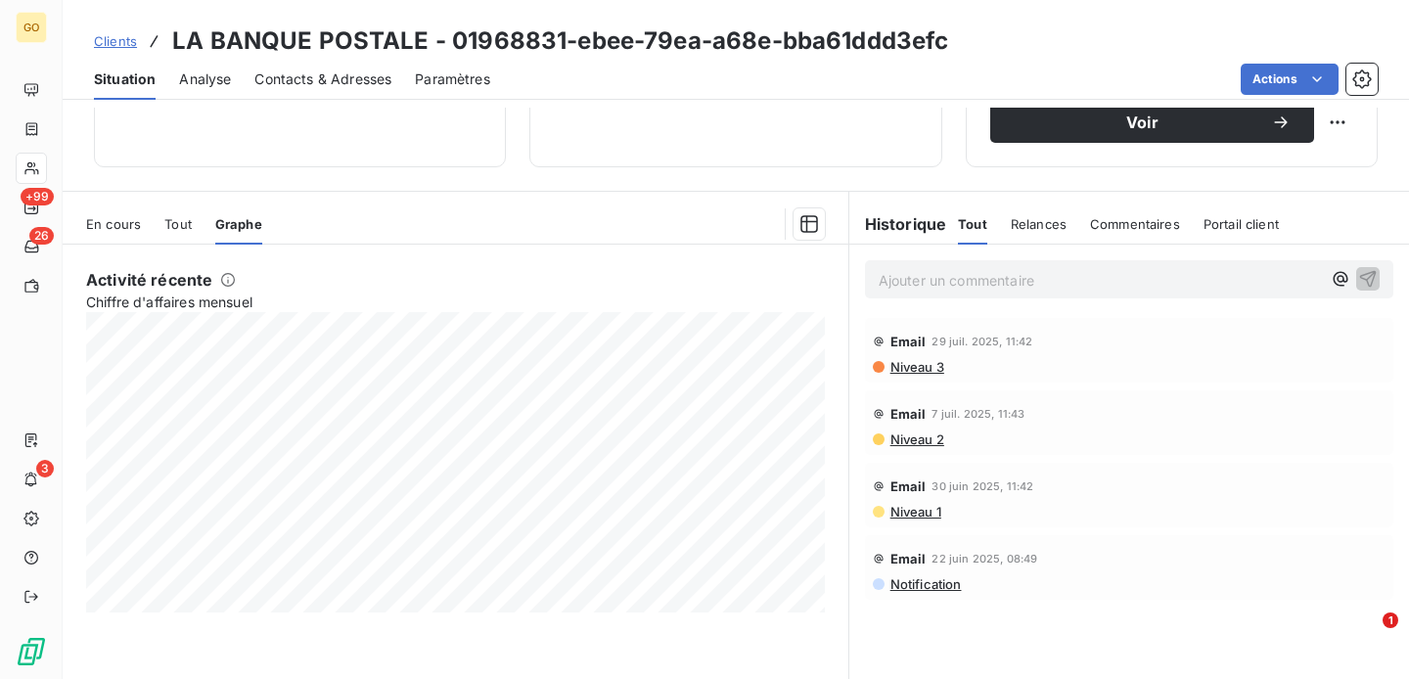
click at [94, 222] on span "En cours" at bounding box center [113, 224] width 55 height 16
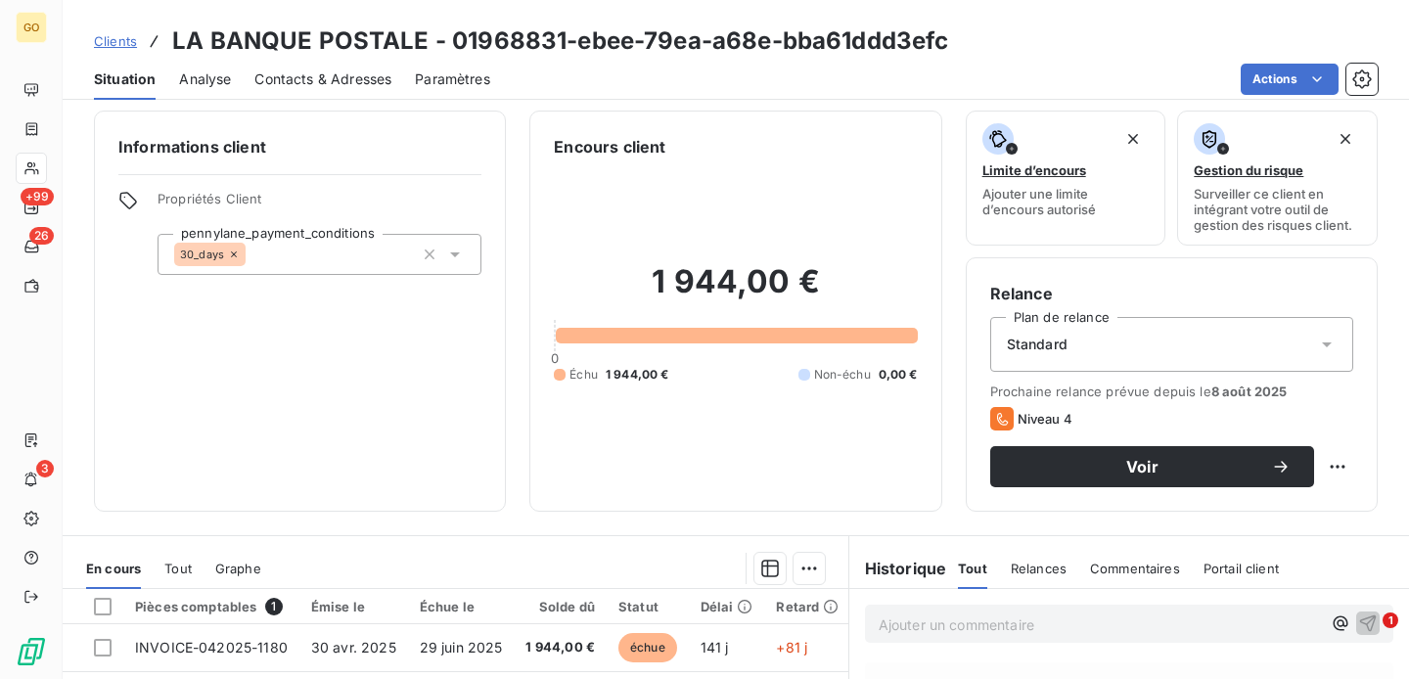
scroll to position [0, 0]
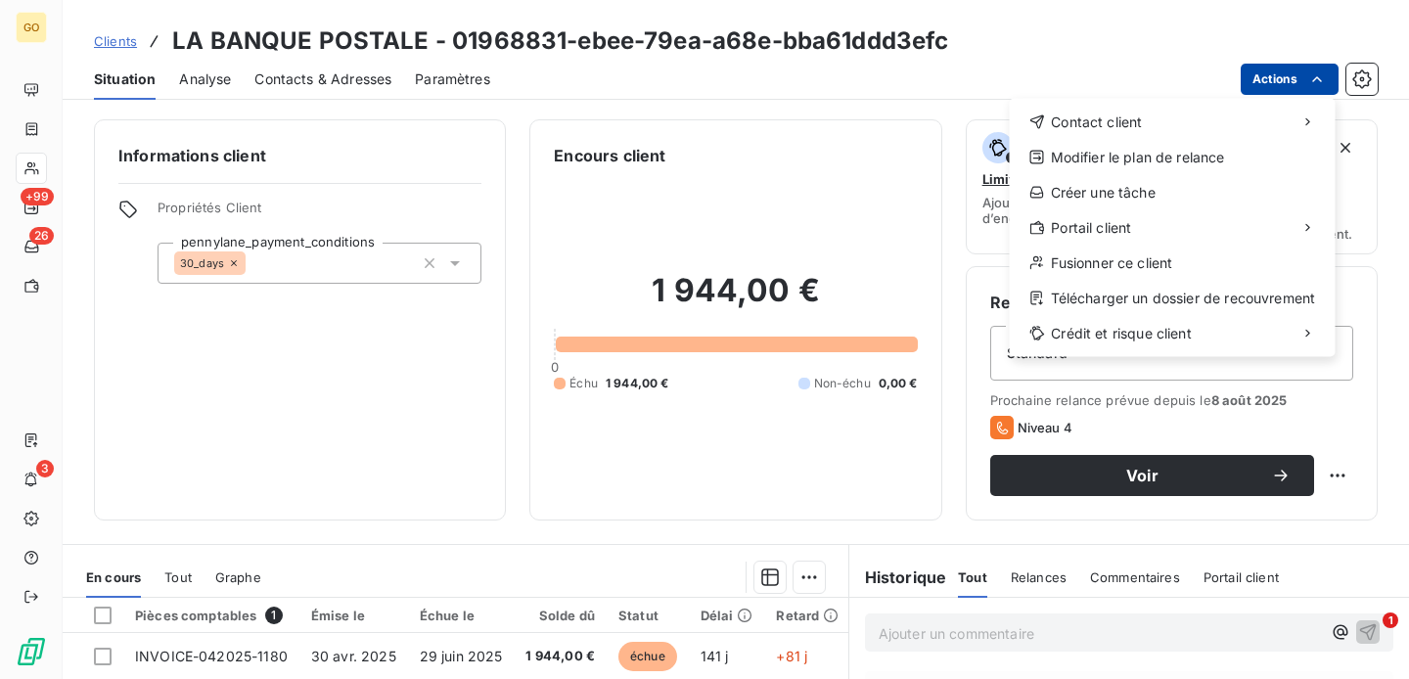
click at [1321, 66] on html "GO +99 26 3 Clients LA BANQUE POSTALE - 01968831-ebee-79ea-a68e-bba61ddd3efc Si…" at bounding box center [704, 339] width 1409 height 679
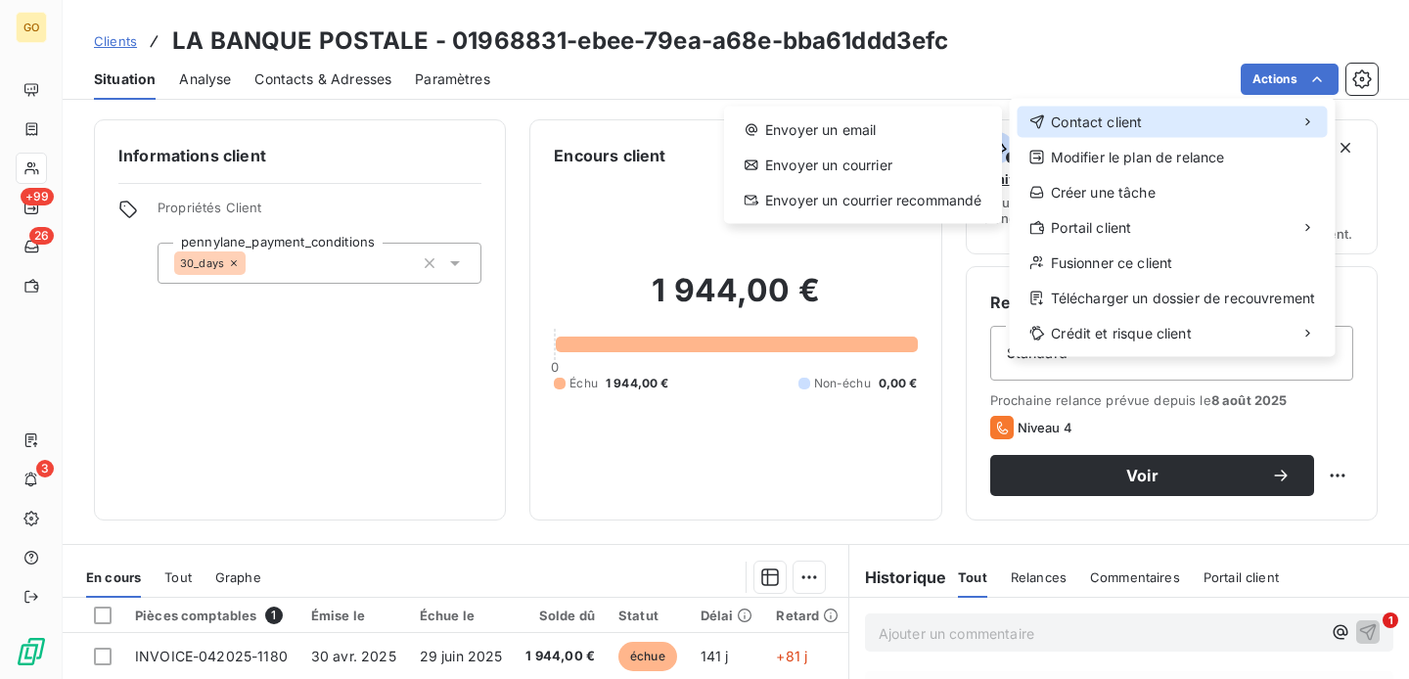
click at [1186, 129] on div "Contact client" at bounding box center [1173, 122] width 310 height 31
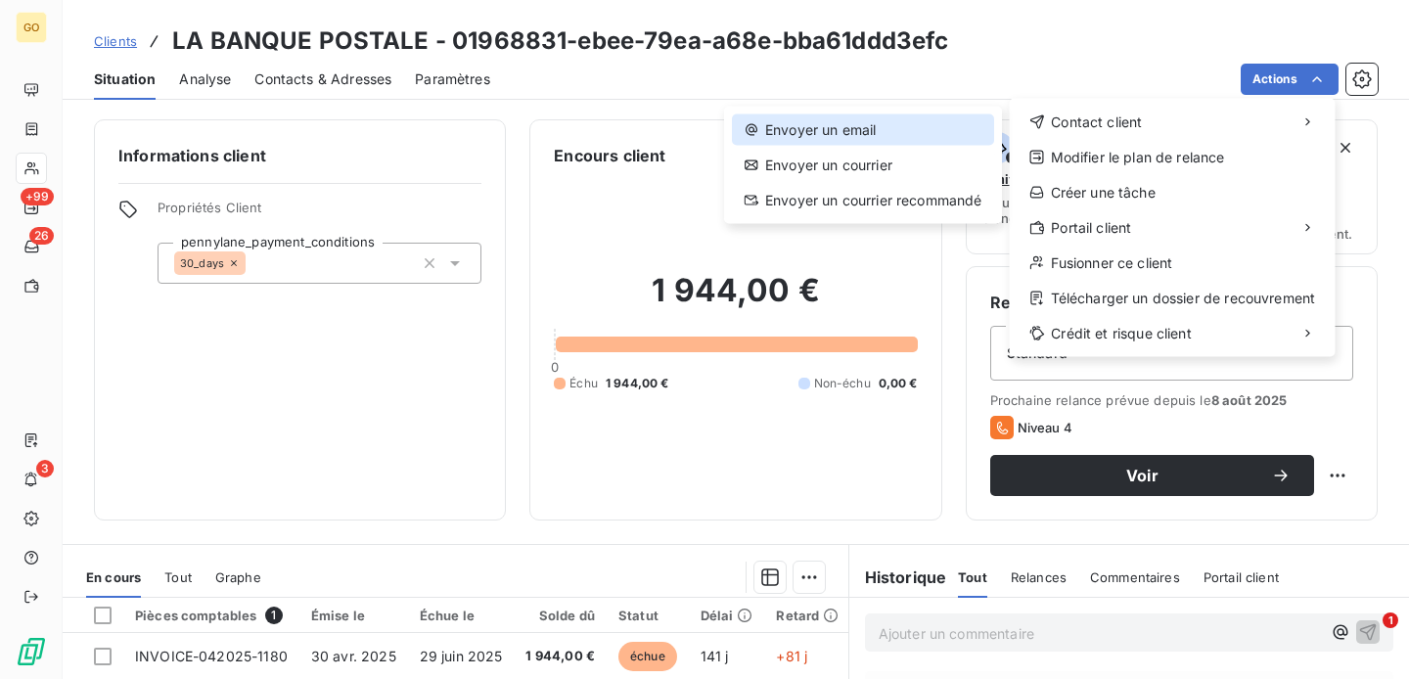
click at [865, 133] on div "Envoyer un email" at bounding box center [863, 129] width 262 height 31
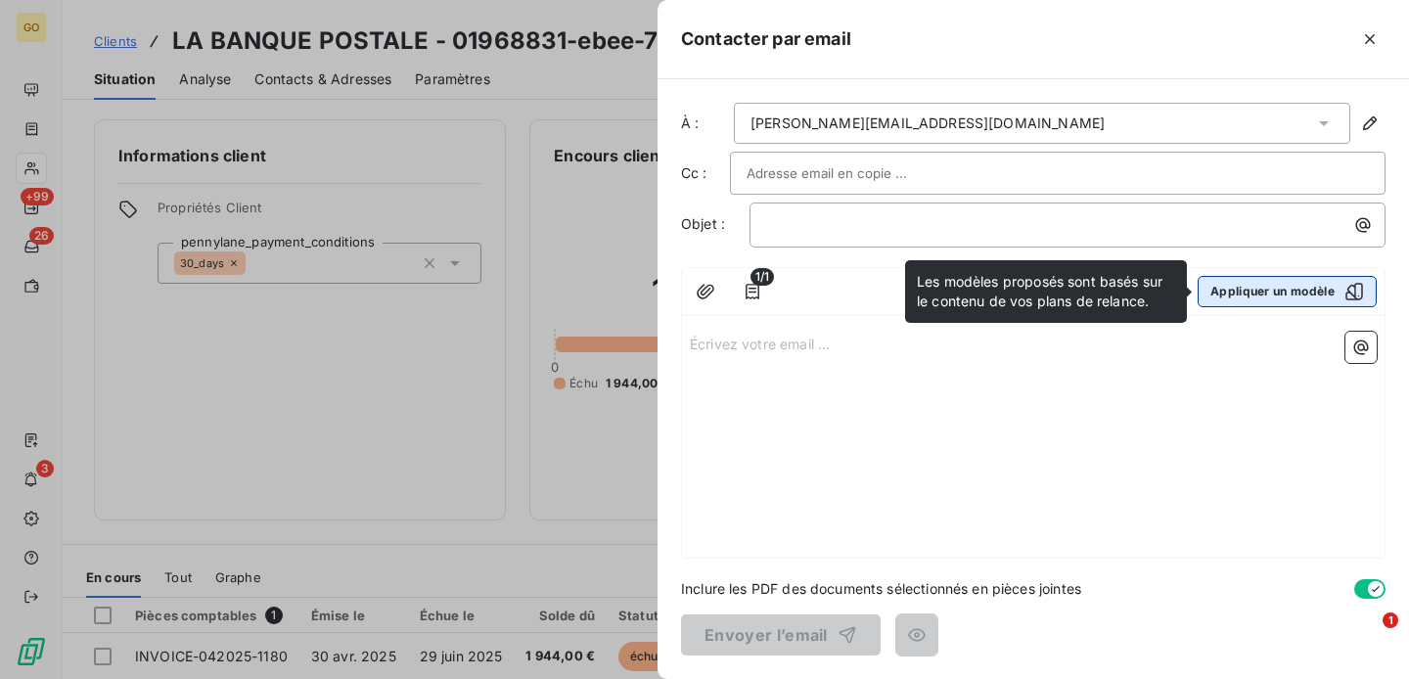
click at [1240, 286] on button "Appliquer un modèle" at bounding box center [1287, 291] width 179 height 31
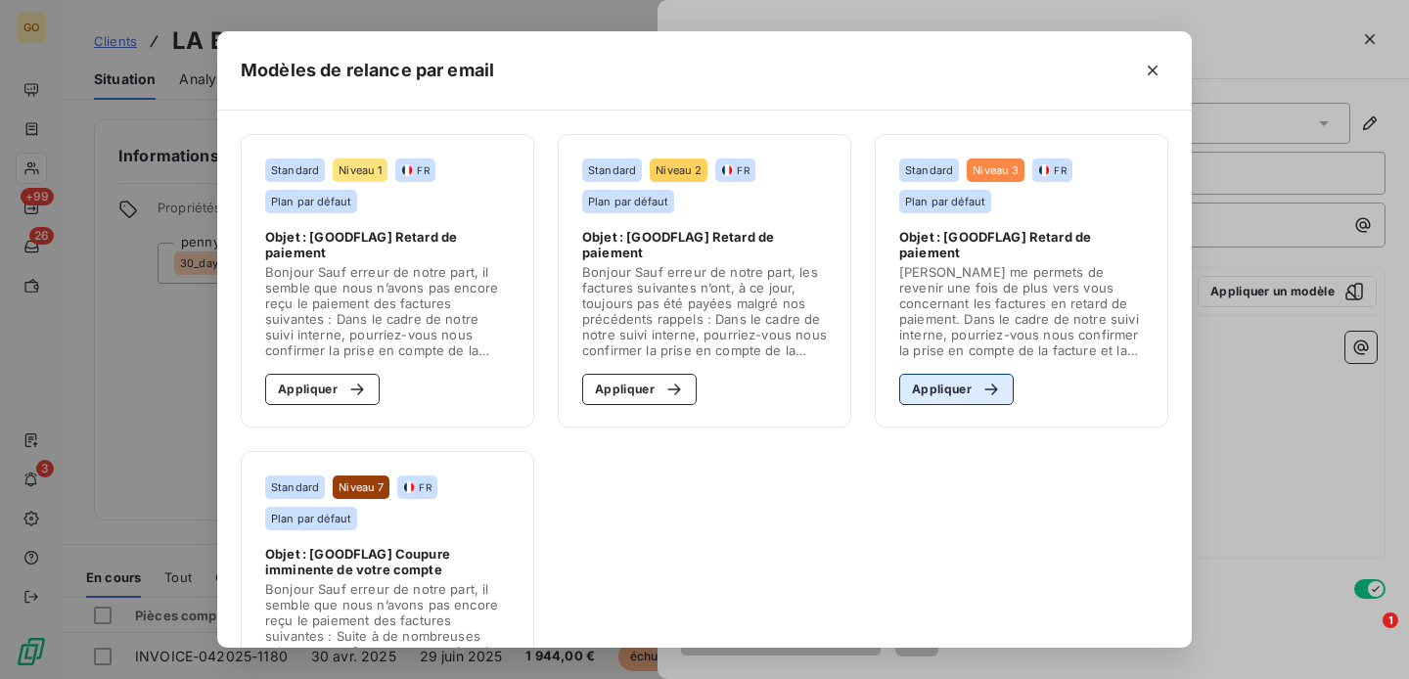
click at [929, 400] on button "Appliquer" at bounding box center [956, 389] width 114 height 31
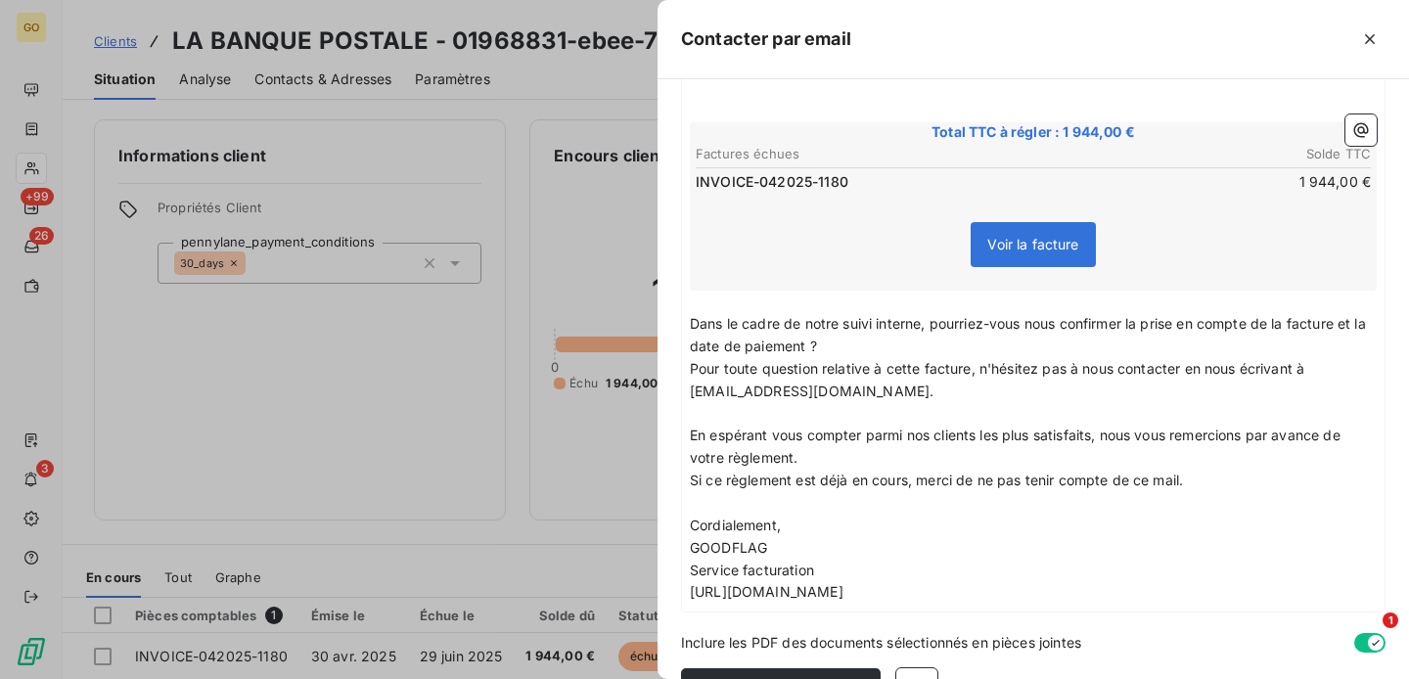
scroll to position [375, 0]
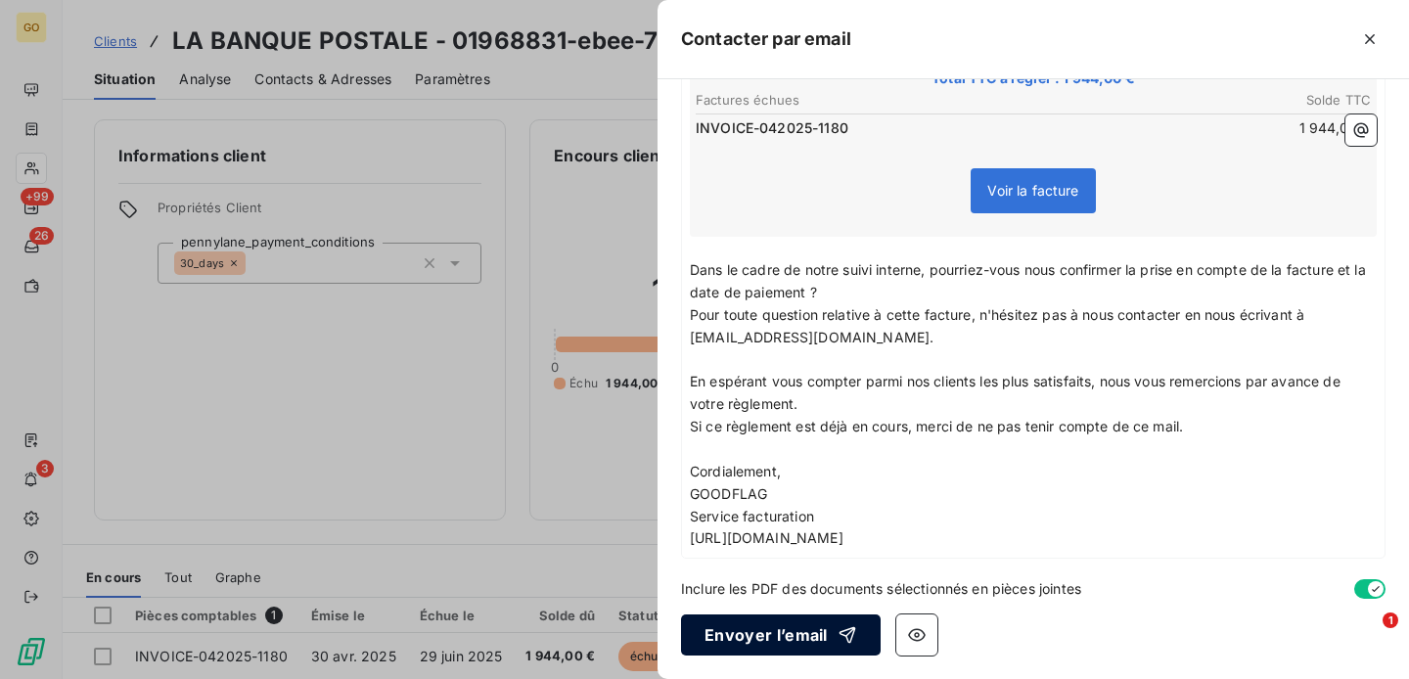
click at [788, 627] on button "Envoyer l’email" at bounding box center [781, 634] width 200 height 41
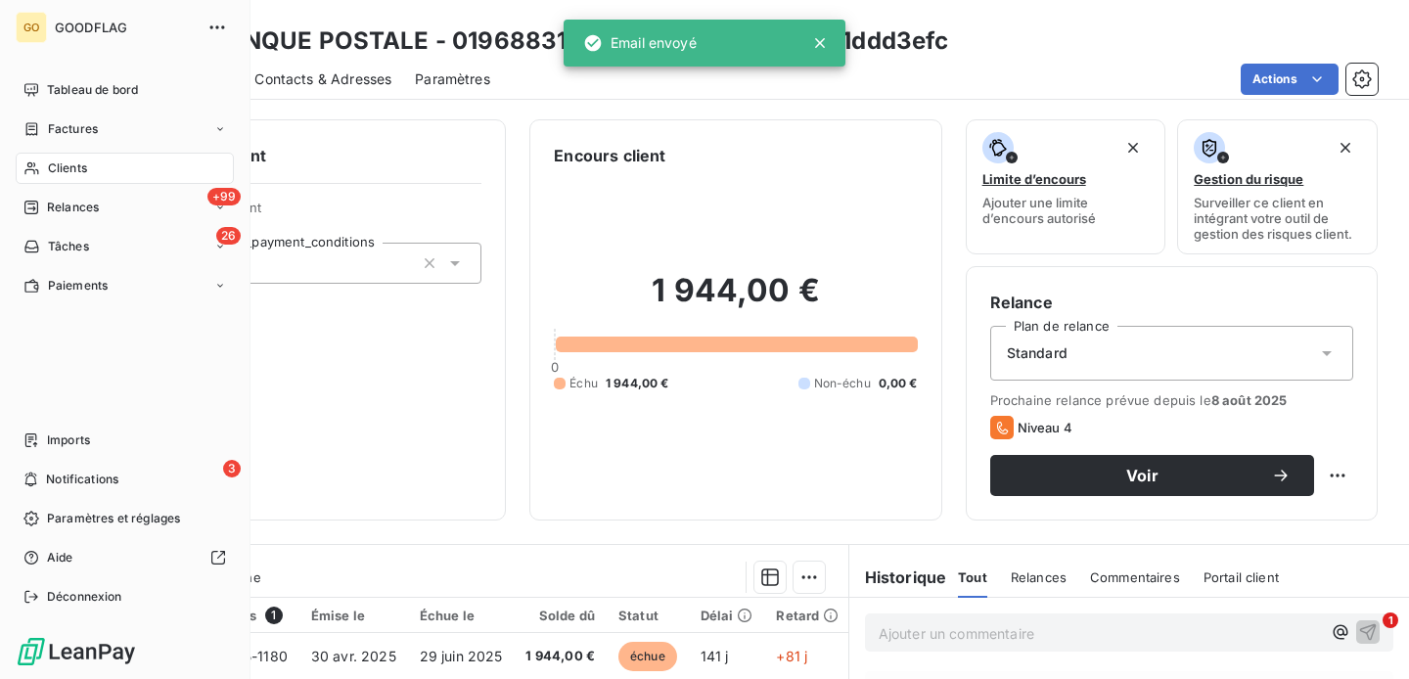
click at [67, 129] on span "Factures" at bounding box center [73, 129] width 50 height 18
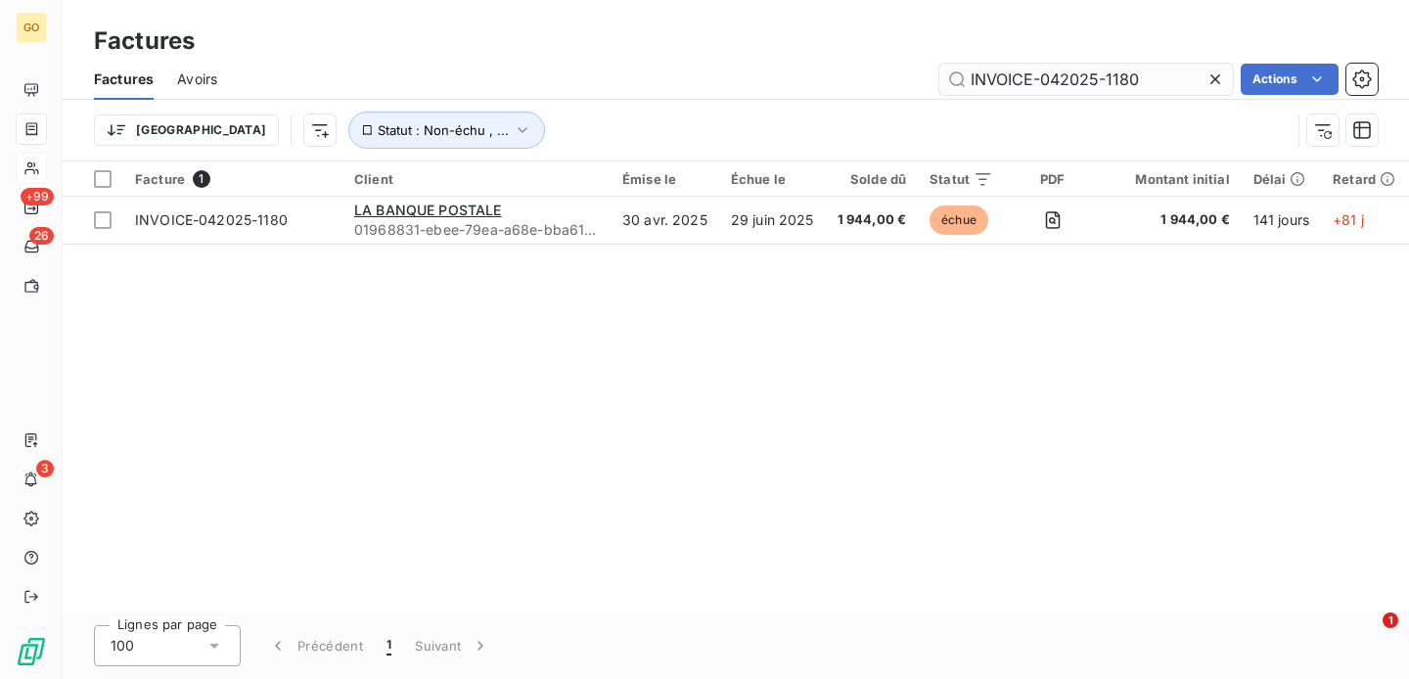
click at [995, 71] on input "INVOICE-042025-1180" at bounding box center [1086, 79] width 294 height 31
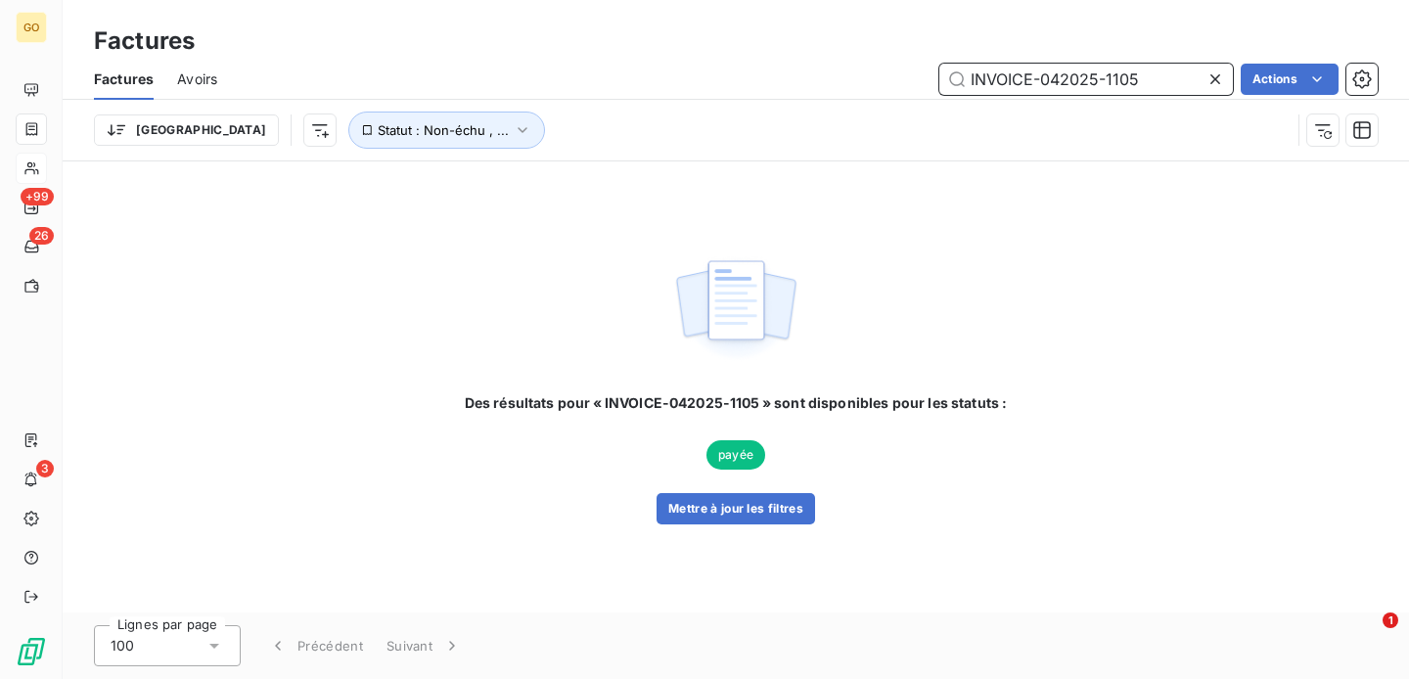
click at [1076, 86] on input "INVOICE-042025-1105" at bounding box center [1086, 79] width 294 height 31
paste input "LSYR-LA XBRL"
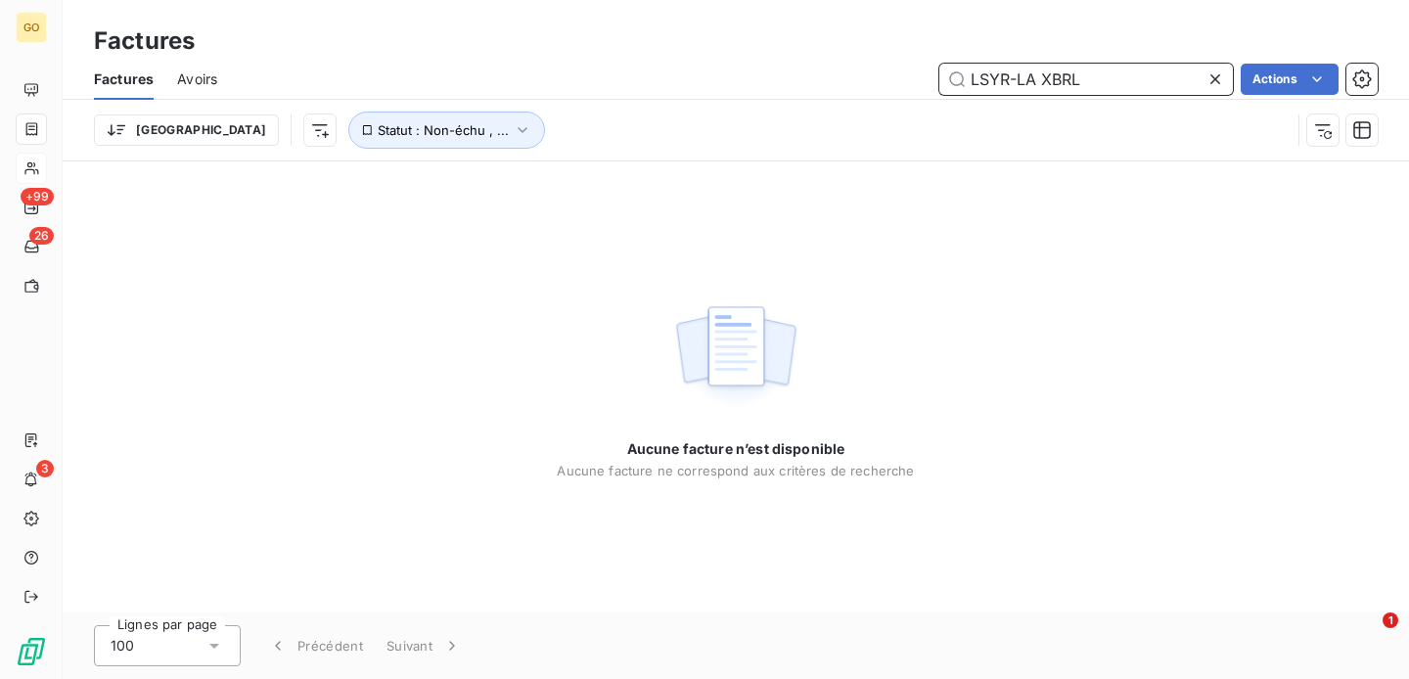
type input "LSYR-LA XBRL"
click at [1048, 90] on input "LSYR-LA XBRL" at bounding box center [1086, 79] width 294 height 31
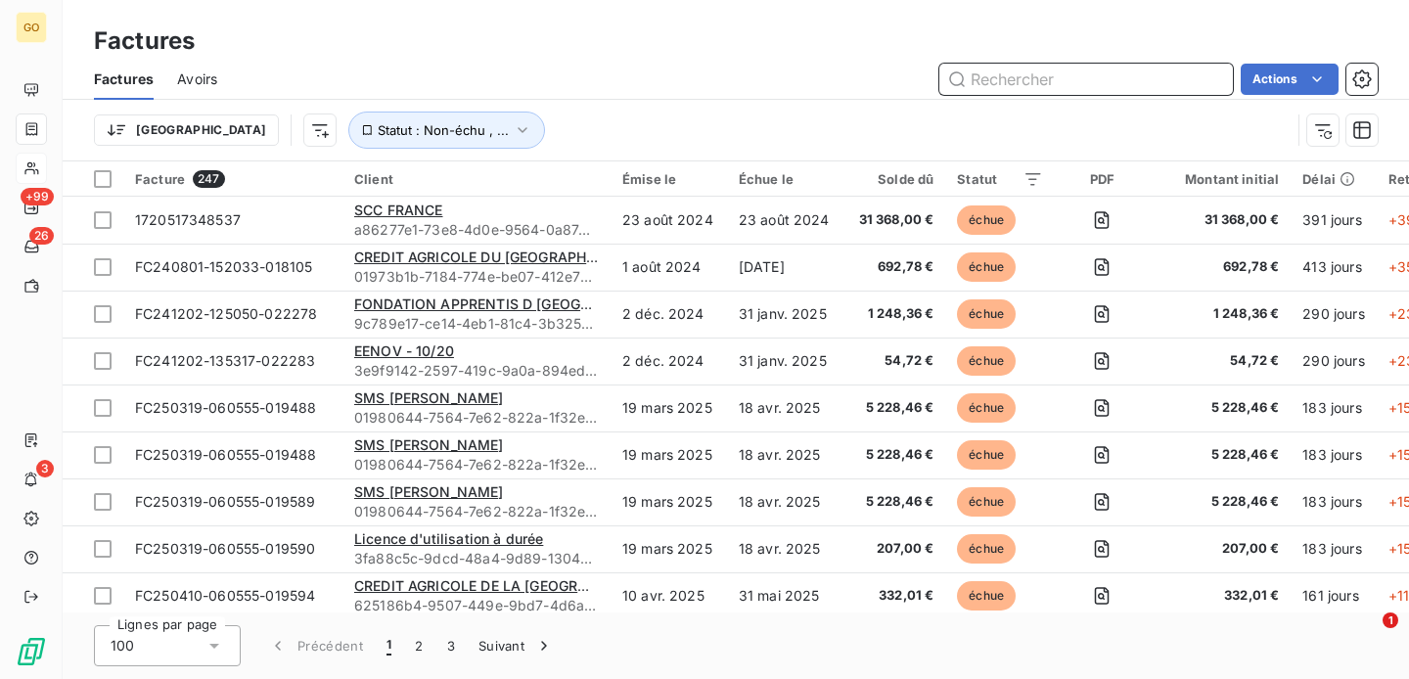
paste input "INVOICE-072025-1700"
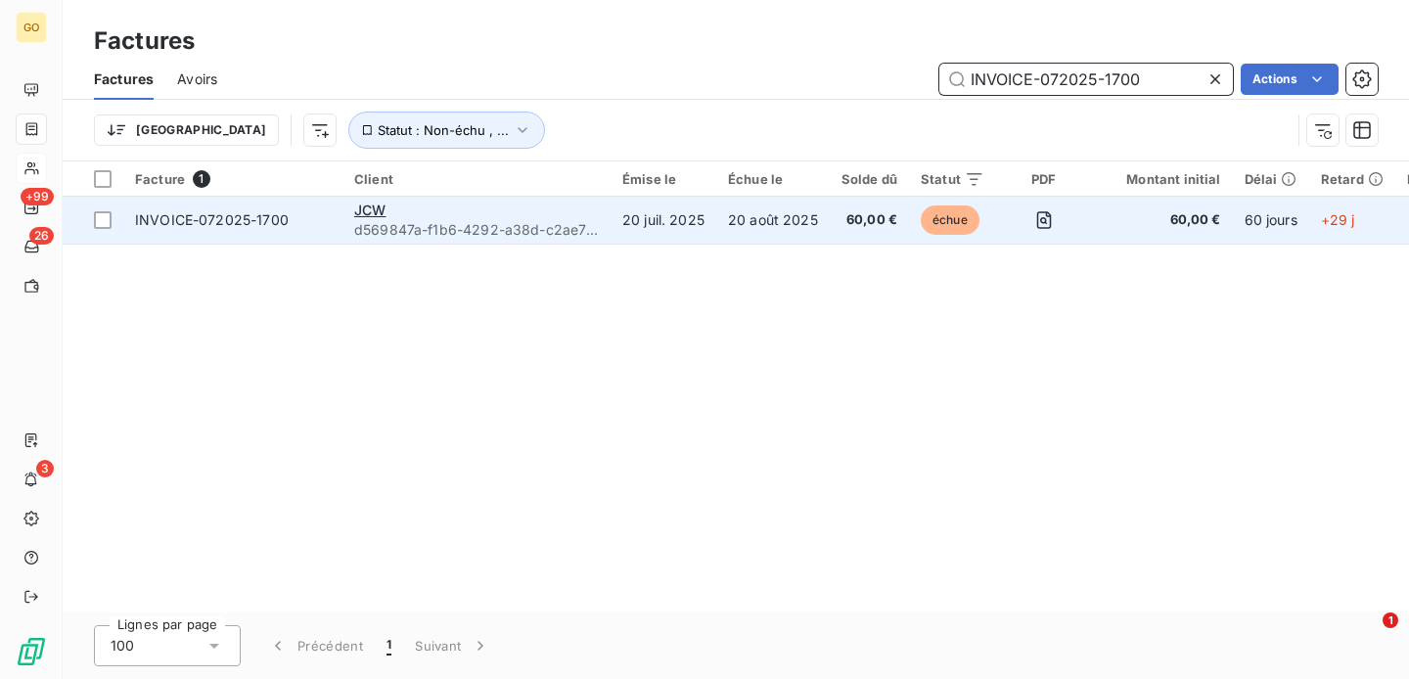
type input "INVOICE-072025-1700"
click at [627, 226] on td "20 juil. 2025" at bounding box center [664, 220] width 106 height 47
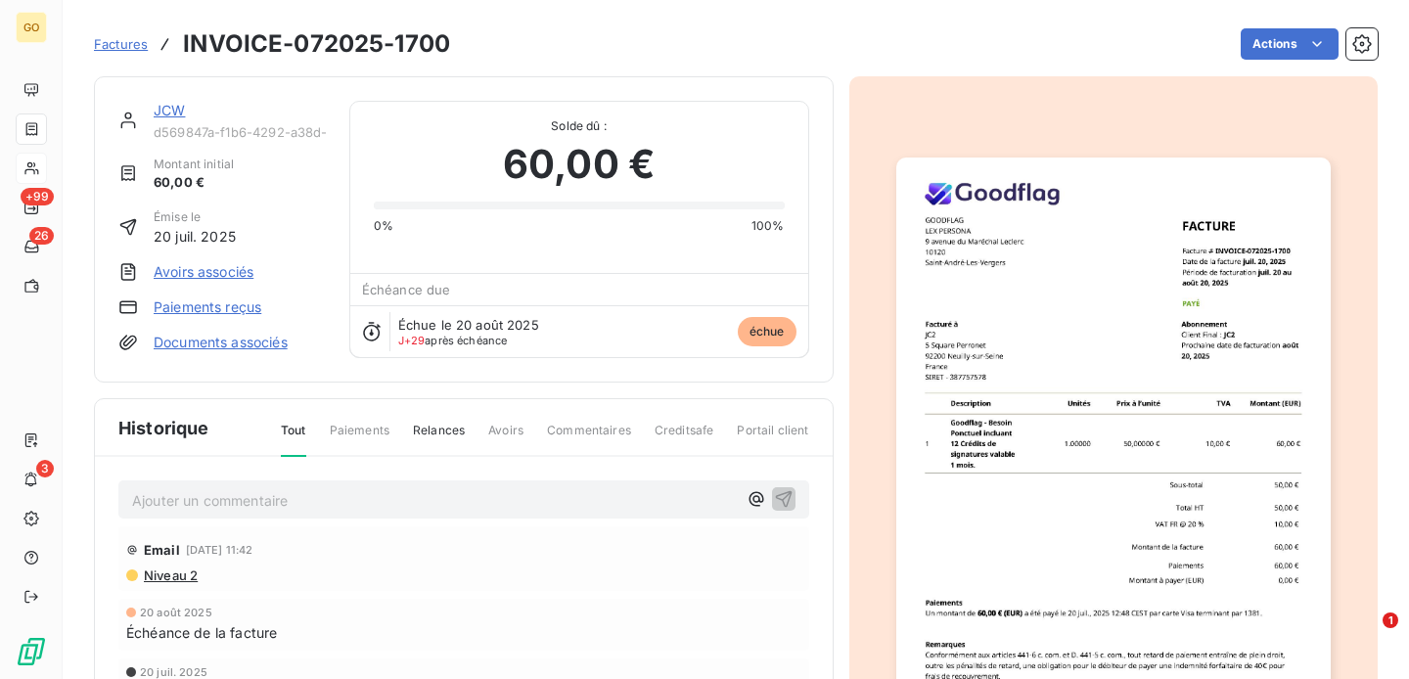
scroll to position [206, 0]
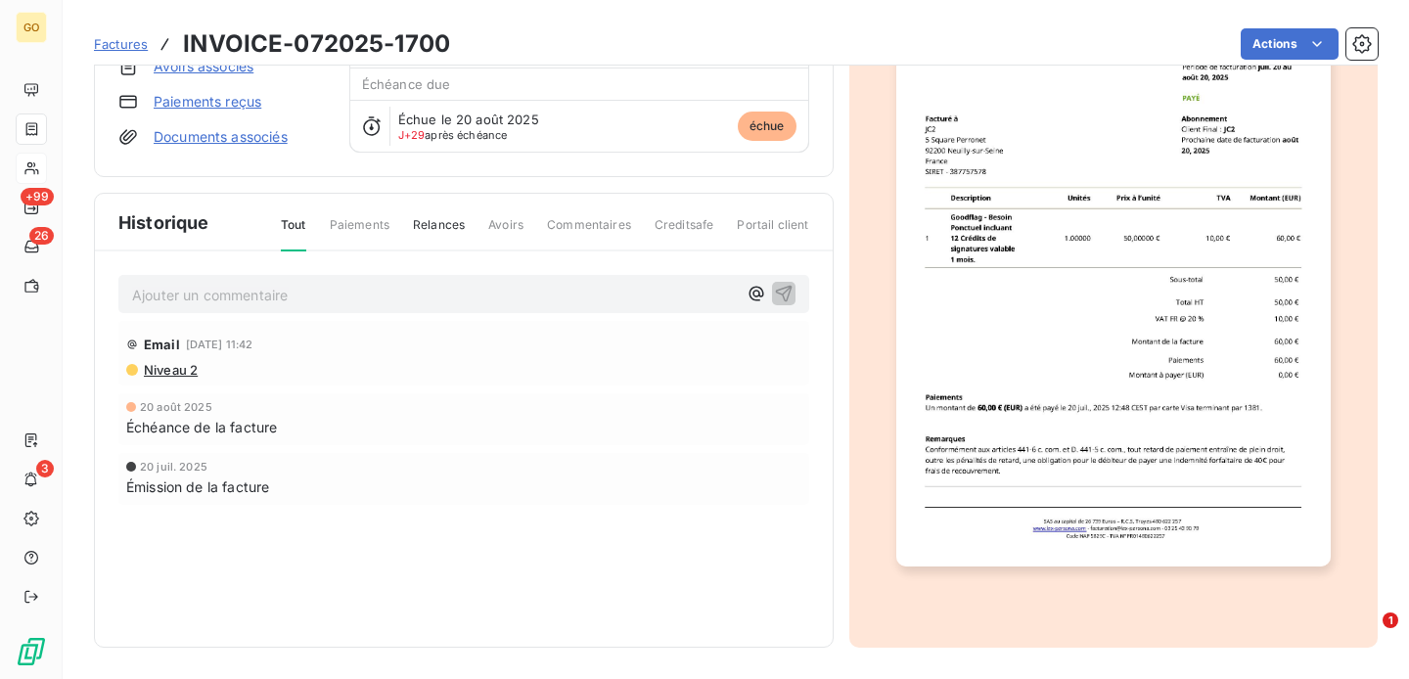
click at [163, 372] on span "Niveau 2" at bounding box center [170, 370] width 56 height 16
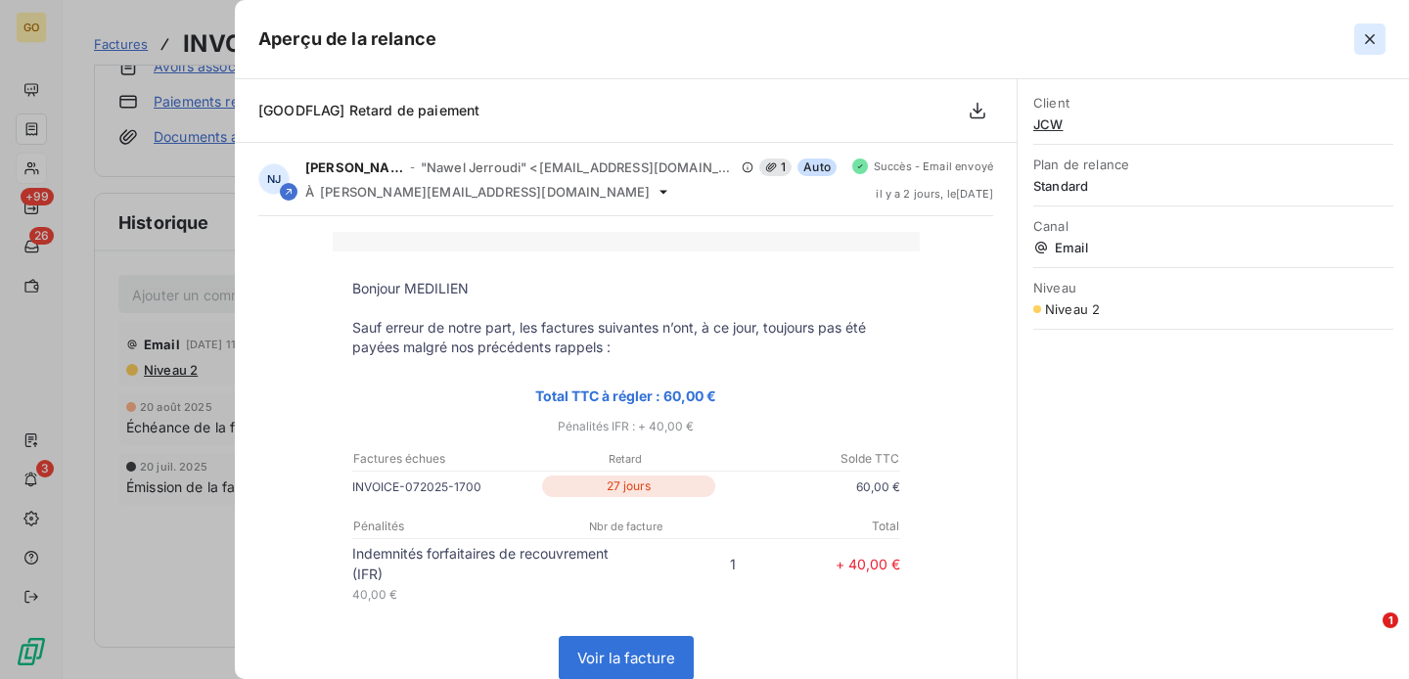
click at [1380, 36] on button "button" at bounding box center [1369, 38] width 31 height 31
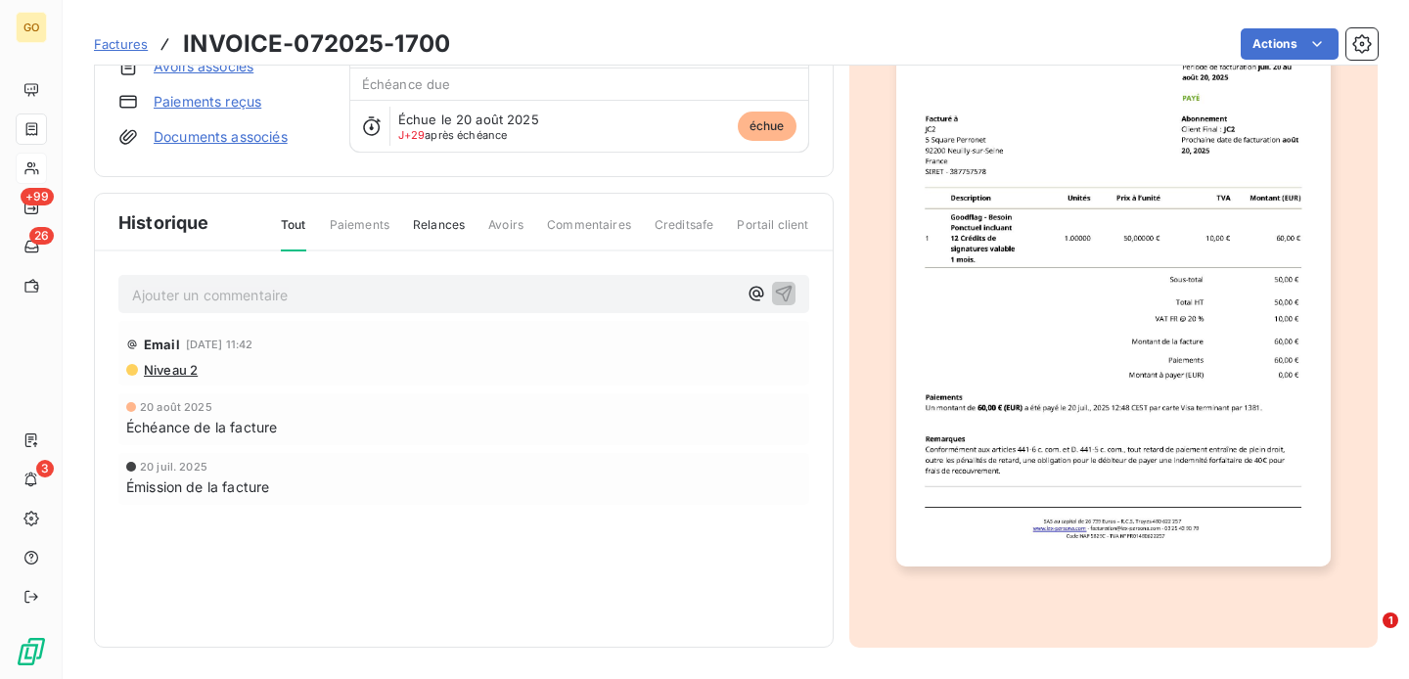
scroll to position [0, 0]
